Goal: Task Accomplishment & Management: Manage account settings

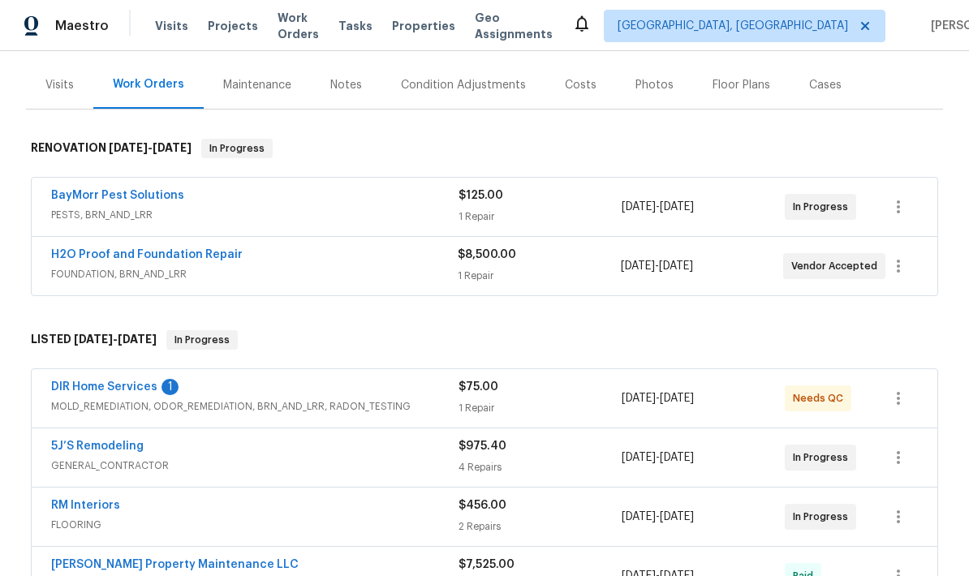
scroll to position [188, 0]
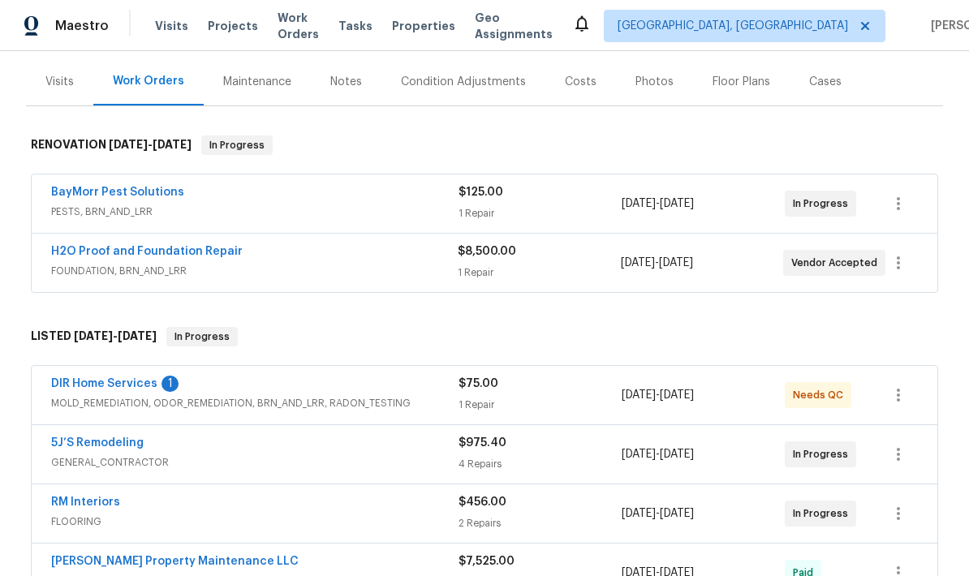
click at [194, 254] on link "H2O Proof and Foundation Repair" at bounding box center [147, 251] width 192 height 11
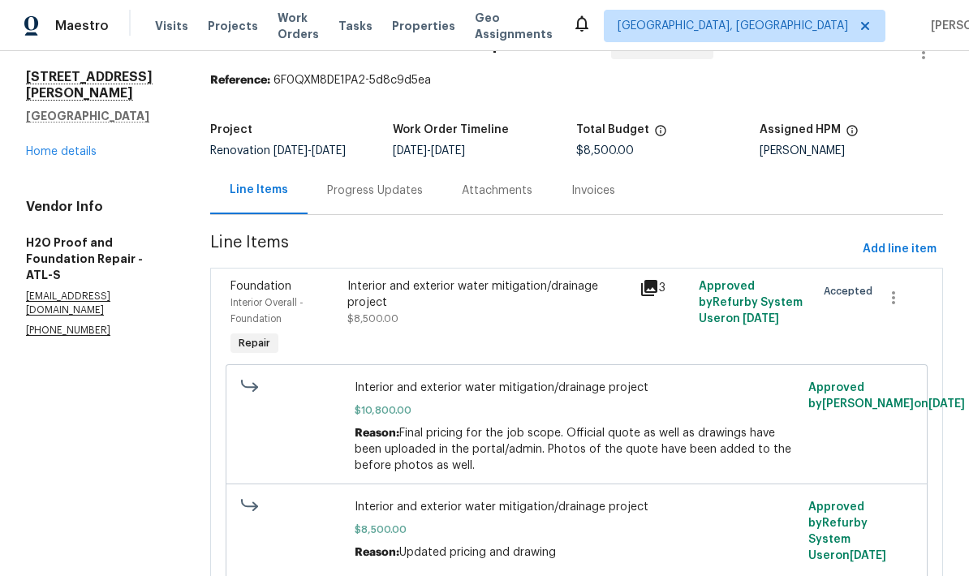
scroll to position [43, 0]
click at [384, 193] on div "Progress Updates" at bounding box center [375, 191] width 96 height 16
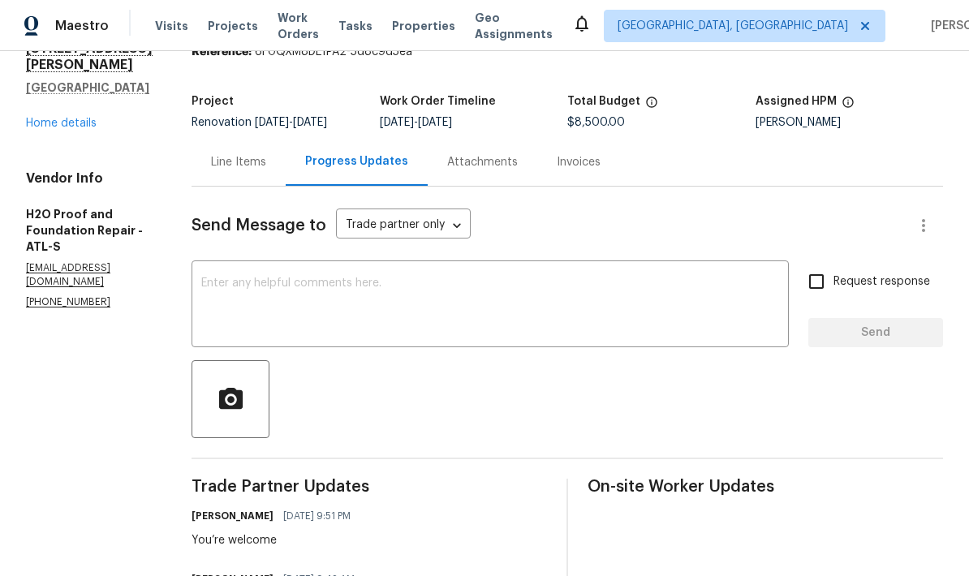
scroll to position [76, 0]
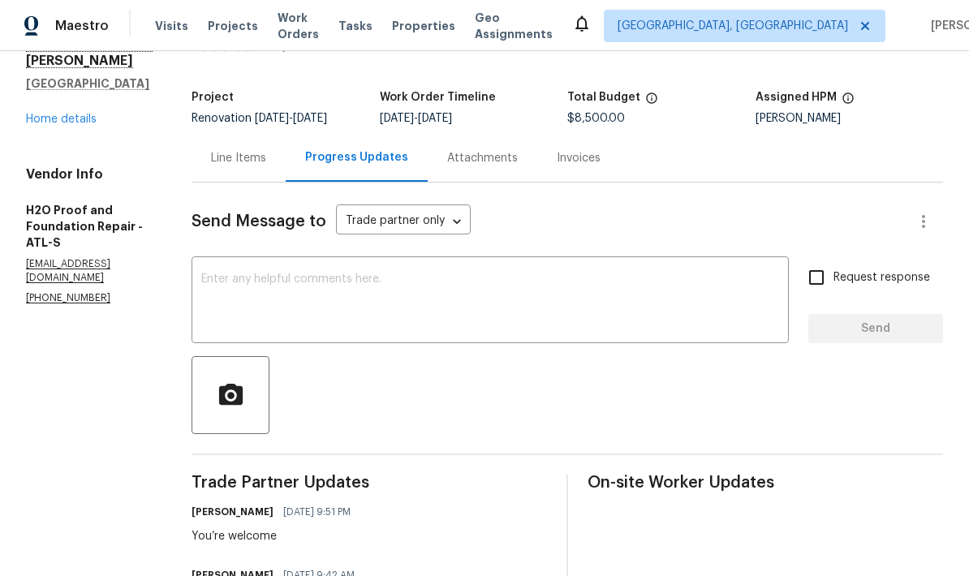
click at [300, 288] on textarea at bounding box center [490, 302] width 578 height 57
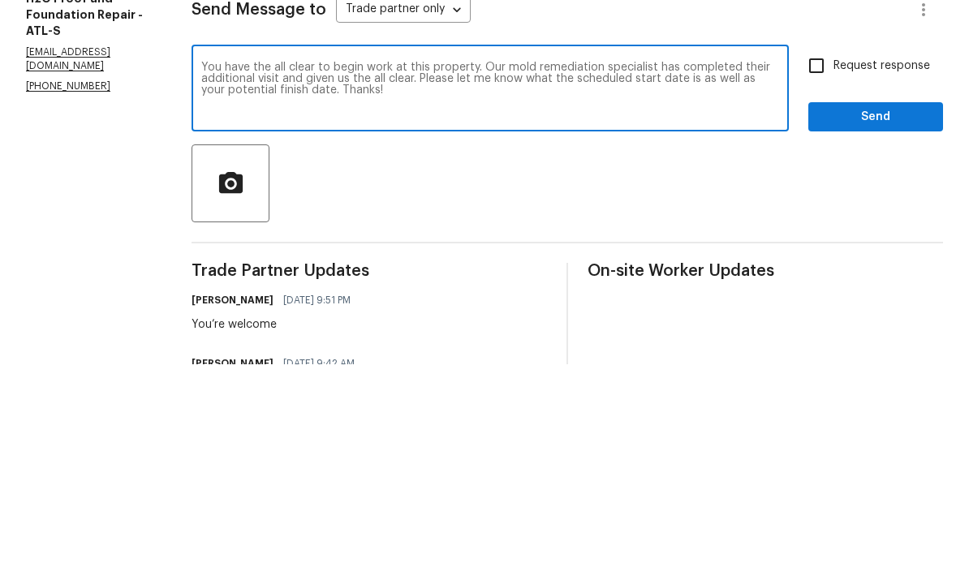
type textarea "You have the all clear to begin work at this property. Our mold remediation spe…"
click at [822, 261] on input "Request response" at bounding box center [817, 278] width 34 height 34
checkbox input "true"
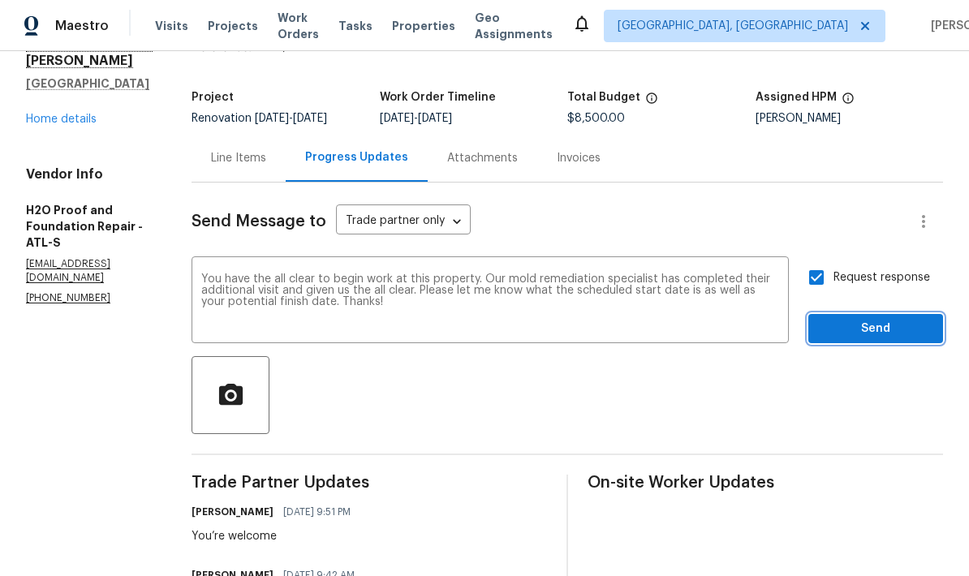
click at [870, 319] on span "Send" at bounding box center [876, 329] width 109 height 20
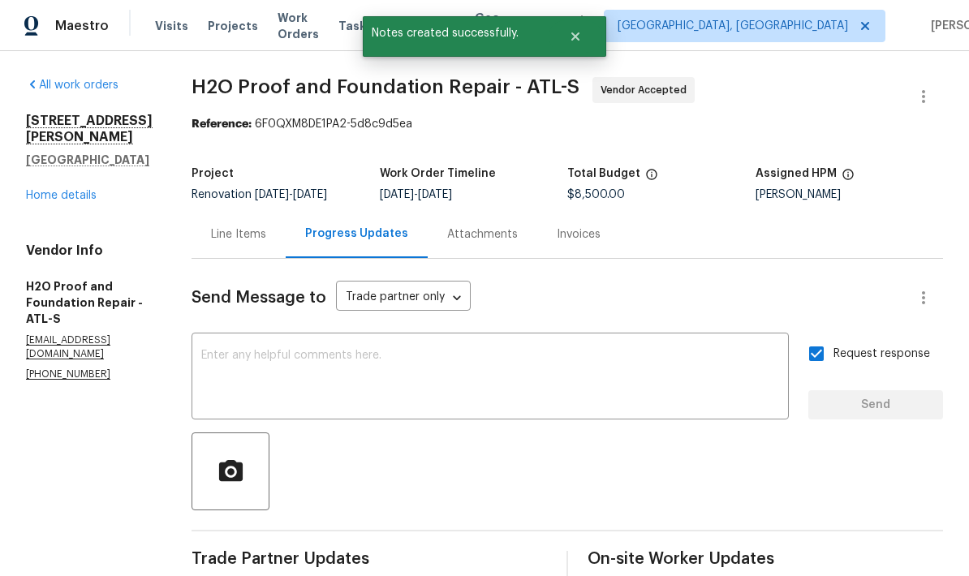
scroll to position [0, 0]
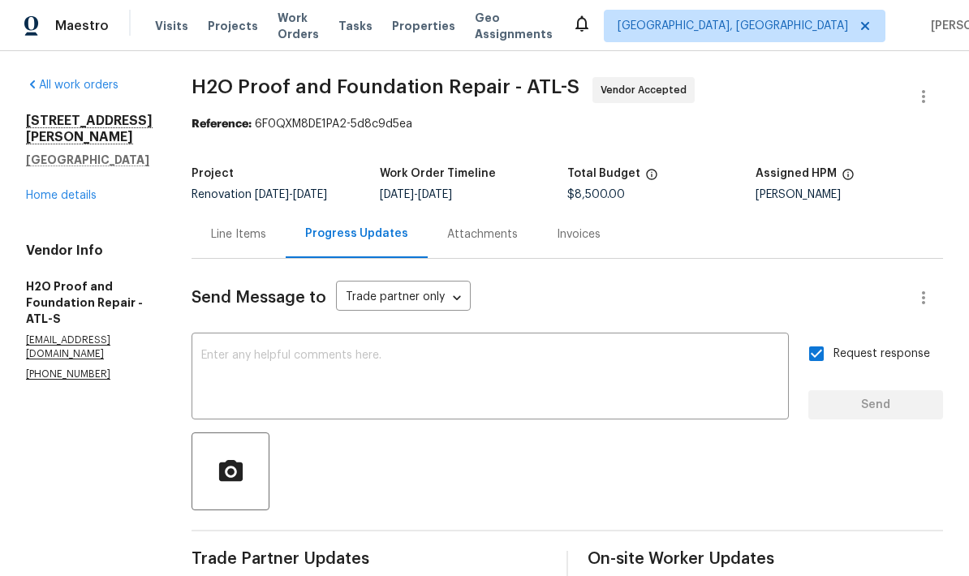
click at [42, 201] on link "Home details" at bounding box center [61, 195] width 71 height 11
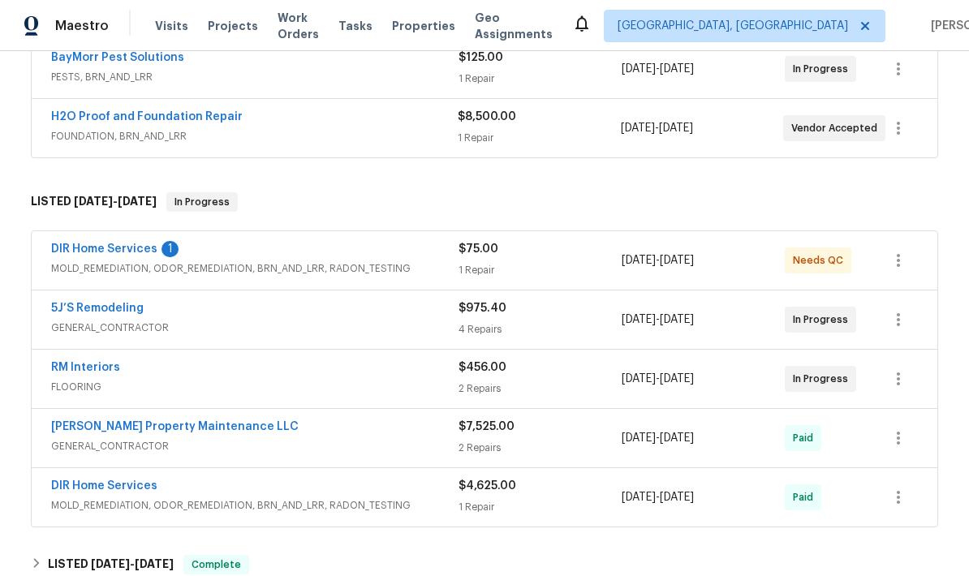
scroll to position [344, 0]
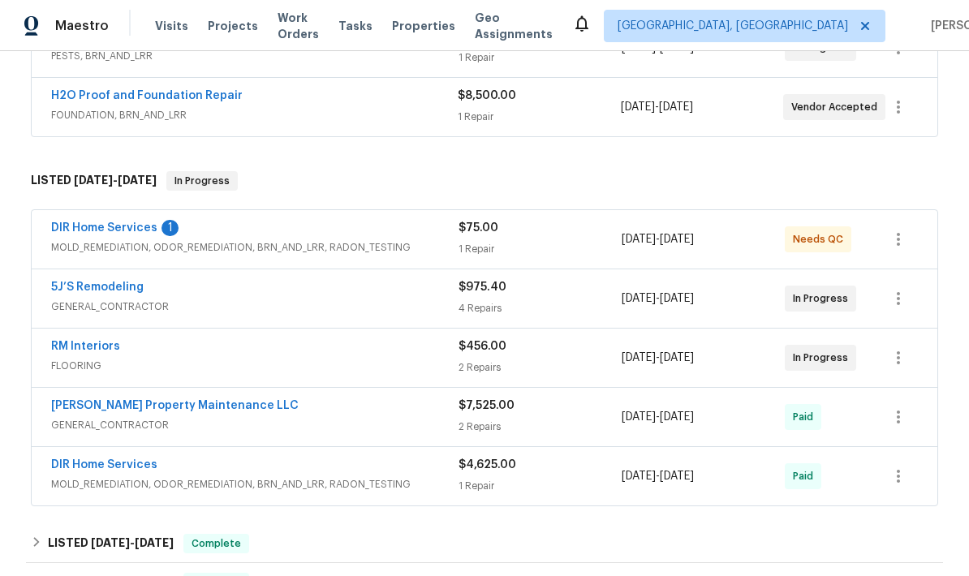
click at [140, 230] on link "DIR Home Services" at bounding box center [104, 227] width 106 height 11
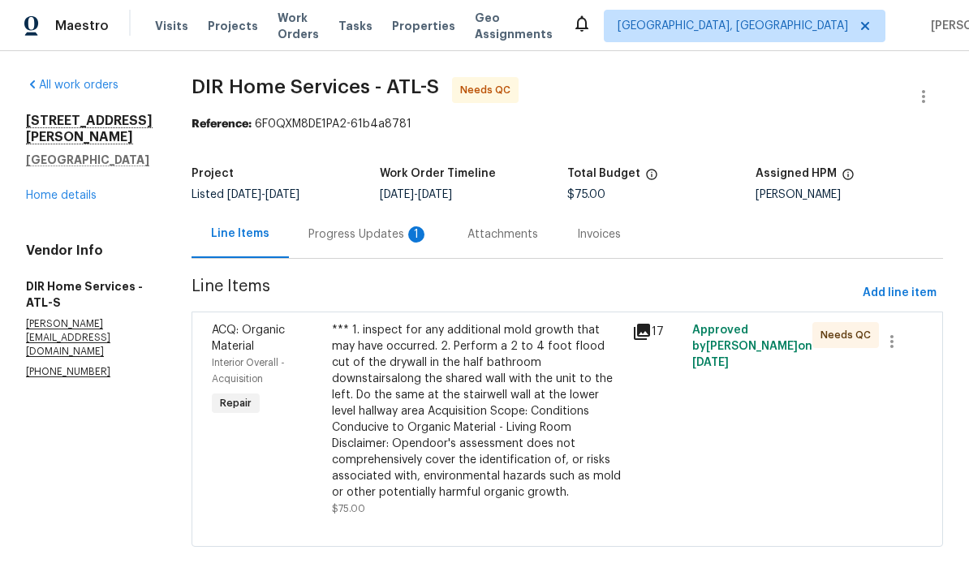
click at [389, 237] on div "Progress Updates 1" at bounding box center [369, 235] width 120 height 16
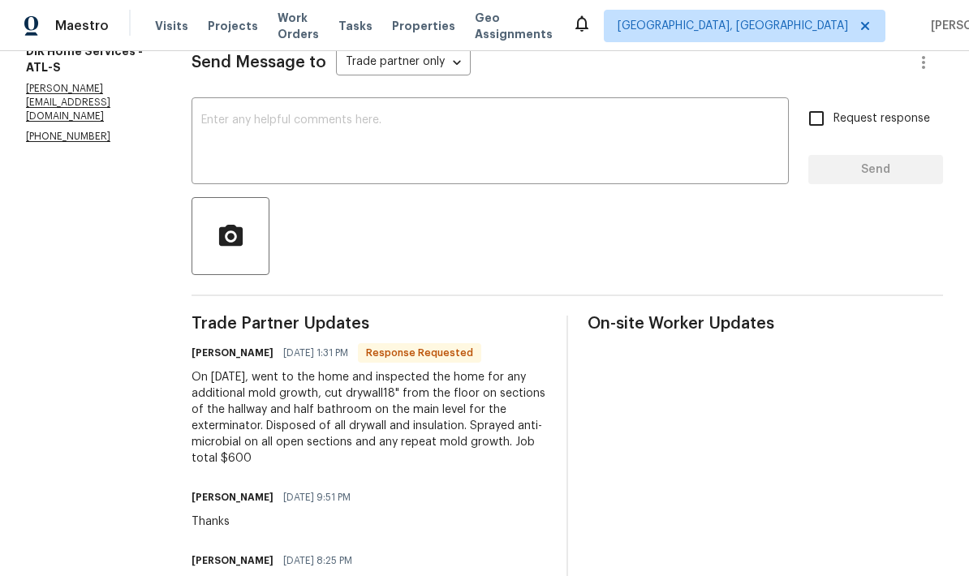
scroll to position [234, 0]
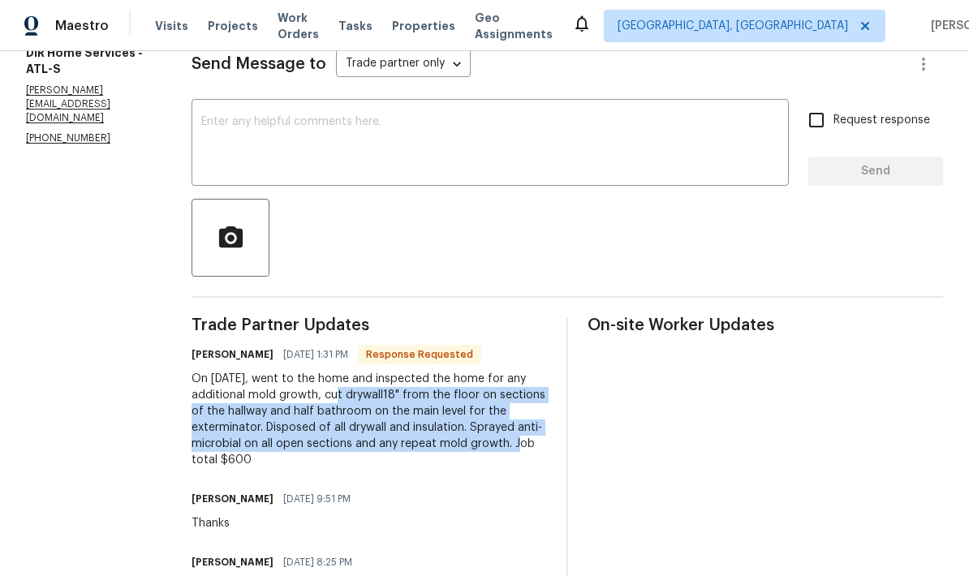
copy div "cut drywall18" from the floor on sections of the hallway and half bathroom on t…"
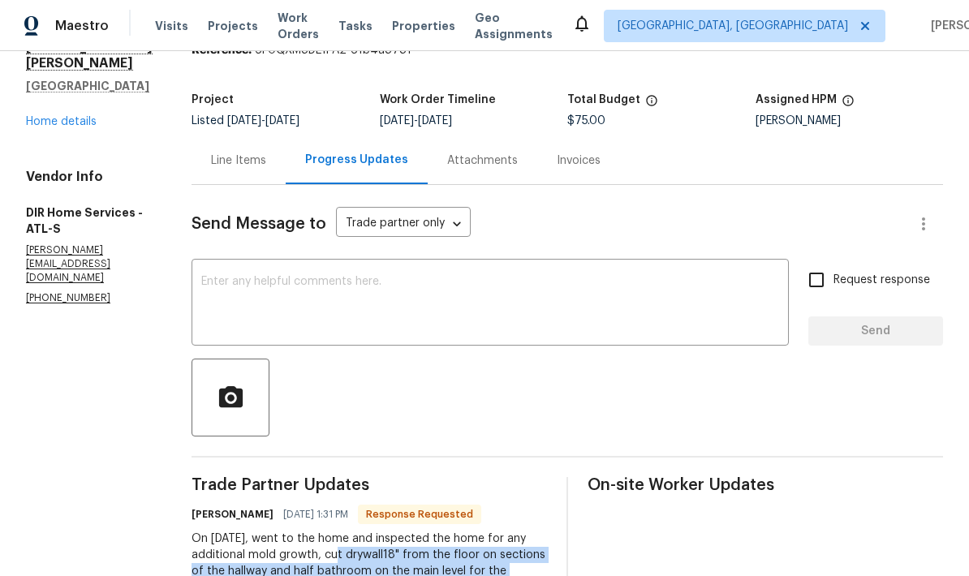
scroll to position [76, 0]
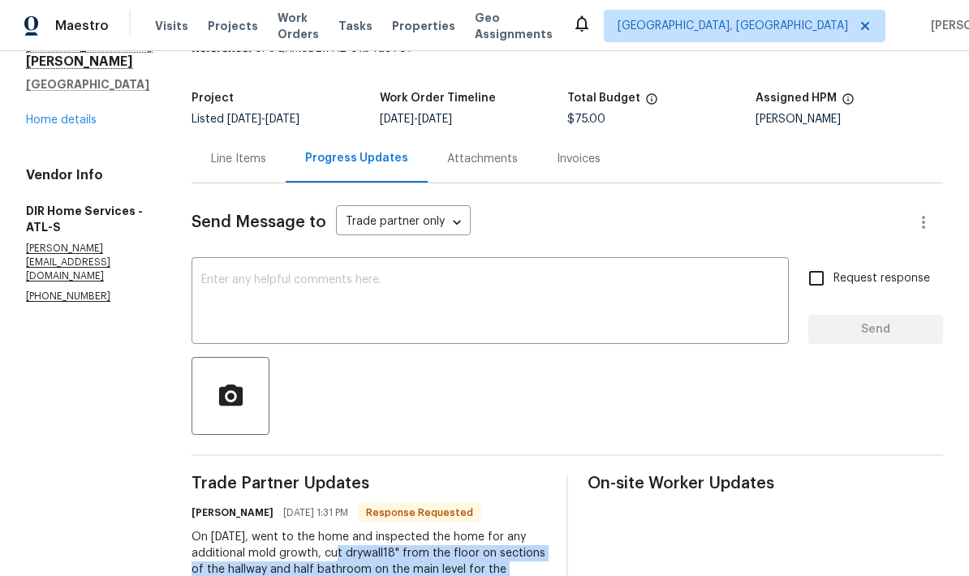
click at [264, 165] on div "Line Items" at bounding box center [238, 159] width 55 height 16
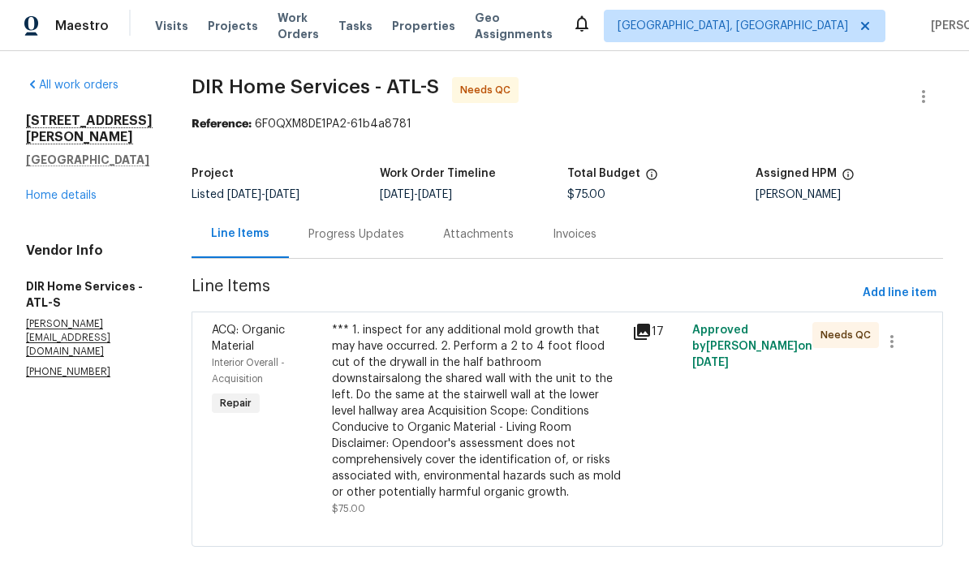
click at [470, 434] on div "*** 1. inspect for any additional mold growth that may have occurred. 2. Perfor…" at bounding box center [477, 411] width 291 height 179
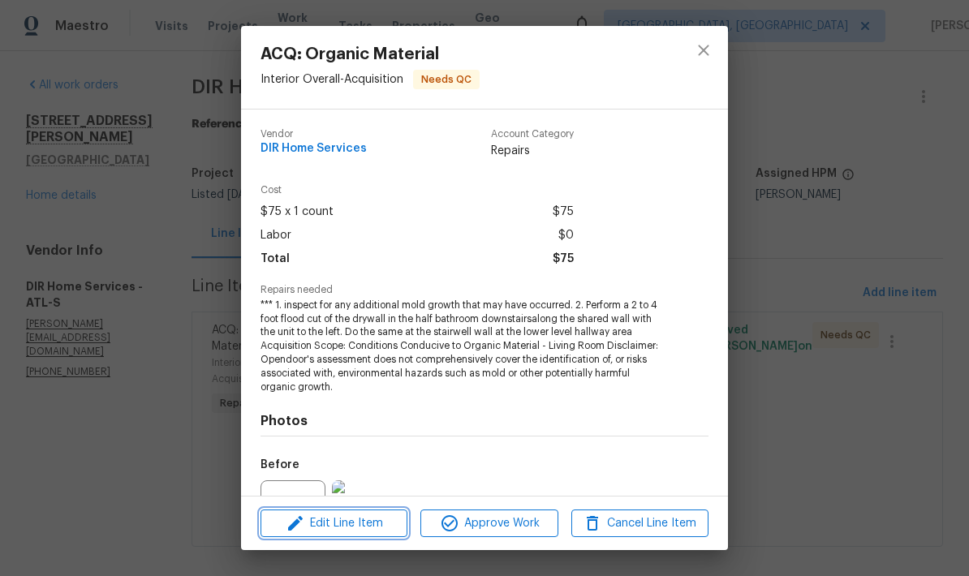
click at [382, 525] on span "Edit Line Item" at bounding box center [333, 524] width 137 height 20
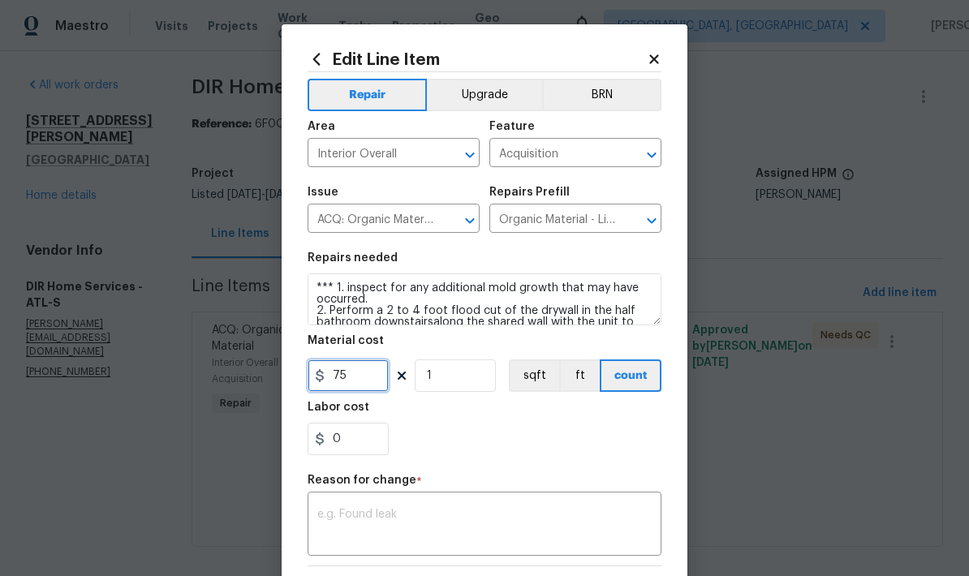
click at [369, 379] on input "75" at bounding box center [348, 376] width 81 height 32
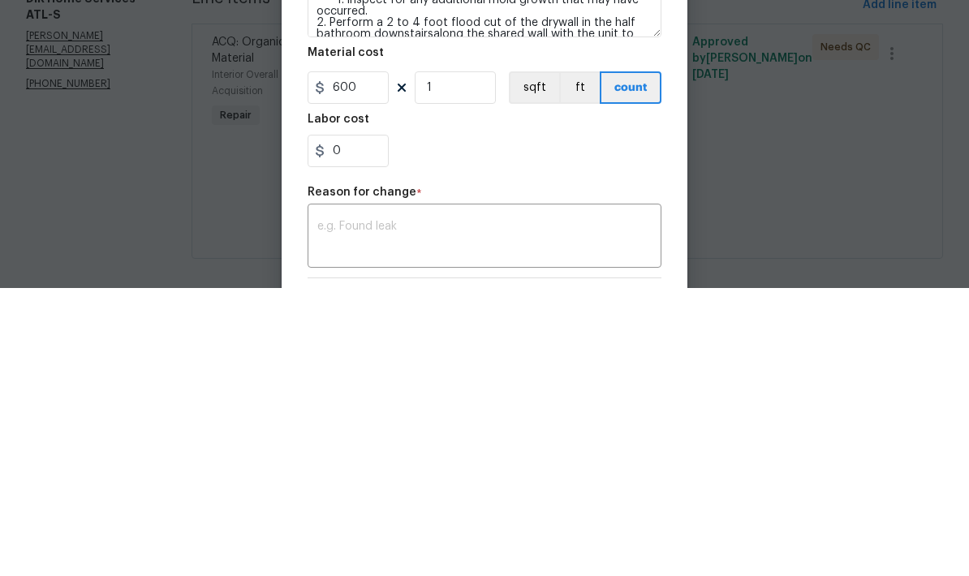
scroll to position [17, 0]
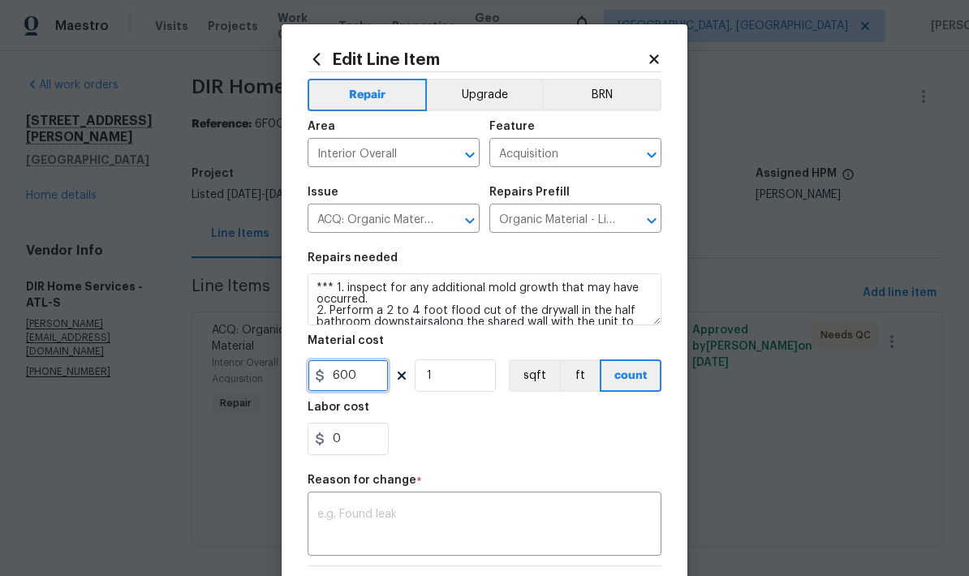
type input "600"
click at [426, 514] on textarea at bounding box center [484, 526] width 334 height 34
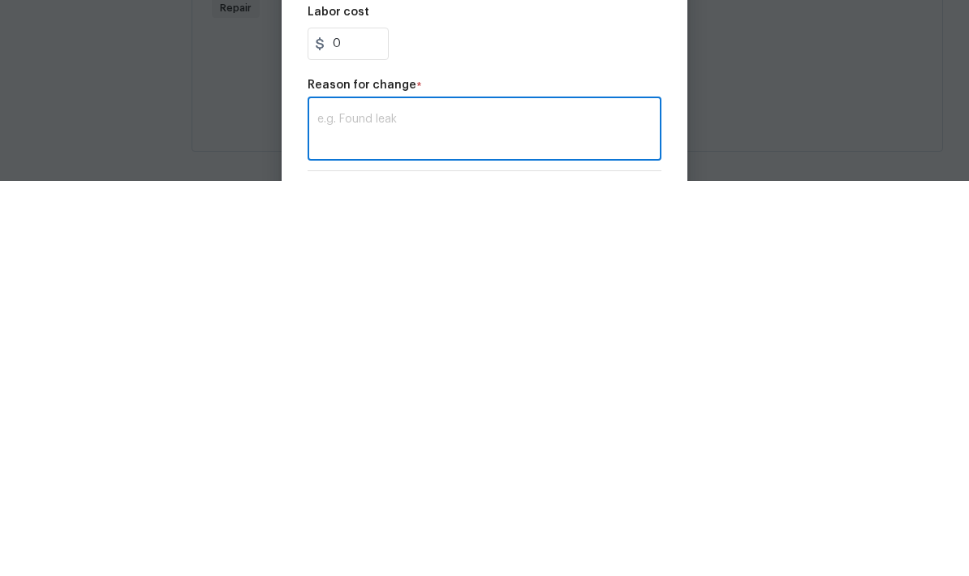
click at [381, 509] on textarea at bounding box center [484, 526] width 334 height 34
paste textarea "cut drywall18" from the floor on sections of the hallway and half bathroom on t…"
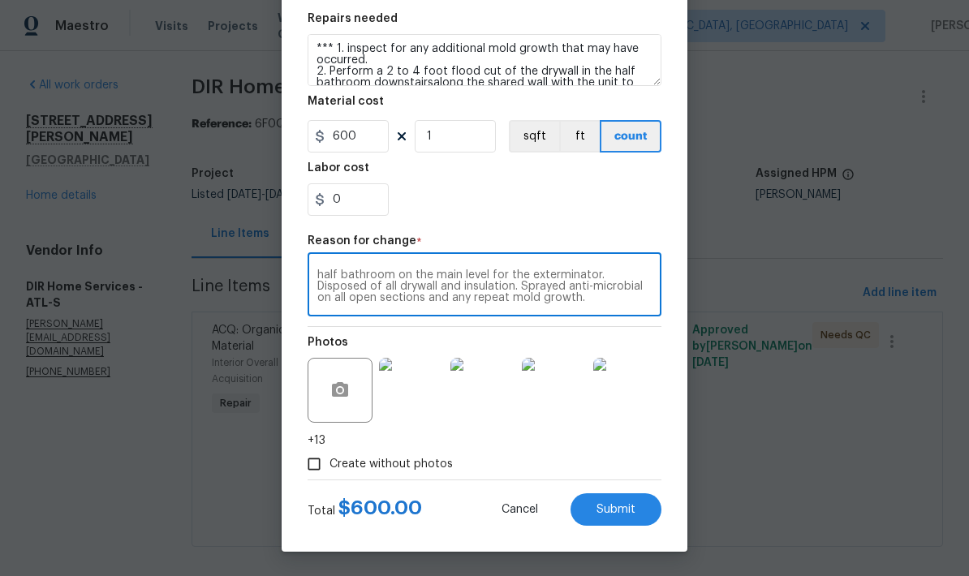
scroll to position [243, 0]
type textarea "cut drywall18" from the floor on sections of the hallway and half bathroom on t…"
click at [636, 516] on button "Submit" at bounding box center [616, 510] width 91 height 32
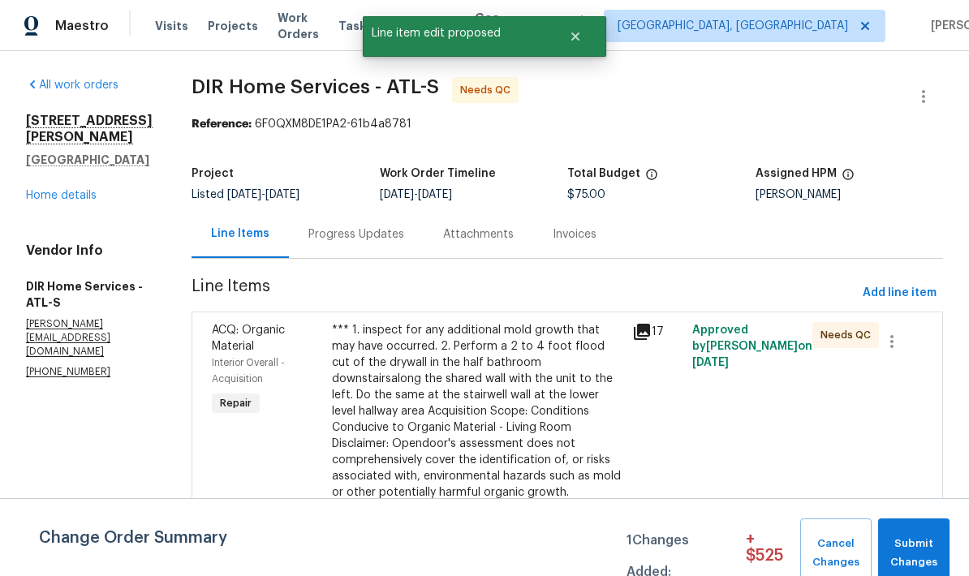
scroll to position [0, 0]
click at [920, 550] on span "Submit Changes" at bounding box center [915, 553] width 56 height 37
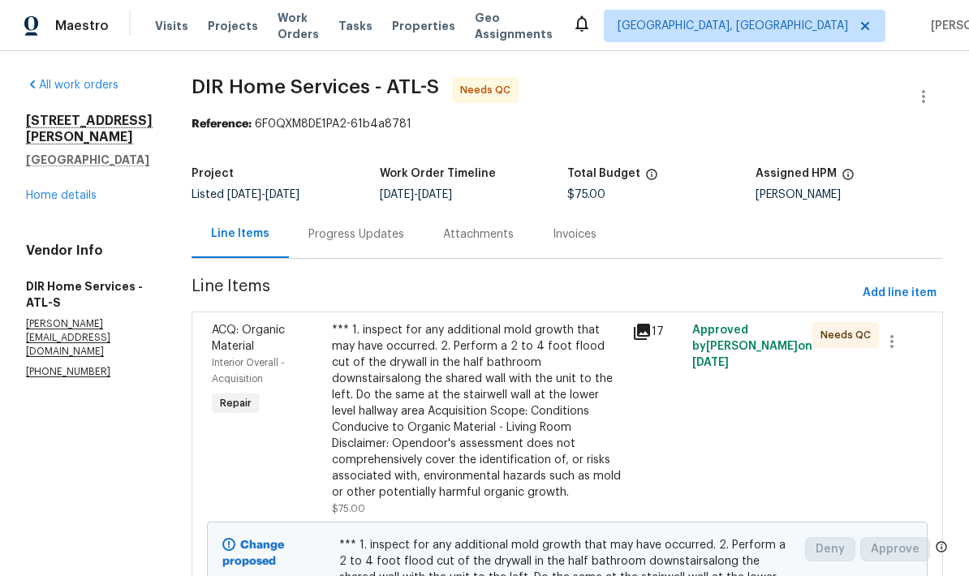
click at [84, 195] on div "All work orders 7004 Pat Mell Pl SE Smyrna, GA 30080 Home details Vendor Info D…" at bounding box center [89, 228] width 127 height 303
click at [73, 190] on link "Home details" at bounding box center [61, 195] width 71 height 11
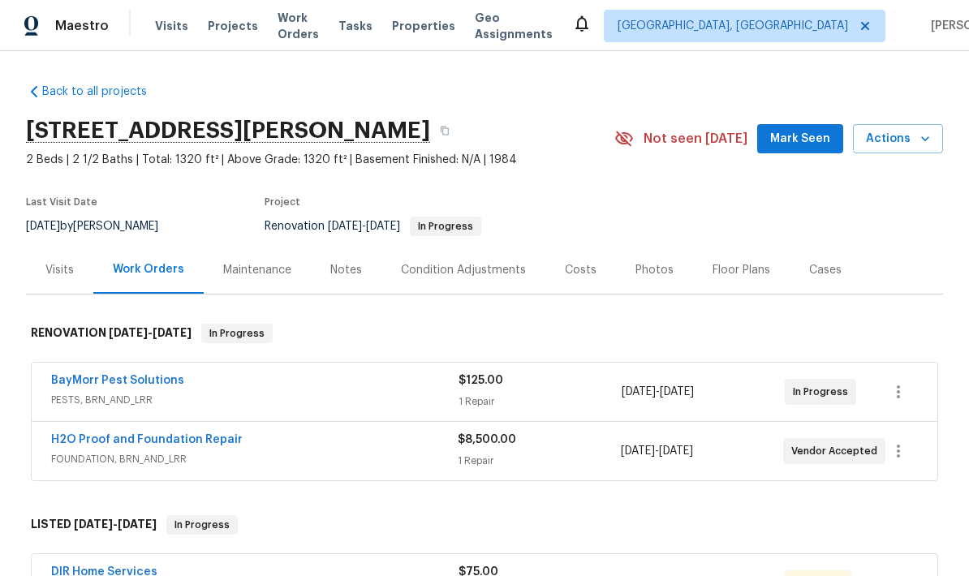
click at [347, 271] on div "Notes" at bounding box center [346, 270] width 32 height 16
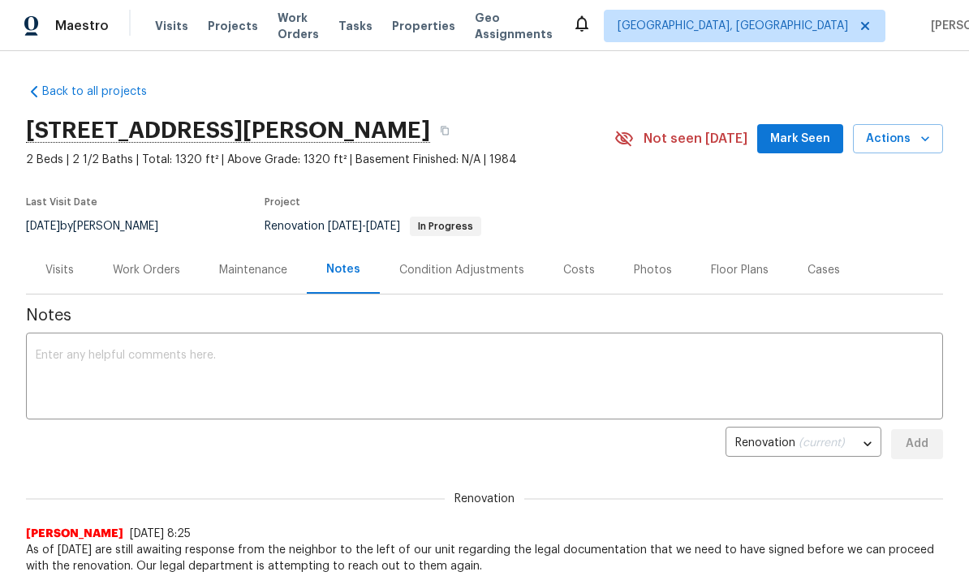
click at [190, 358] on textarea at bounding box center [485, 378] width 898 height 57
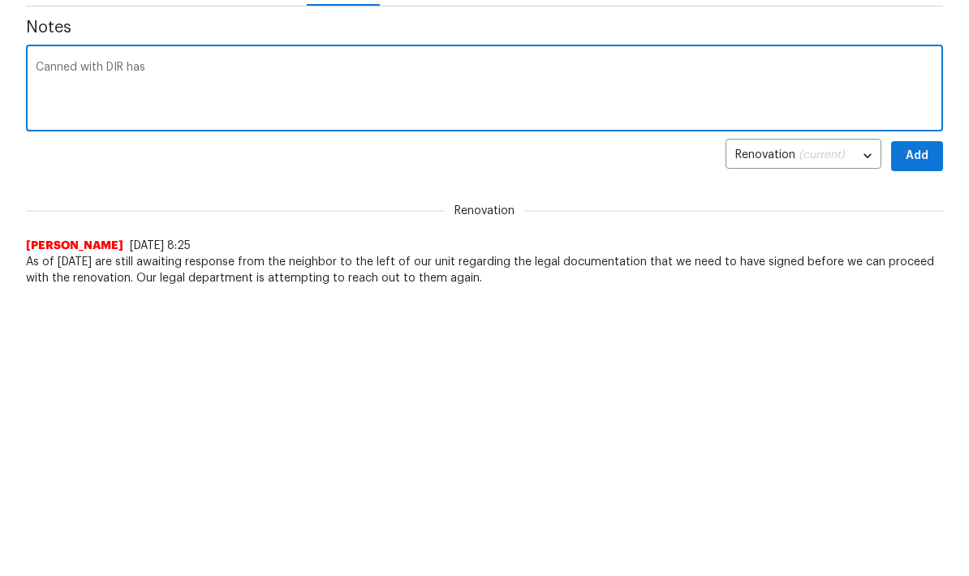
click at [64, 350] on textarea "Canned with DIR has" at bounding box center [485, 378] width 898 height 57
click at [110, 350] on textarea "Ken with DIR has" at bounding box center [485, 378] width 898 height 57
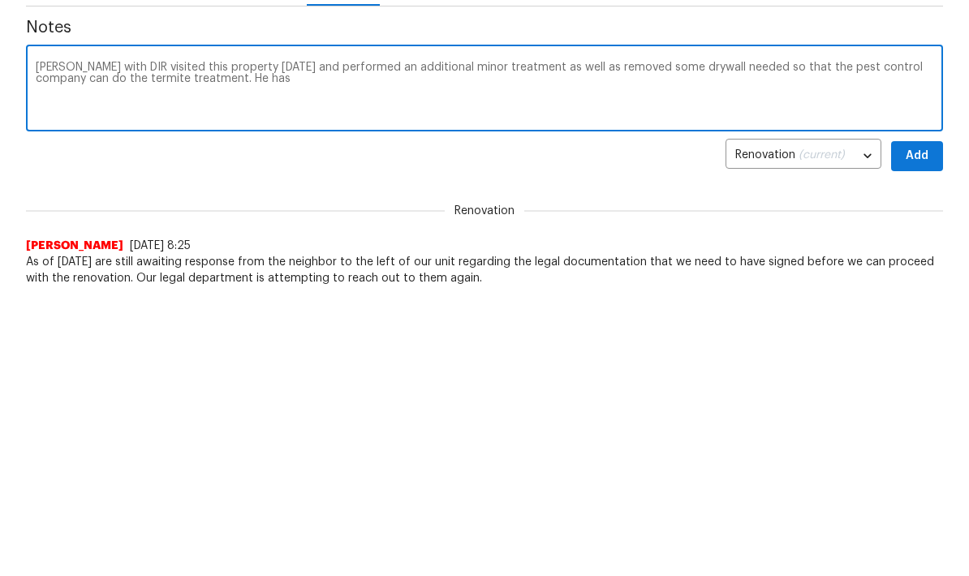
click at [261, 350] on textarea "Ken with DIR visited this property today and performed an additional minor trea…" at bounding box center [485, 378] width 898 height 57
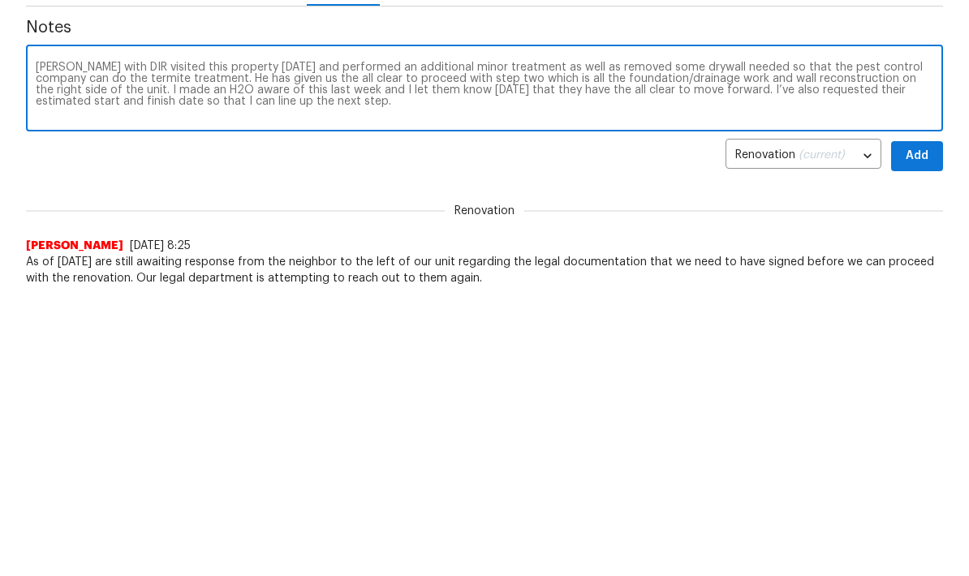
click at [101, 350] on textarea "Ken with DIR visited this property today and performed an additional minor trea…" at bounding box center [485, 378] width 898 height 57
click at [38, 350] on textarea "Ken with DIR visited this property today and performed an additional minor trea…" at bounding box center [485, 378] width 898 height 57
click at [37, 350] on textarea "Ken with DIR visited this property today and performed an additional minor trea…" at bounding box center [485, 378] width 898 height 57
click at [108, 350] on textarea "Ken with DIR visited this property today and performed an additional minor trea…" at bounding box center [485, 378] width 898 height 57
click at [44, 350] on textarea "Ken with DIR visited this property today and performed an additional minor trea…" at bounding box center [485, 378] width 898 height 57
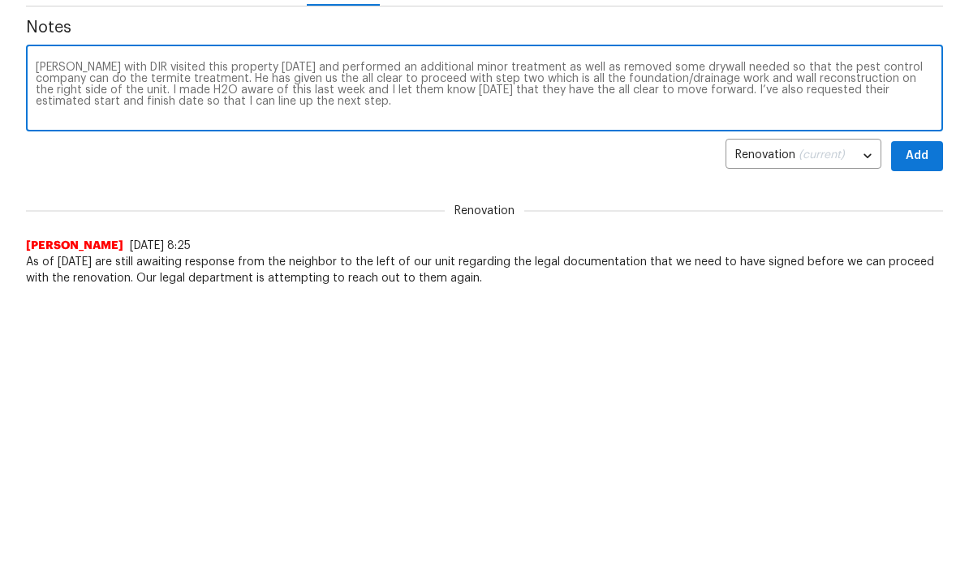
click at [43, 350] on textarea "Ken with DIR visited this property today and performed an additional minor trea…" at bounding box center [485, 378] width 898 height 57
type textarea "Ken with DIR visited this property today and performed an additional minor trea…"
click at [925, 434] on span "Add" at bounding box center [917, 444] width 26 height 20
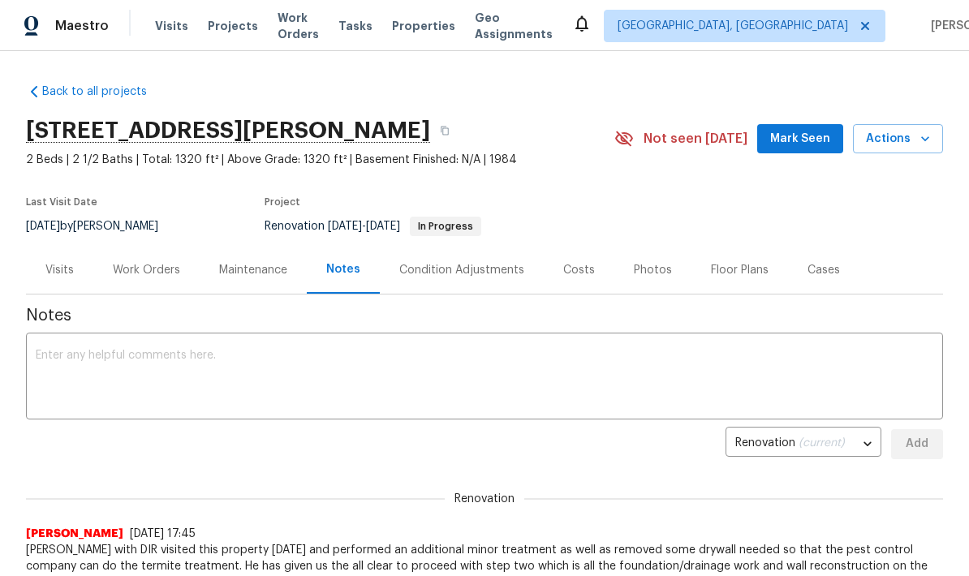
click at [799, 142] on span "Mark Seen" at bounding box center [800, 139] width 60 height 20
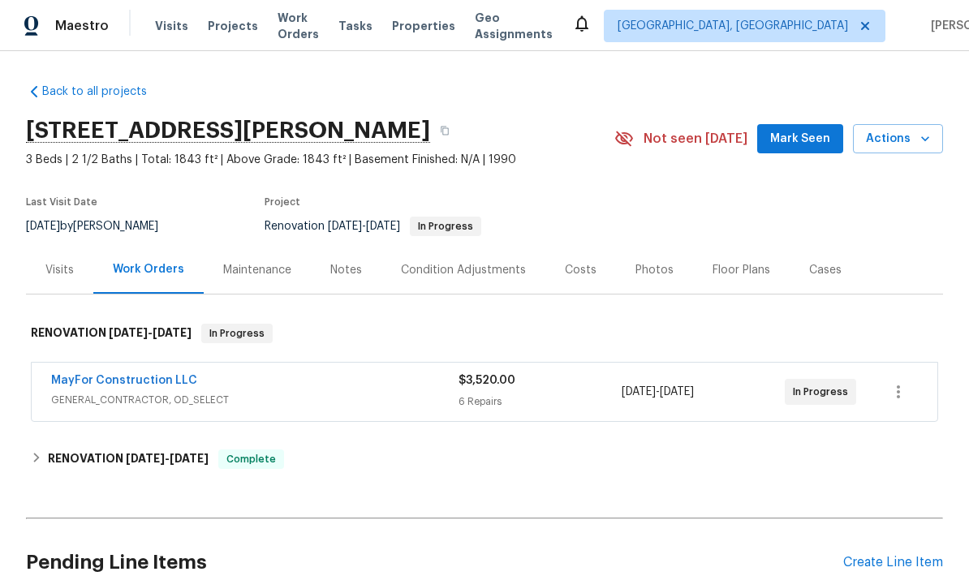
click at [150, 386] on link "MayFor Construction LLC" at bounding box center [124, 380] width 146 height 11
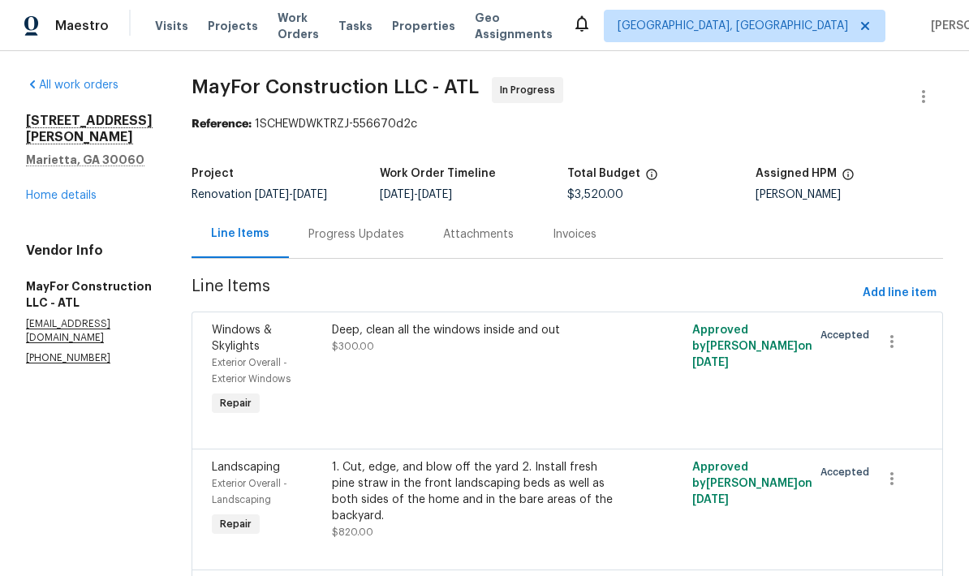
click at [404, 240] on div "Progress Updates" at bounding box center [357, 235] width 96 height 16
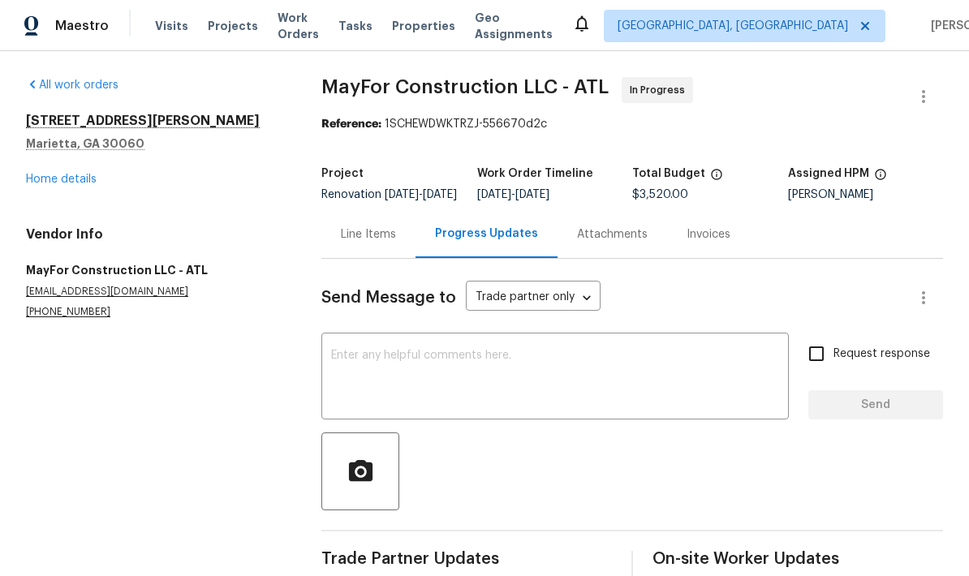
scroll to position [39, 0]
click at [480, 350] on textarea at bounding box center [555, 378] width 448 height 57
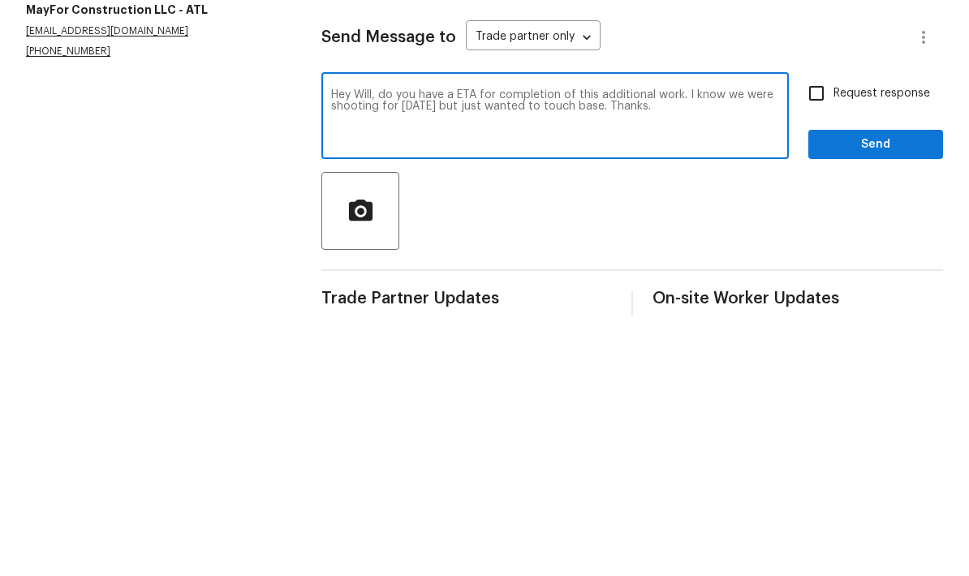
type textarea "Hey Will, do you have a ETA for completion of this additional work. I know we w…"
click at [823, 337] on input "Request response" at bounding box center [817, 354] width 34 height 34
checkbox input "true"
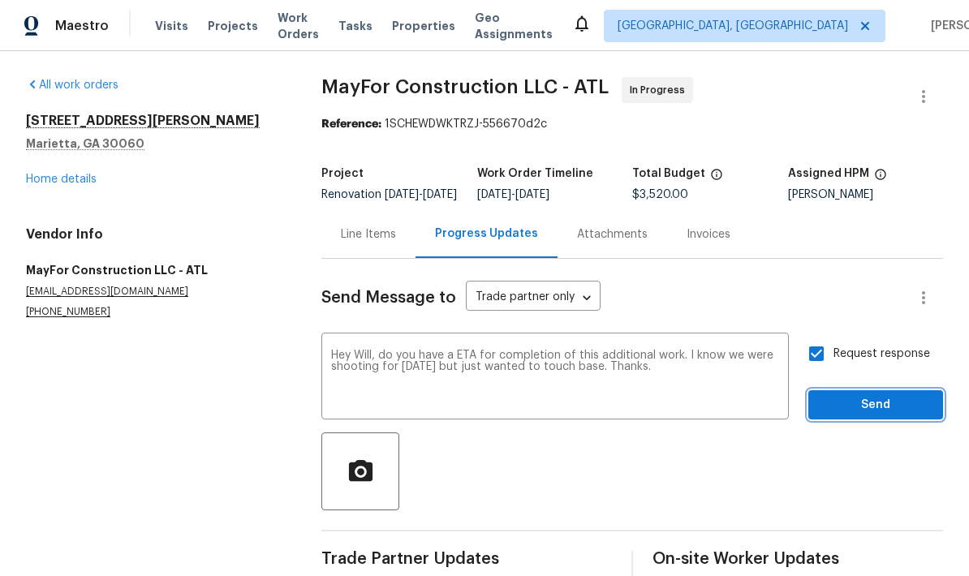
click at [871, 395] on span "Send" at bounding box center [876, 405] width 109 height 20
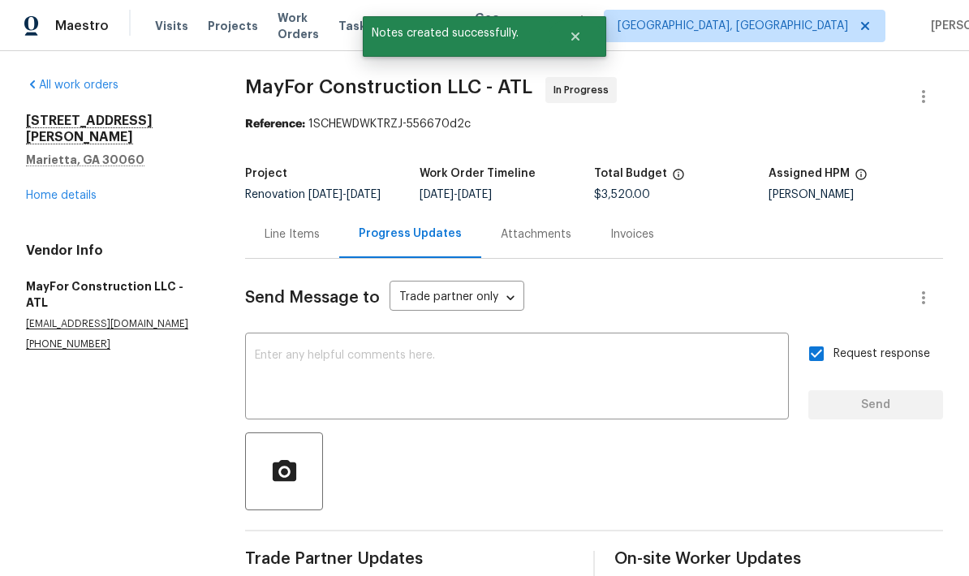
click at [92, 190] on link "Home details" at bounding box center [61, 195] width 71 height 11
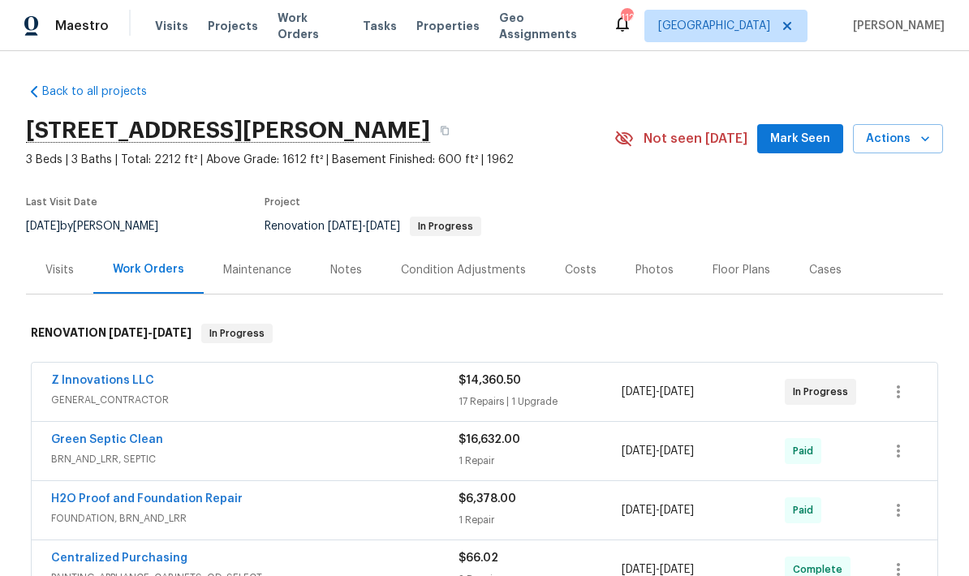
click at [359, 274] on div "Notes" at bounding box center [346, 270] width 71 height 48
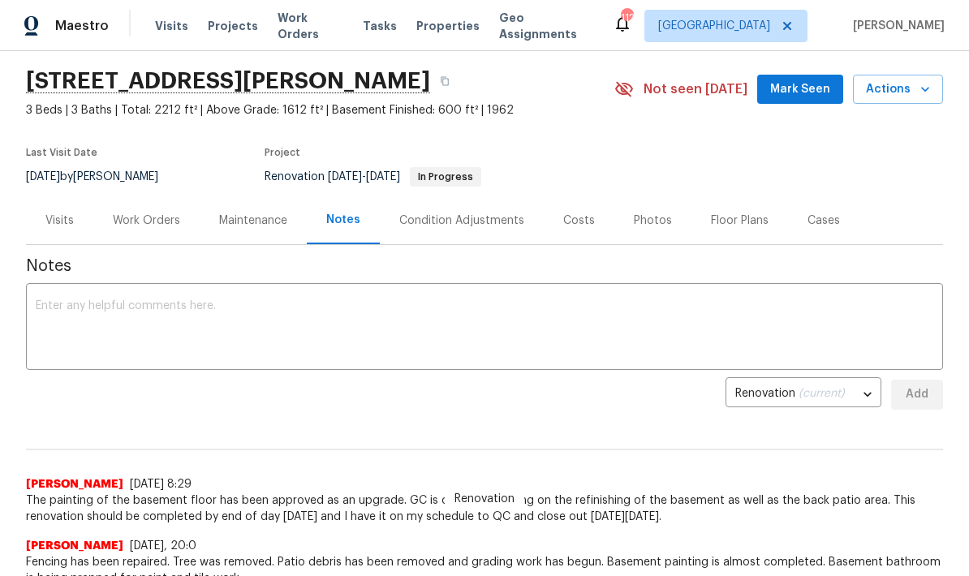
scroll to position [71, 0]
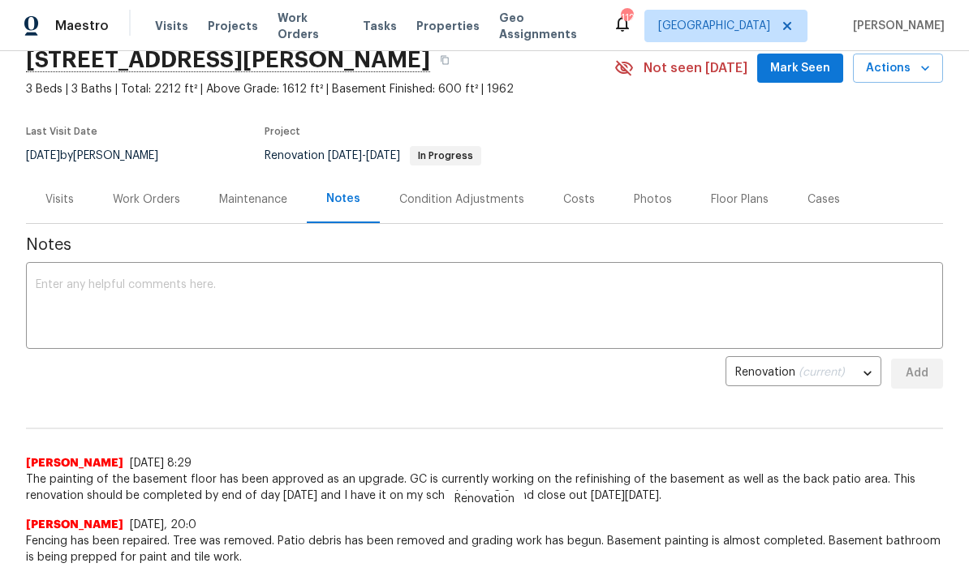
click at [222, 291] on textarea at bounding box center [485, 307] width 898 height 57
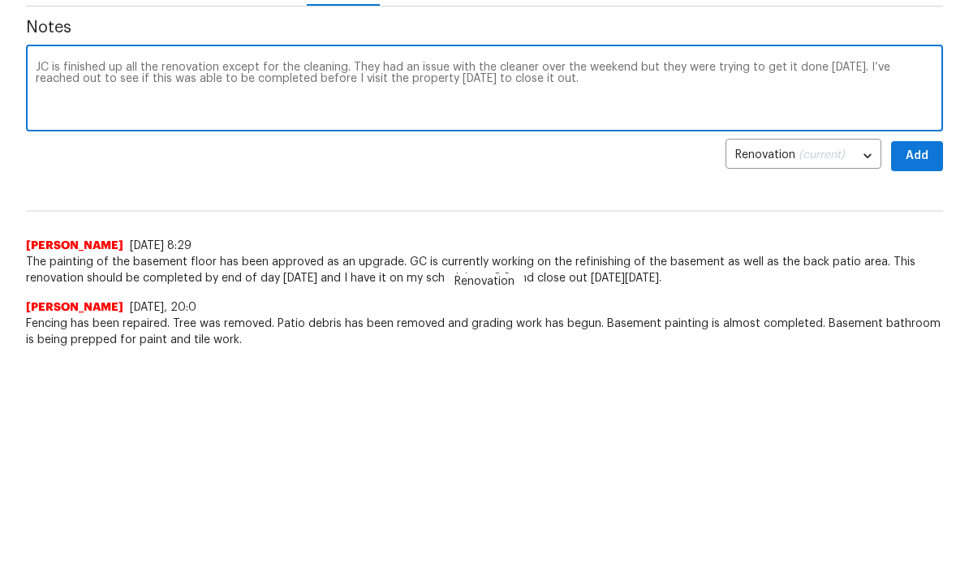
click at [50, 279] on textarea "JC is finished up all the renovation except for the cleaning. They had an issue…" at bounding box center [485, 307] width 898 height 57
click at [181, 279] on textarea "GC is finished up all the renovation except for the cleaning. They had an issue…" at bounding box center [485, 307] width 898 height 57
click at [76, 279] on textarea "GC is finished up all the renovation except for the cleaning. They had an issue…" at bounding box center [485, 307] width 898 height 57
type textarea "GC finished up all the renovation except for the cleaning. They had an issue wi…"
click at [925, 364] on span "Add" at bounding box center [917, 374] width 26 height 20
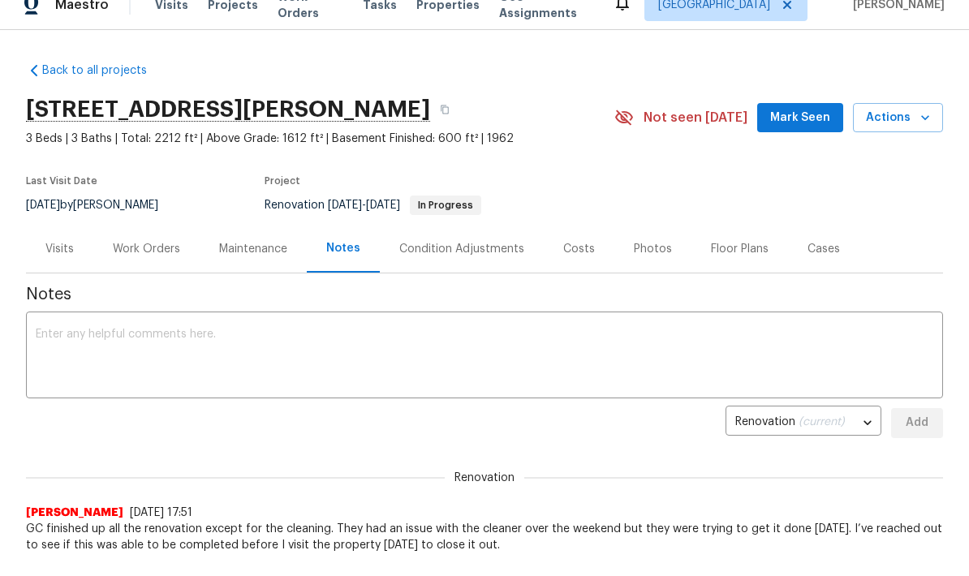
scroll to position [0, 0]
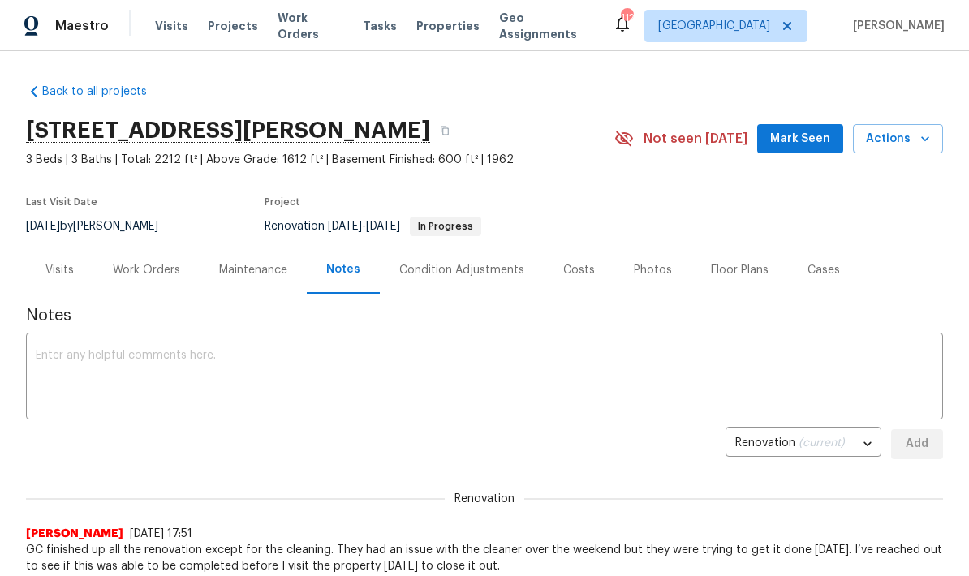
click at [815, 137] on span "Mark Seen" at bounding box center [800, 139] width 60 height 20
click at [159, 269] on div "Work Orders" at bounding box center [146, 270] width 67 height 16
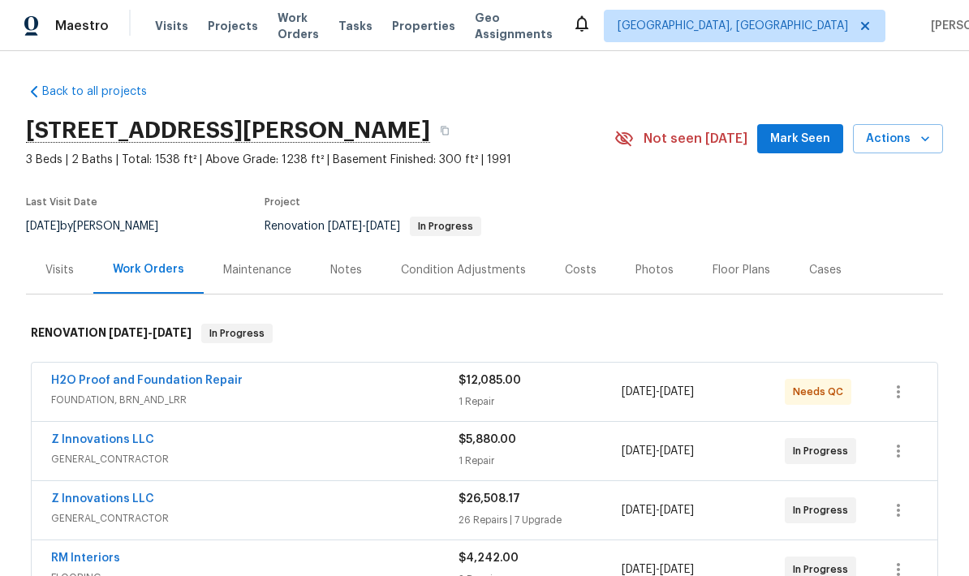
click at [203, 383] on link "H2O Proof and Foundation Repair" at bounding box center [147, 380] width 192 height 11
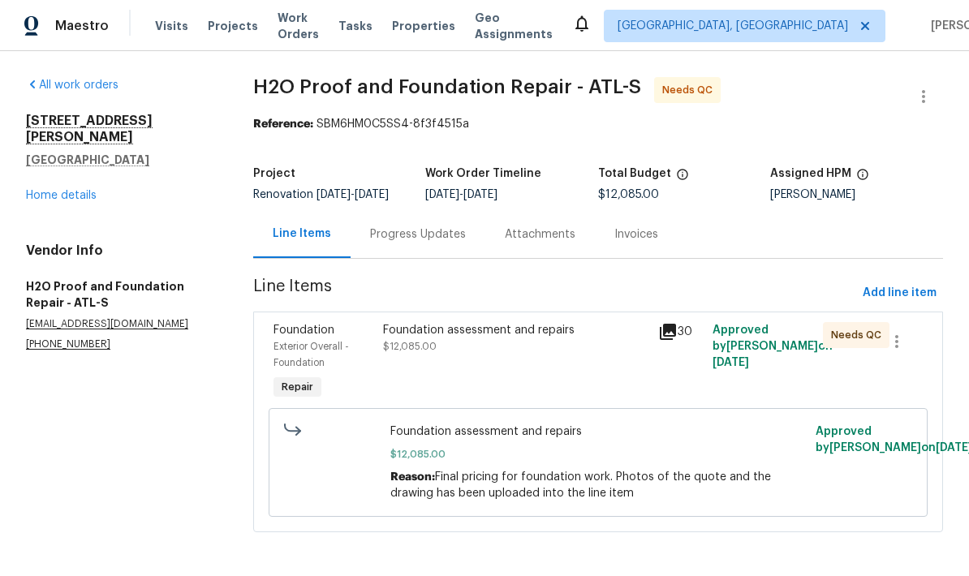
click at [509, 339] on div "Foundation assessment and repairs" at bounding box center [515, 330] width 265 height 16
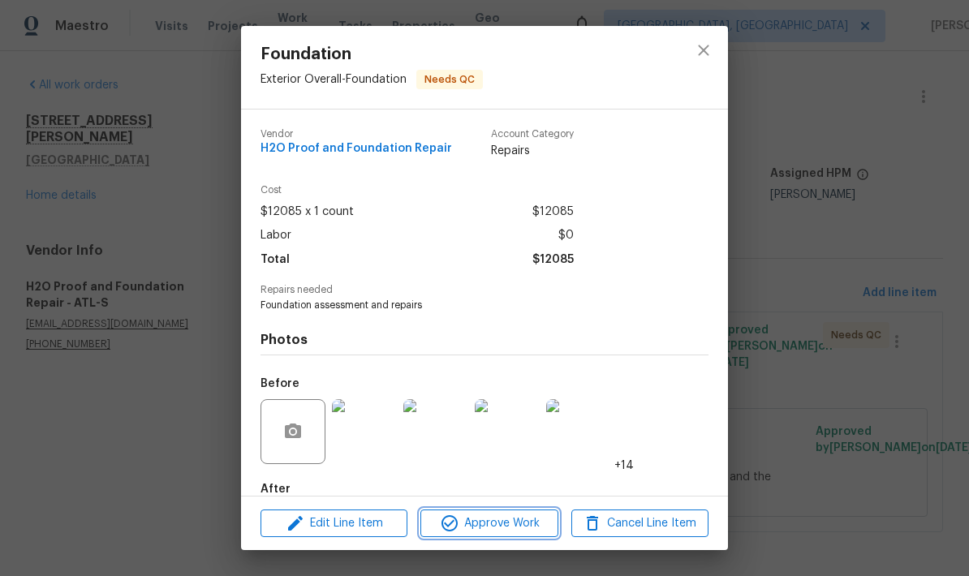
click at [484, 527] on span "Approve Work" at bounding box center [488, 524] width 127 height 20
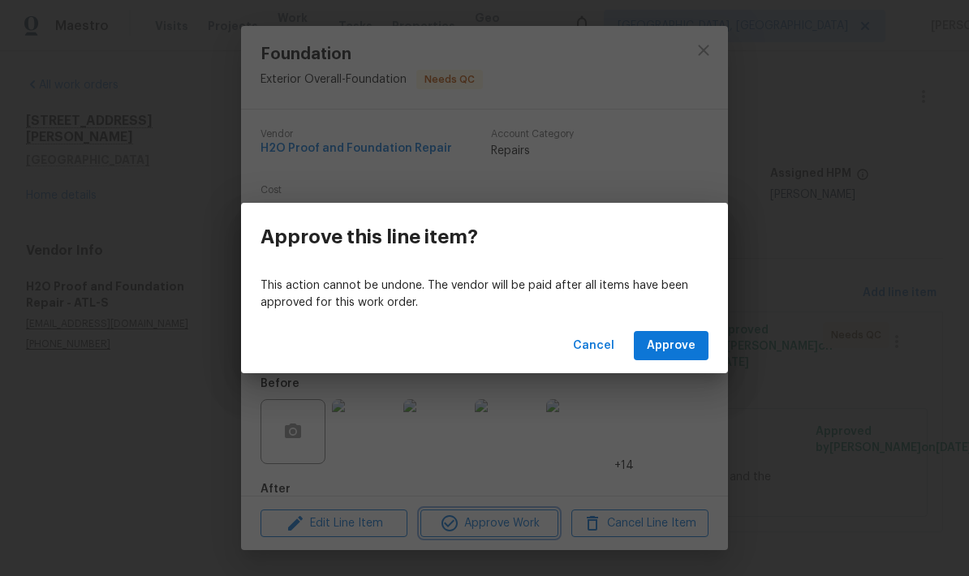
click at [700, 152] on div "Approve this line item? This action cannot be undone. The vendor will be paid a…" at bounding box center [484, 288] width 969 height 576
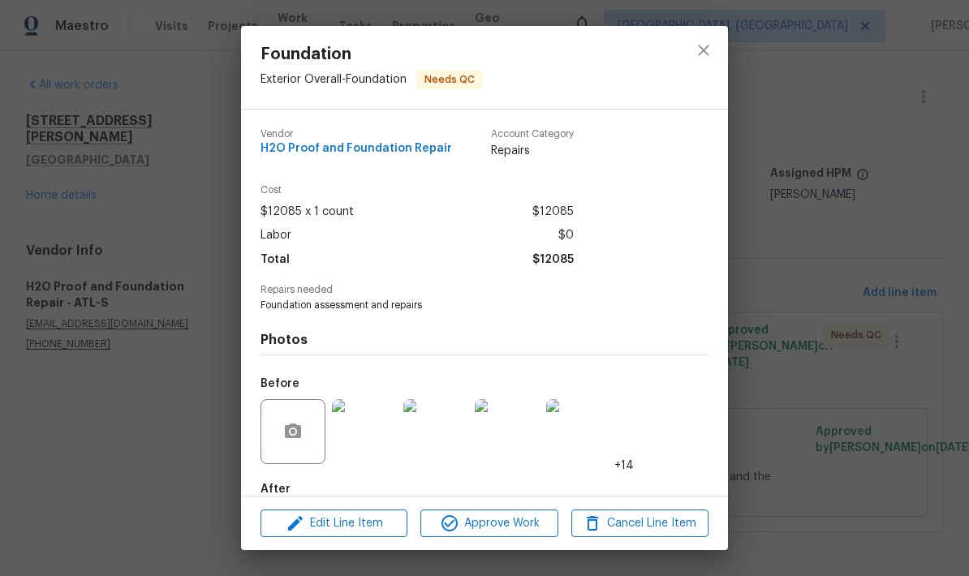
click at [376, 444] on img at bounding box center [364, 431] width 65 height 65
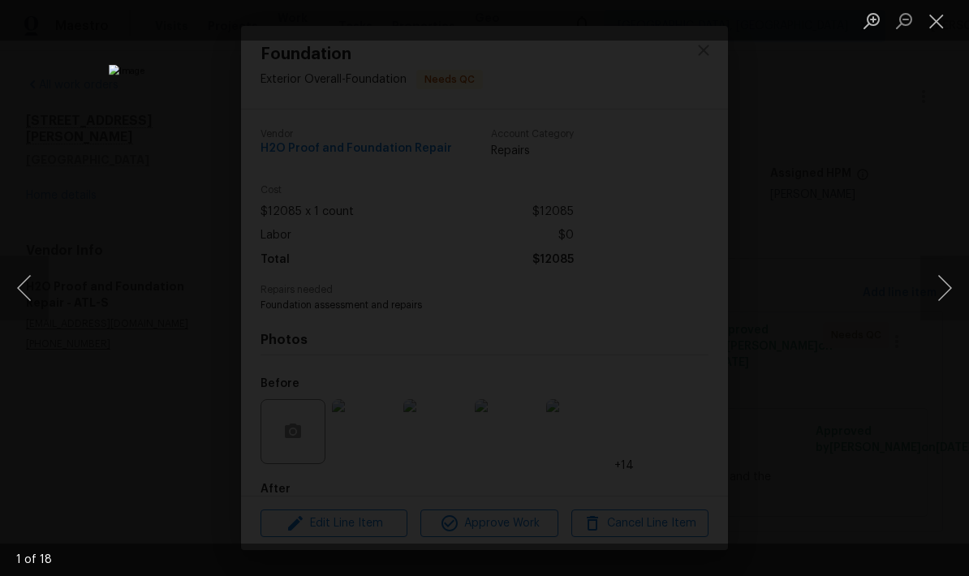
click at [931, 291] on button "Next image" at bounding box center [945, 288] width 49 height 65
click at [933, 296] on button "Next image" at bounding box center [945, 288] width 49 height 65
click at [930, 298] on button "Next image" at bounding box center [945, 288] width 49 height 65
click at [21, 296] on button "Previous image" at bounding box center [24, 288] width 49 height 65
click at [931, 294] on button "Next image" at bounding box center [945, 288] width 49 height 65
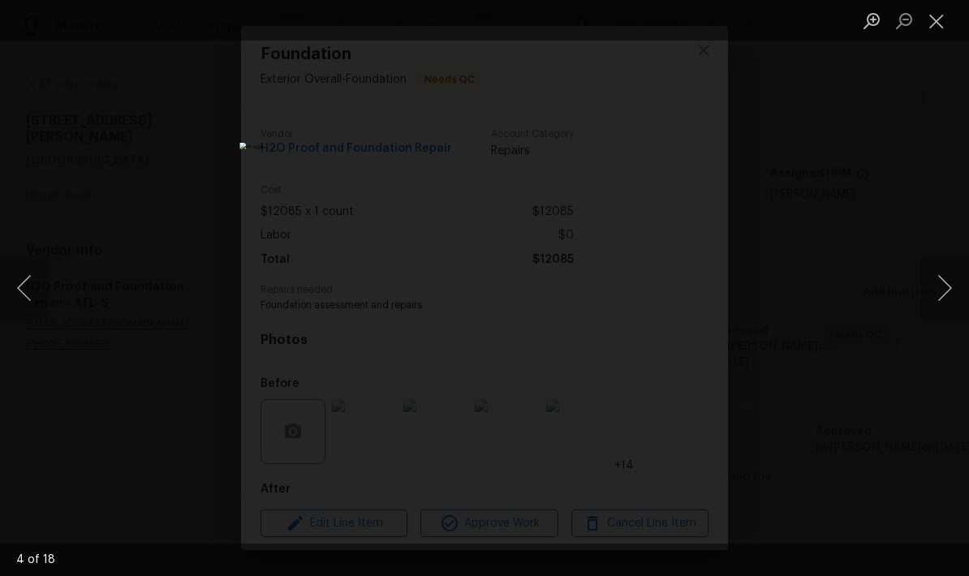
click at [928, 295] on button "Next image" at bounding box center [945, 288] width 49 height 65
click at [926, 296] on button "Next image" at bounding box center [945, 288] width 49 height 65
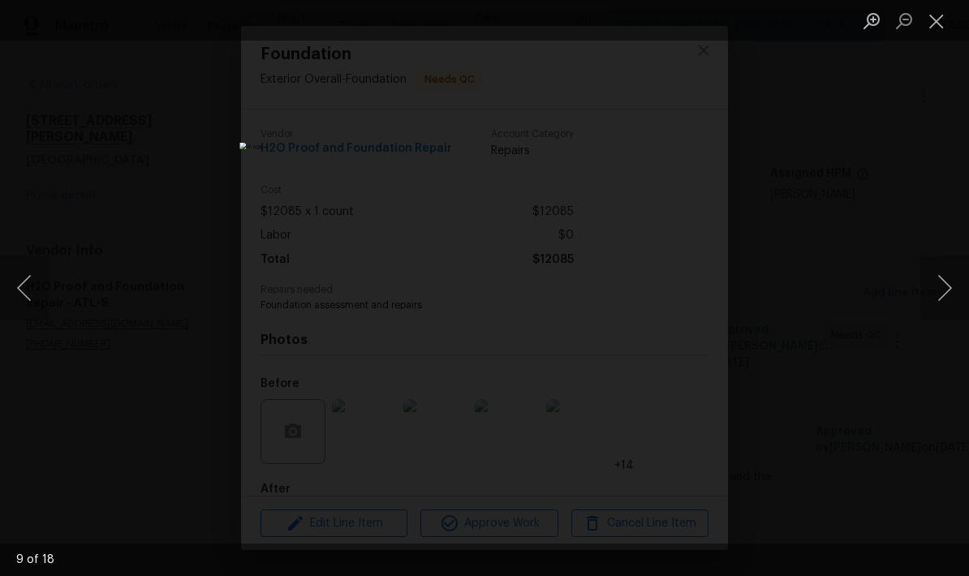
click at [926, 296] on button "Next image" at bounding box center [945, 288] width 49 height 65
click at [925, 296] on button "Next image" at bounding box center [945, 288] width 49 height 65
click at [926, 295] on button "Next image" at bounding box center [945, 288] width 49 height 65
click at [925, 296] on button "Next image" at bounding box center [945, 288] width 49 height 65
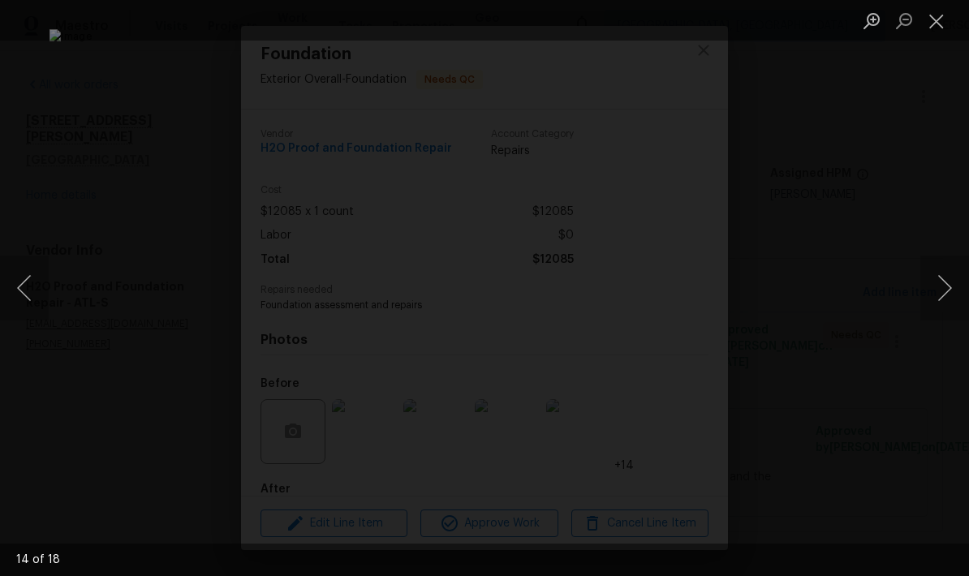
click at [925, 296] on button "Next image" at bounding box center [945, 288] width 49 height 65
click at [924, 296] on button "Next image" at bounding box center [945, 288] width 49 height 65
click at [925, 296] on button "Next image" at bounding box center [945, 288] width 49 height 65
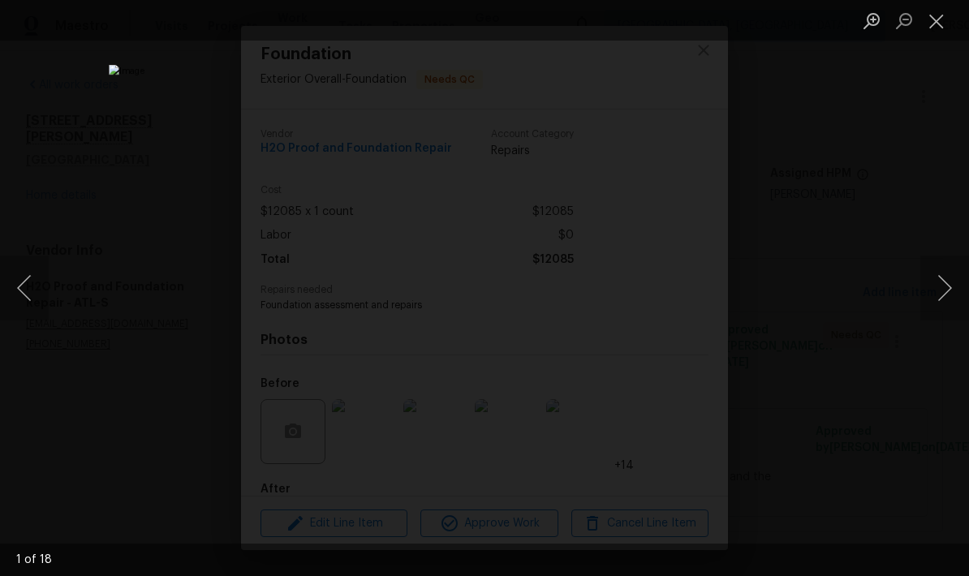
click at [925, 296] on button "Next image" at bounding box center [945, 288] width 49 height 65
click at [19, 287] on button "Previous image" at bounding box center [24, 288] width 49 height 65
click at [940, 296] on button "Next image" at bounding box center [945, 288] width 49 height 65
click at [937, 295] on button "Next image" at bounding box center [945, 288] width 49 height 65
click at [936, 292] on button "Next image" at bounding box center [945, 288] width 49 height 65
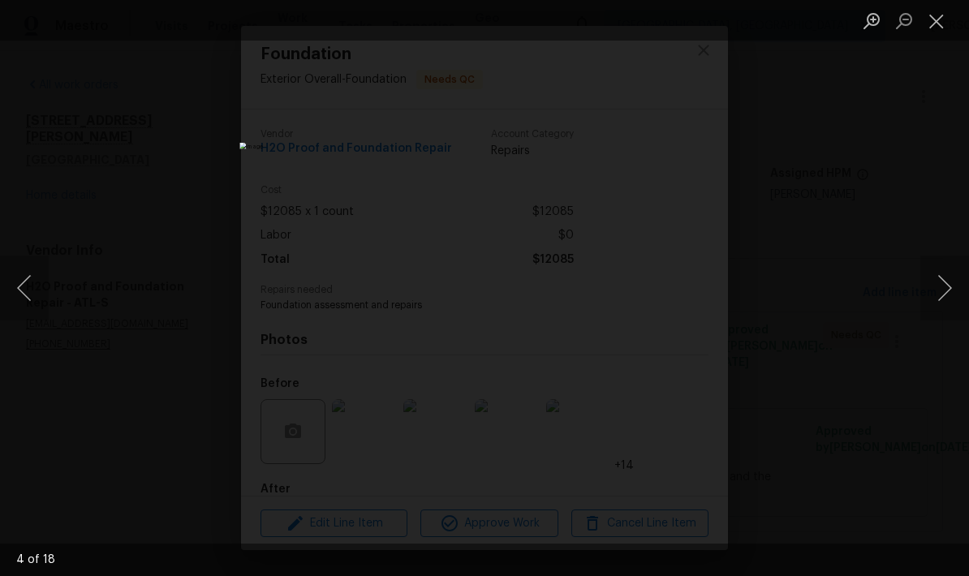
click at [939, 292] on button "Next image" at bounding box center [945, 288] width 49 height 65
click at [938, 292] on button "Next image" at bounding box center [945, 288] width 49 height 65
click at [937, 291] on button "Next image" at bounding box center [945, 288] width 49 height 65
click at [941, 15] on button "Close lightbox" at bounding box center [937, 20] width 32 height 28
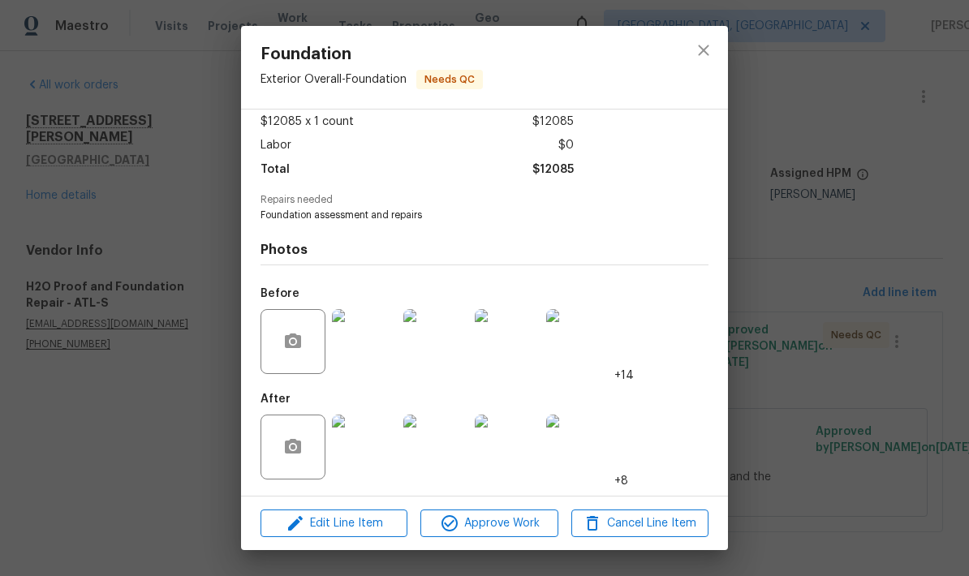
scroll to position [94, 0]
click at [369, 462] on img at bounding box center [364, 447] width 65 height 65
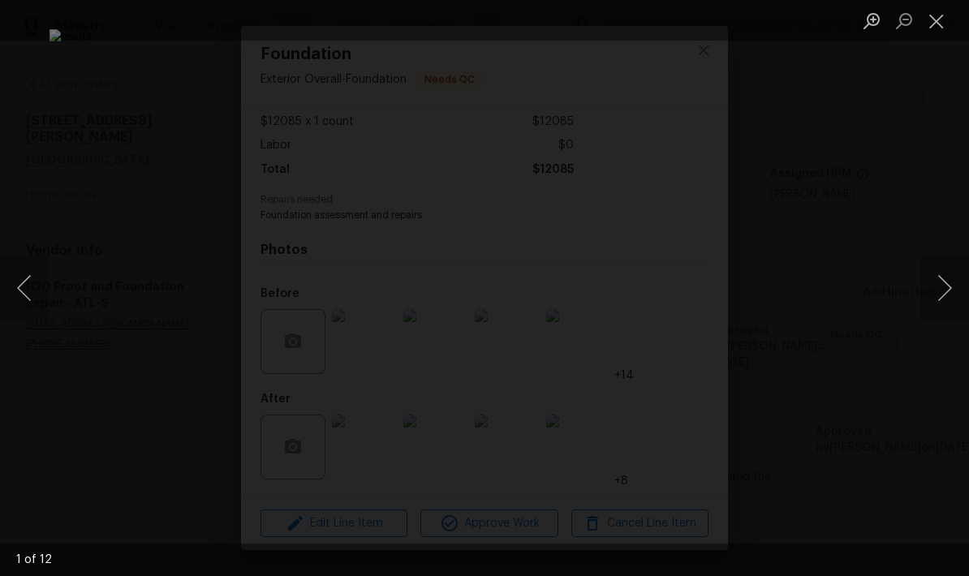
click at [919, 319] on div "Lightbox" at bounding box center [484, 288] width 969 height 576
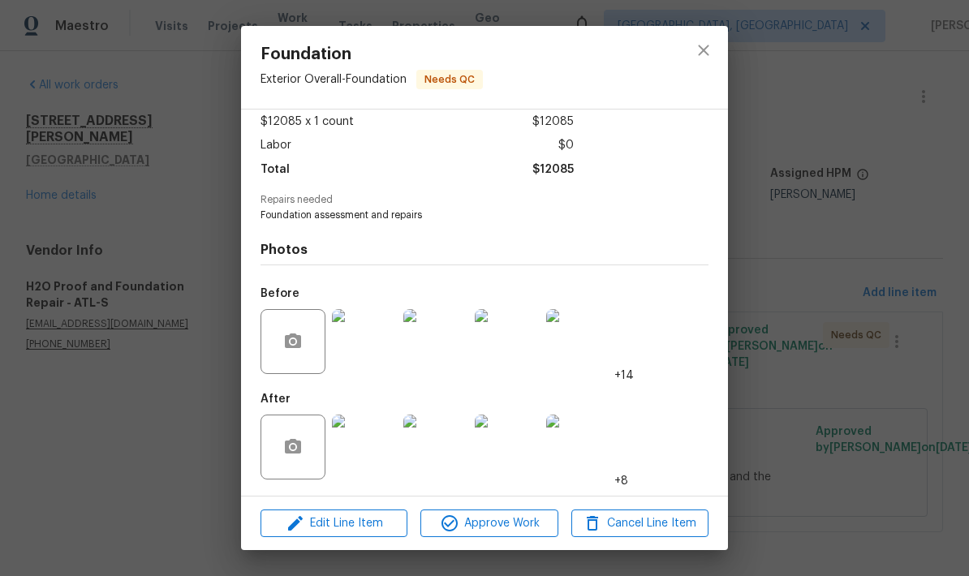
click at [369, 458] on img at bounding box center [364, 447] width 65 height 65
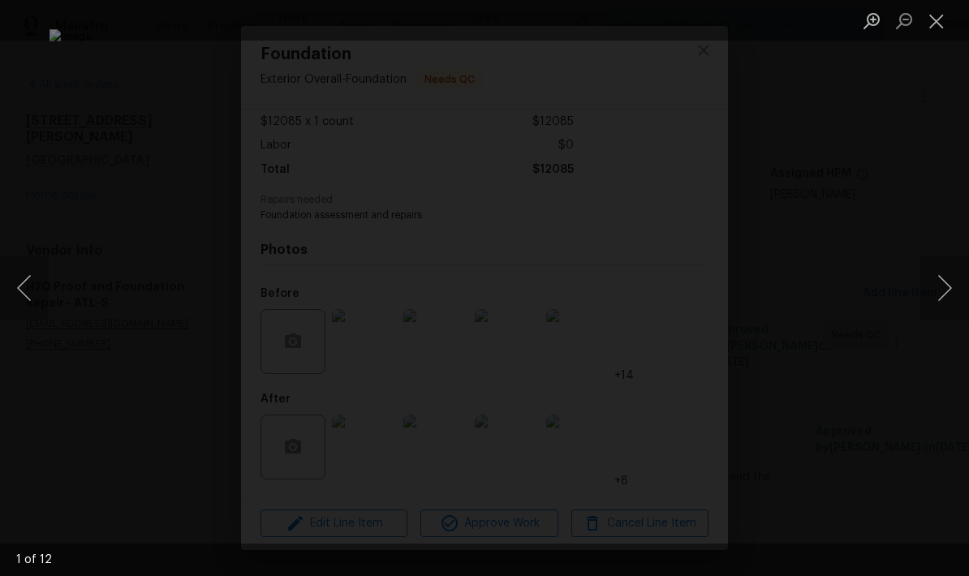
click at [944, 294] on button "Next image" at bounding box center [945, 288] width 49 height 65
click at [941, 301] on button "Next image" at bounding box center [945, 288] width 49 height 65
click at [940, 302] on button "Next image" at bounding box center [945, 288] width 49 height 65
click at [939, 303] on button "Next image" at bounding box center [945, 288] width 49 height 65
click at [938, 301] on button "Next image" at bounding box center [945, 288] width 49 height 65
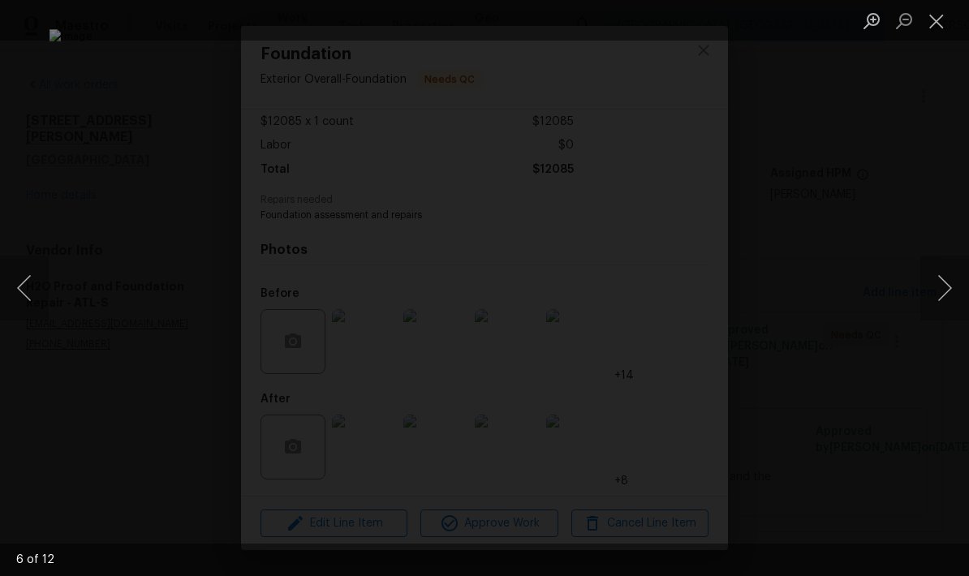
click at [939, 301] on button "Next image" at bounding box center [945, 288] width 49 height 65
click at [937, 302] on button "Next image" at bounding box center [945, 288] width 49 height 65
click at [936, 303] on button "Next image" at bounding box center [945, 288] width 49 height 65
click at [937, 303] on button "Next image" at bounding box center [945, 288] width 49 height 65
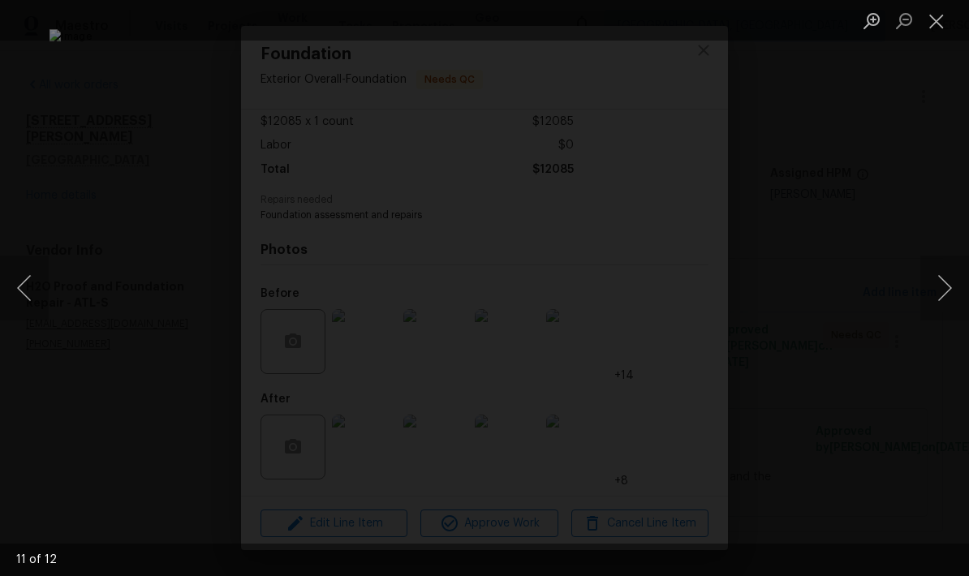
click at [937, 303] on button "Next image" at bounding box center [945, 288] width 49 height 65
click at [937, 301] on button "Next image" at bounding box center [945, 288] width 49 height 65
click at [936, 301] on button "Next image" at bounding box center [945, 288] width 49 height 65
click at [937, 301] on button "Next image" at bounding box center [945, 288] width 49 height 65
click at [938, 304] on button "Next image" at bounding box center [945, 288] width 49 height 65
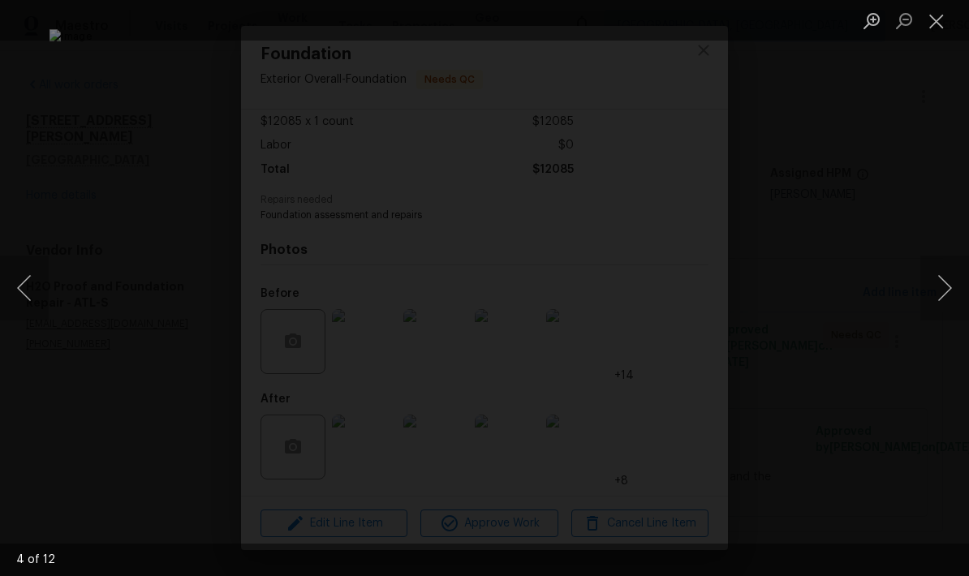
click at [937, 304] on button "Next image" at bounding box center [945, 288] width 49 height 65
click at [936, 304] on button "Next image" at bounding box center [945, 288] width 49 height 65
click at [937, 303] on button "Next image" at bounding box center [945, 288] width 49 height 65
click at [937, 29] on button "Close lightbox" at bounding box center [937, 20] width 32 height 28
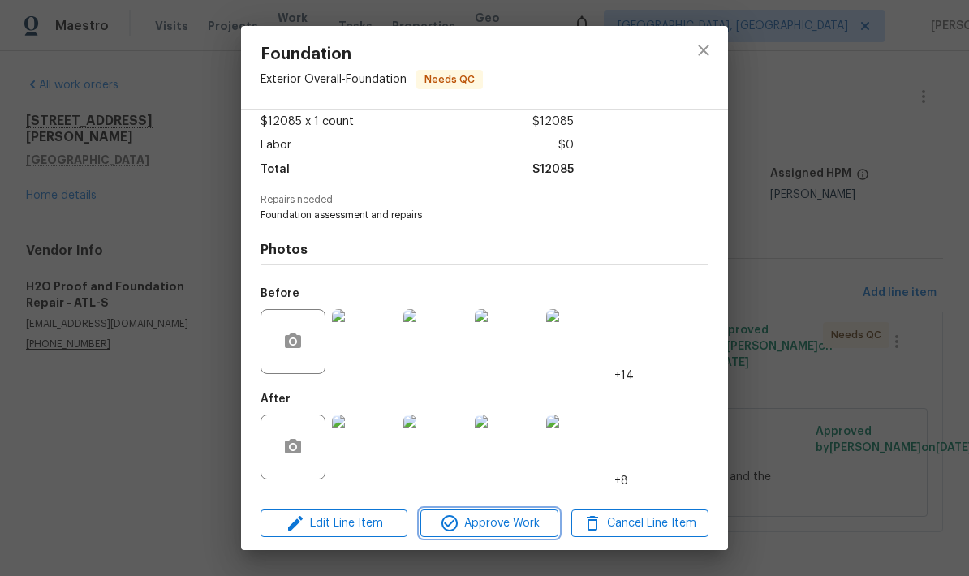
click at [519, 530] on span "Approve Work" at bounding box center [488, 524] width 127 height 20
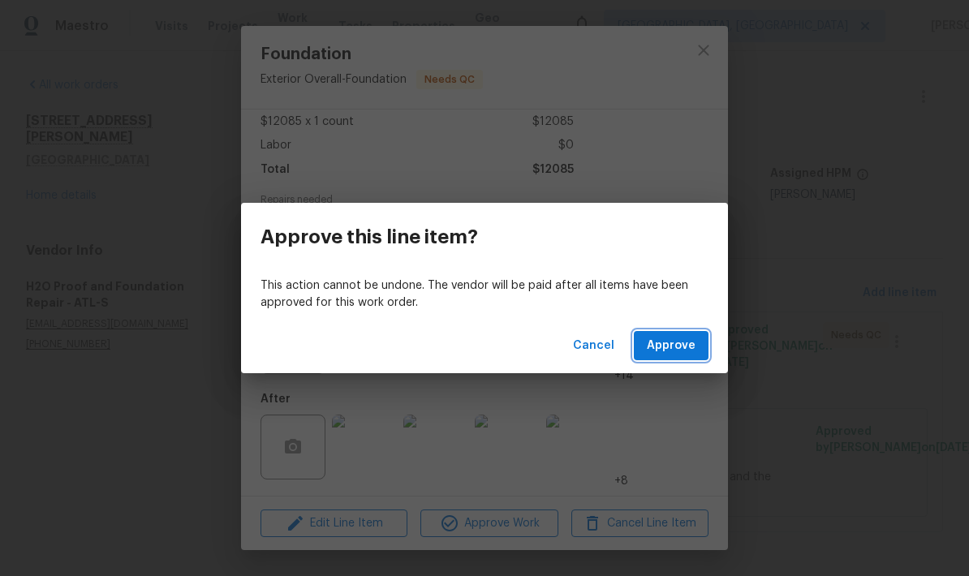
click at [674, 340] on span "Approve" at bounding box center [671, 346] width 49 height 20
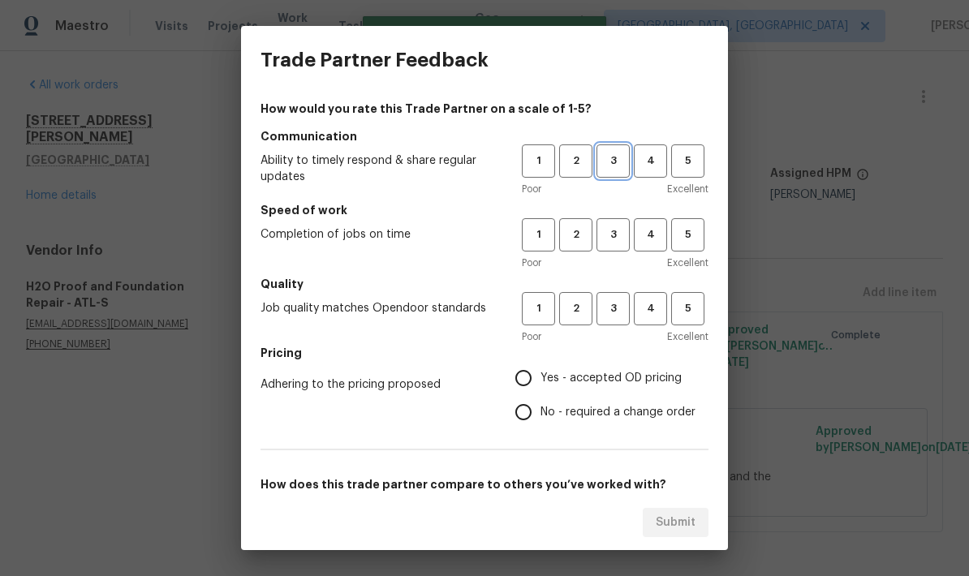
click at [608, 160] on span "3" at bounding box center [613, 161] width 30 height 19
click at [618, 221] on button "3" at bounding box center [613, 234] width 33 height 33
click at [620, 307] on span "3" at bounding box center [613, 309] width 30 height 19
click at [522, 421] on input "No - required a change order" at bounding box center [524, 412] width 34 height 34
radio input "true"
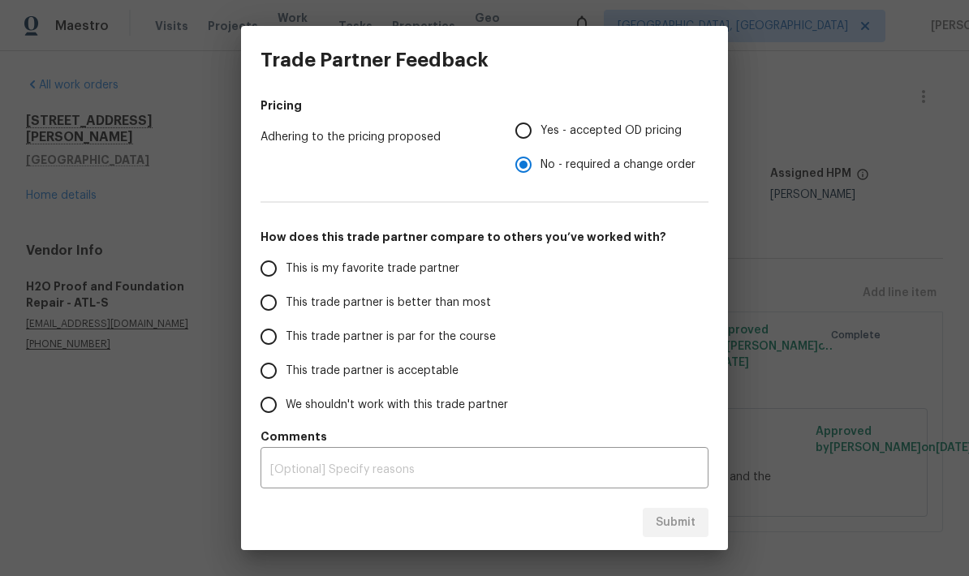
scroll to position [248, 0]
click at [269, 345] on input "This trade partner is par for the course" at bounding box center [269, 337] width 34 height 34
click at [686, 520] on span "Submit" at bounding box center [676, 523] width 40 height 20
radio input "true"
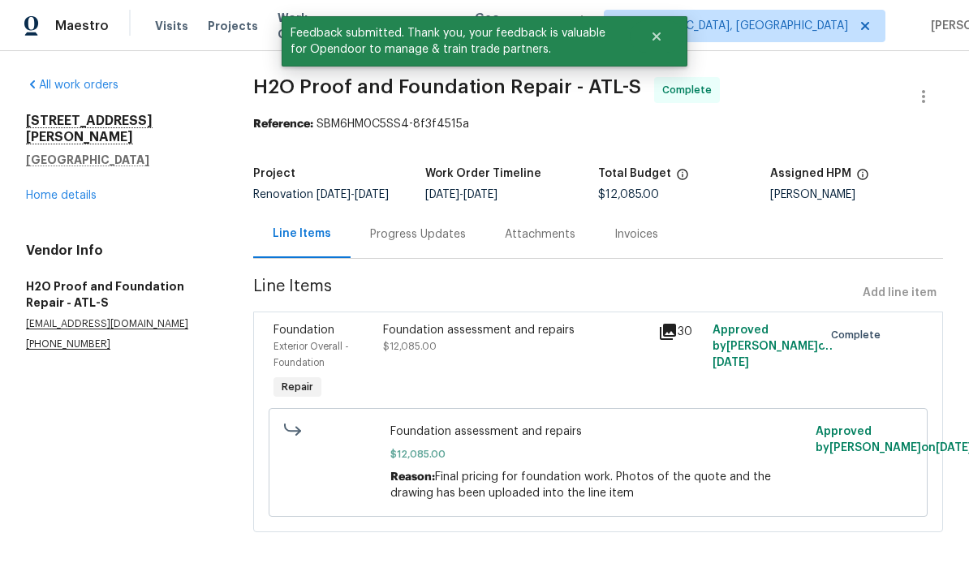
click at [89, 190] on link "Home details" at bounding box center [61, 195] width 71 height 11
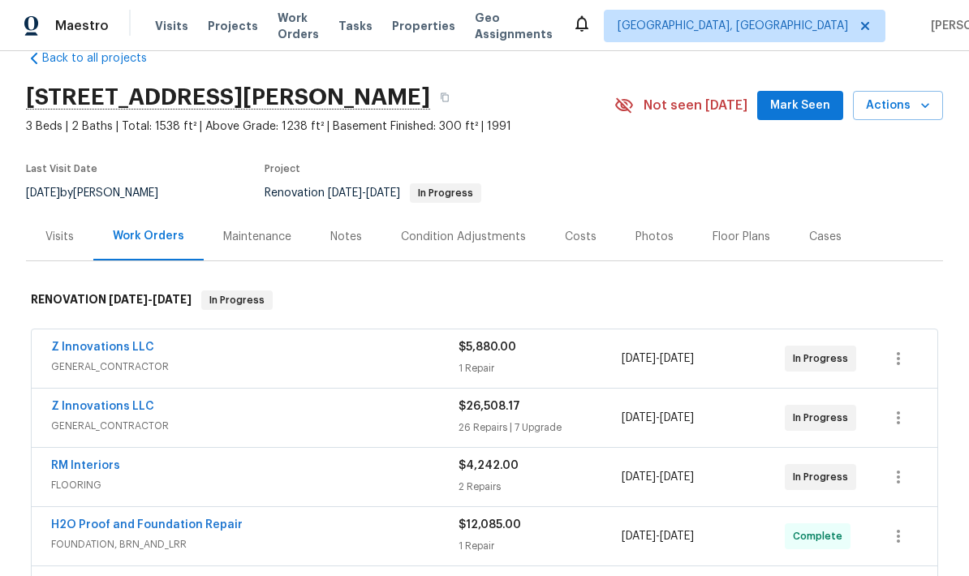
scroll to position [19, 0]
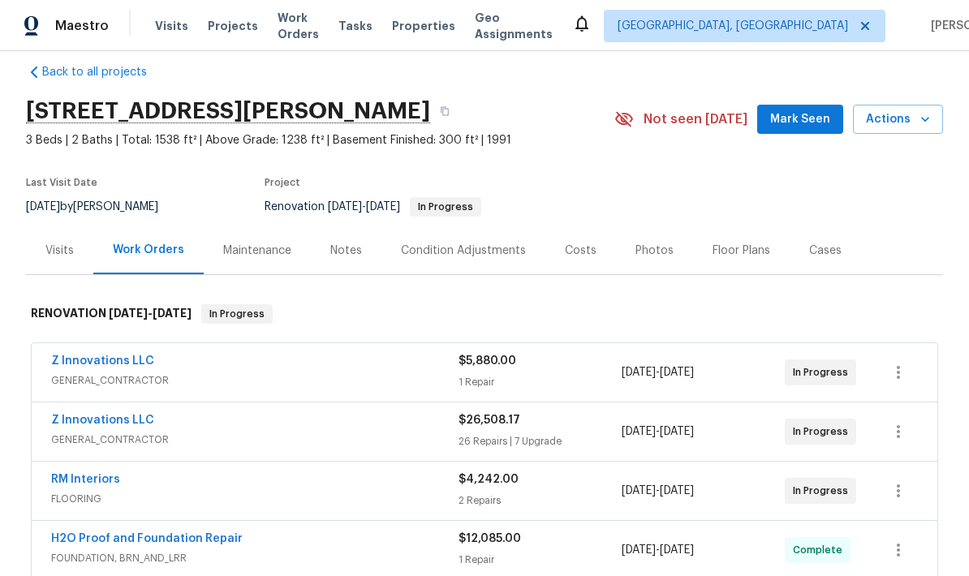
click at [347, 248] on div "Notes" at bounding box center [346, 251] width 32 height 16
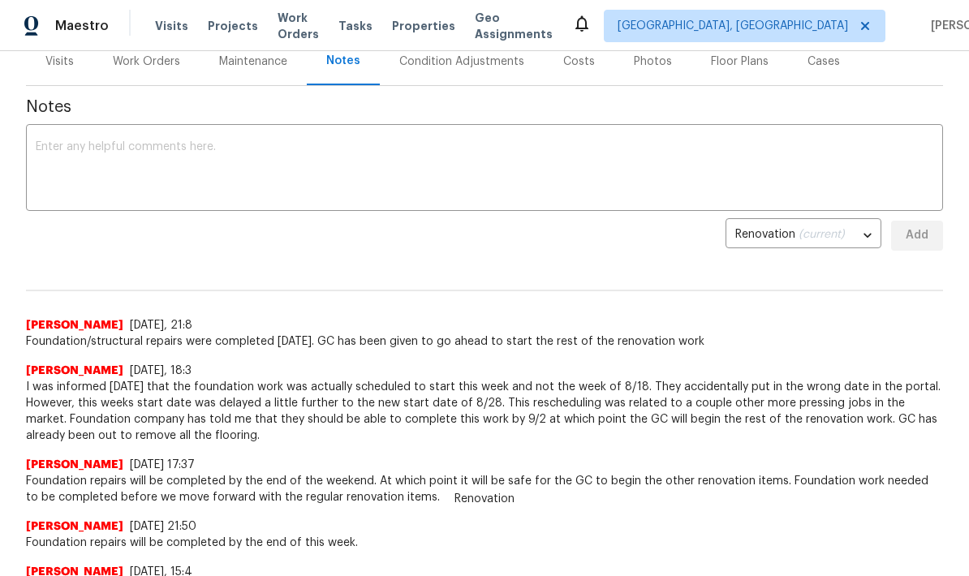
scroll to position [241, 0]
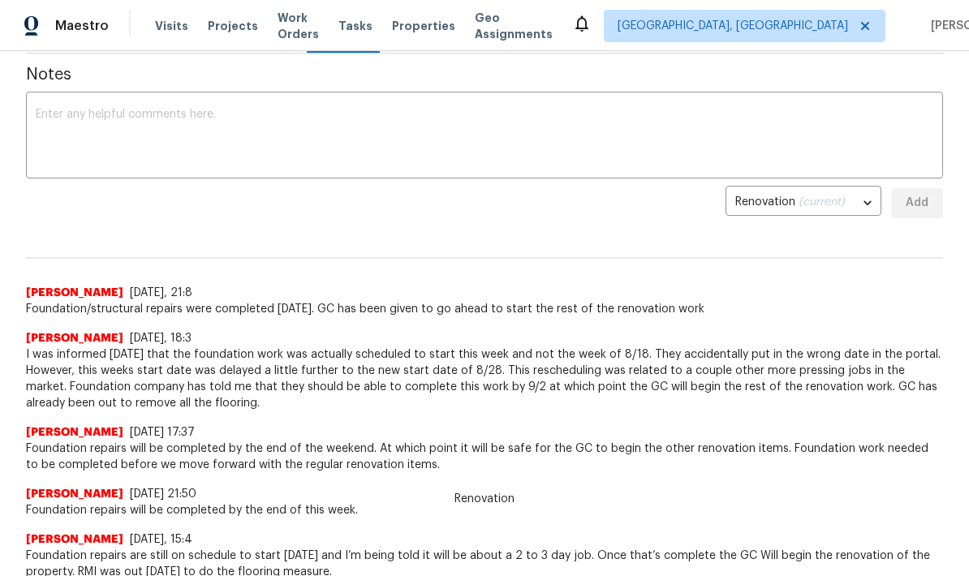
click at [140, 112] on textarea at bounding box center [485, 137] width 898 height 57
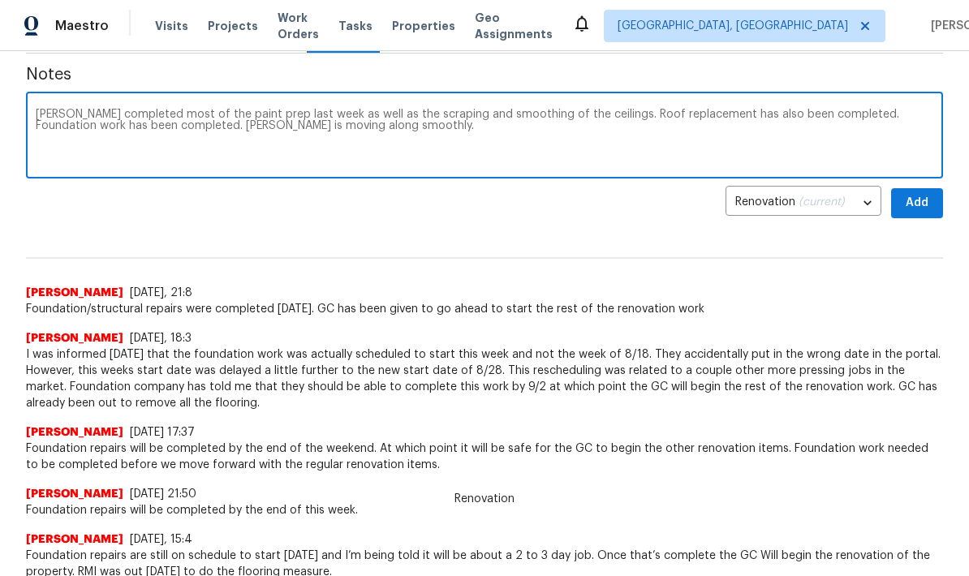
click at [146, 130] on textarea "JC completed most of the paint prep last week as well as the scraping and smoot…" at bounding box center [485, 137] width 898 height 57
click at [146, 129] on textarea "JC completed most of the paint prep last week as well as the scraping and smoot…" at bounding box center [485, 137] width 898 height 57
click at [317, 125] on textarea "JC completed most of the paint prep last week as well as the scraping and smoot…" at bounding box center [485, 137] width 898 height 57
click at [155, 131] on textarea "JC completed most of the paint prep last week as well as the scraping and smoot…" at bounding box center [485, 137] width 898 height 57
click at [311, 131] on textarea "JC completed most of the paint prep last week as well as the scraping and smoot…" at bounding box center [485, 137] width 898 height 57
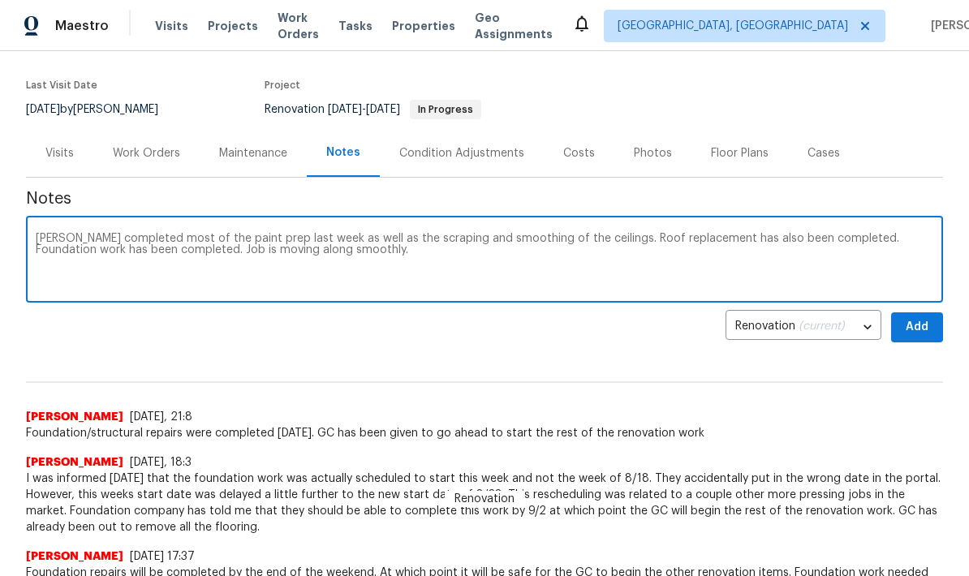
scroll to position [116, 0]
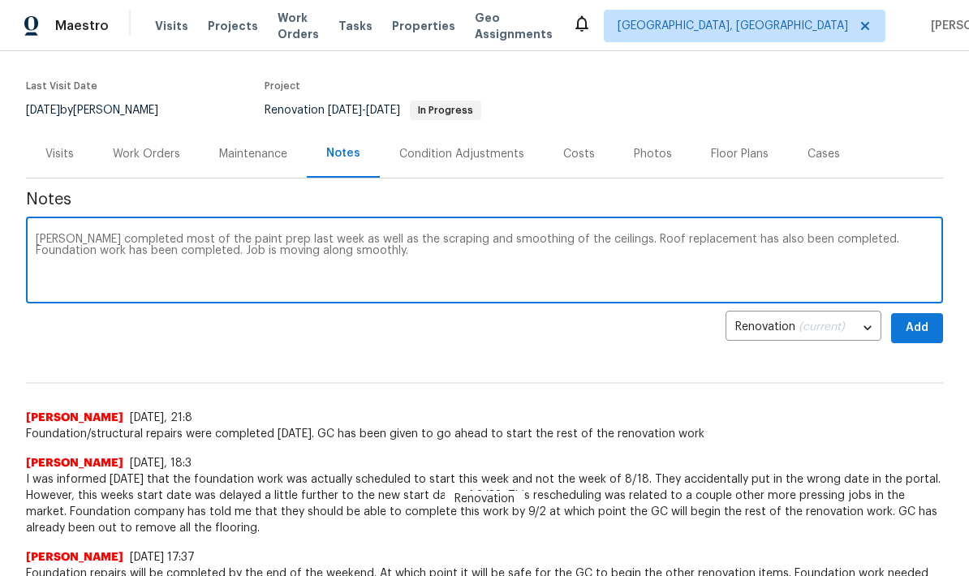
click at [326, 253] on textarea "JC completed most of the paint prep last week as well as the scraping and smoot…" at bounding box center [485, 262] width 898 height 57
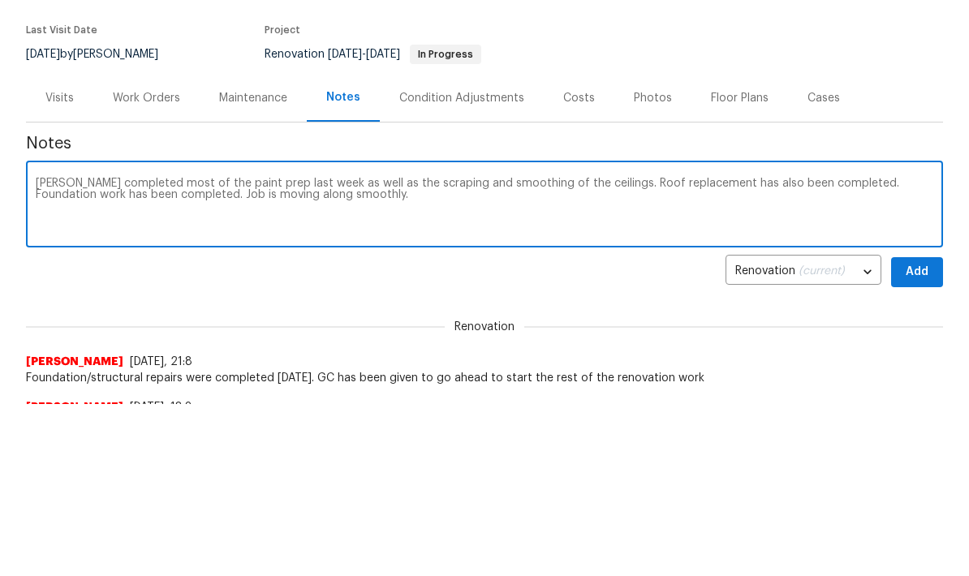
scroll to position [171, 0]
click at [342, 200] on textarea "JC completed most of the paint prep last week as well as the scraping and smoot…" at bounding box center [485, 207] width 898 height 57
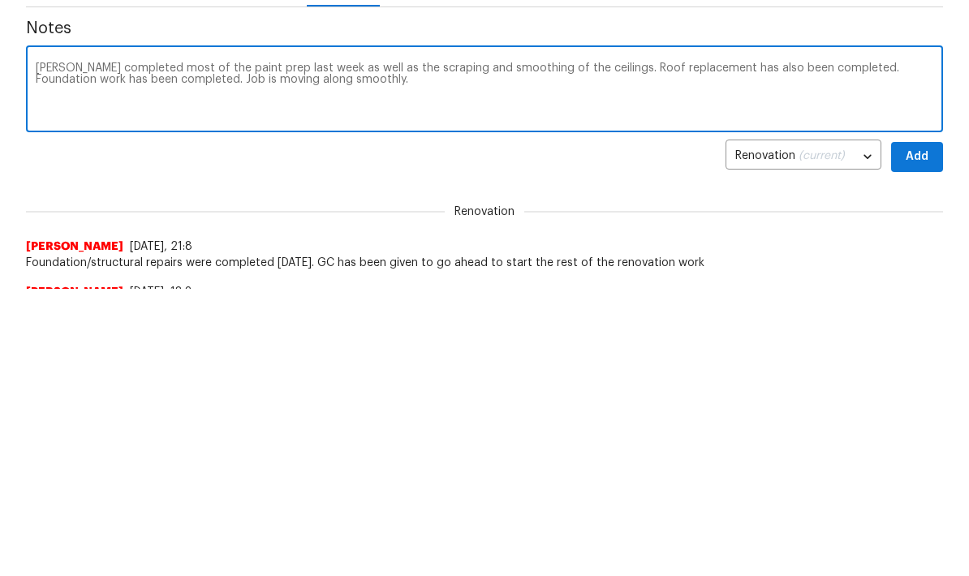
scroll to position [287, 0]
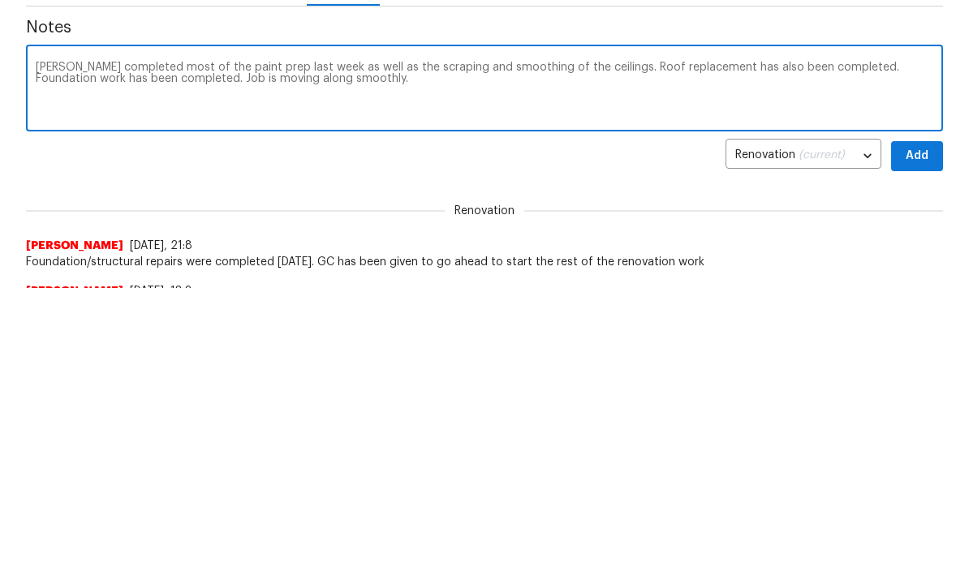
click at [344, 86] on textarea "JC completed most of the paint prep last week as well as the scraping and smoot…" at bounding box center [485, 91] width 898 height 57
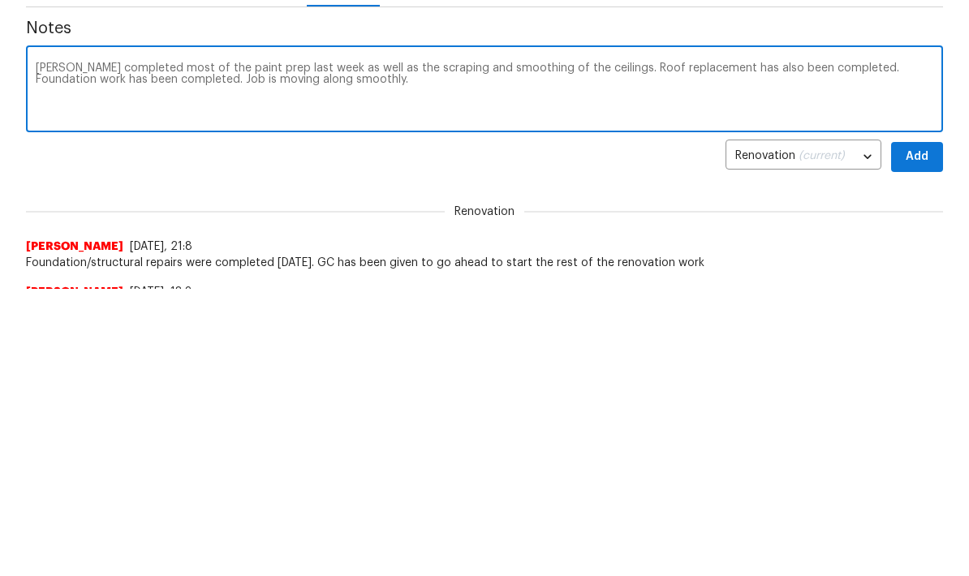
type textarea "JC completed most of the paint prep last week as well as the scraping and smoot…"
click at [918, 162] on span "Add" at bounding box center [917, 157] width 26 height 20
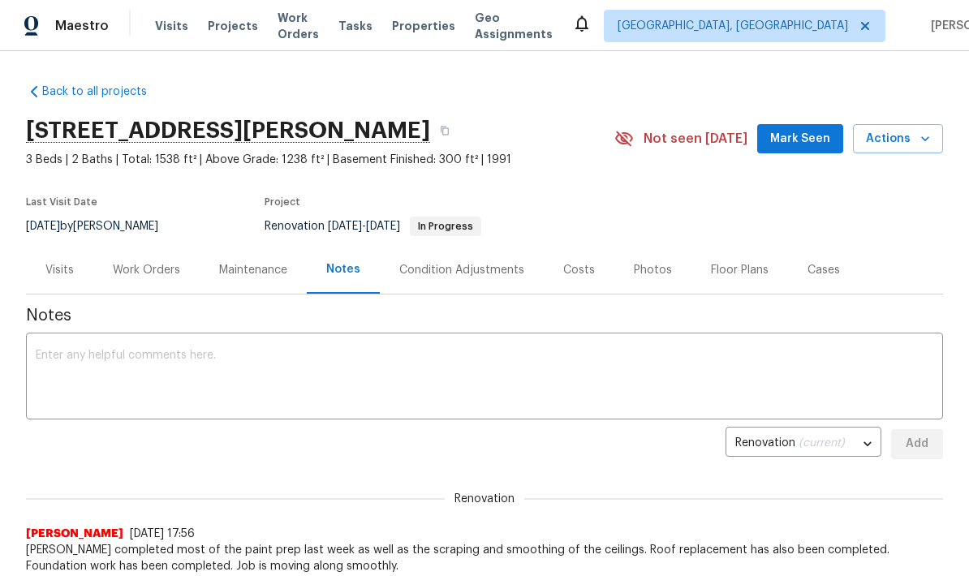
scroll to position [0, 0]
click at [824, 144] on span "Mark Seen" at bounding box center [800, 139] width 60 height 20
click at [153, 271] on div "Work Orders" at bounding box center [146, 270] width 67 height 16
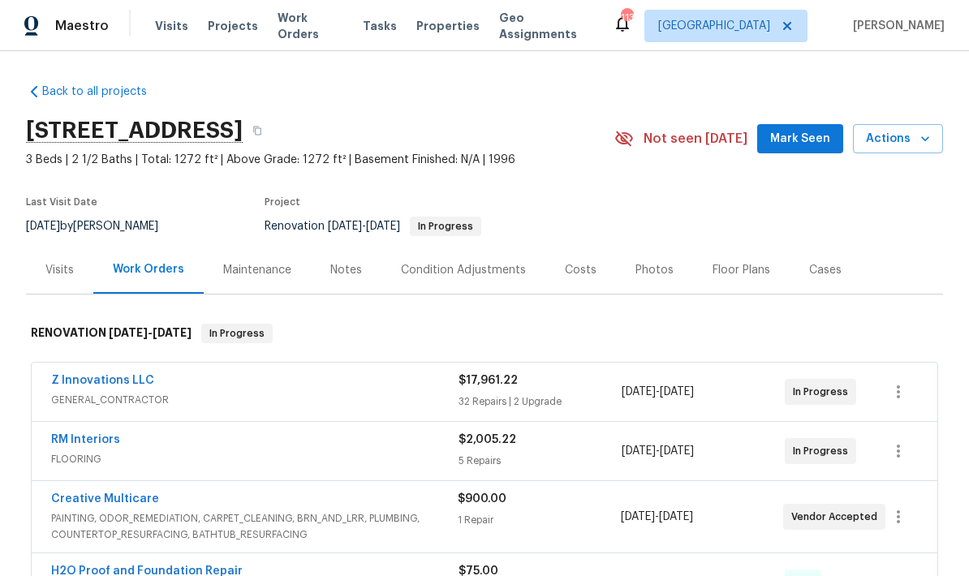
click at [352, 273] on div "Notes" at bounding box center [346, 270] width 32 height 16
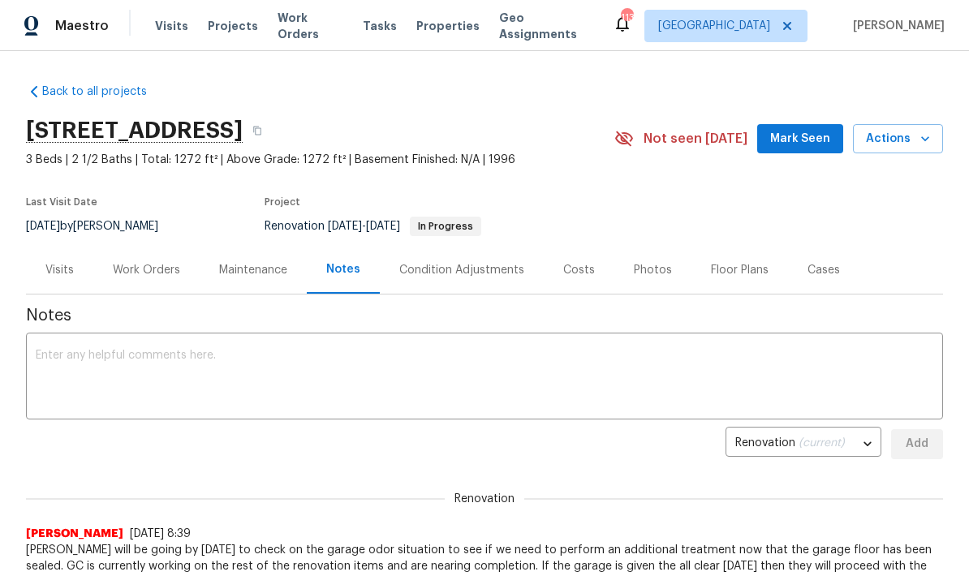
click at [151, 264] on div "Work Orders" at bounding box center [146, 270] width 67 height 16
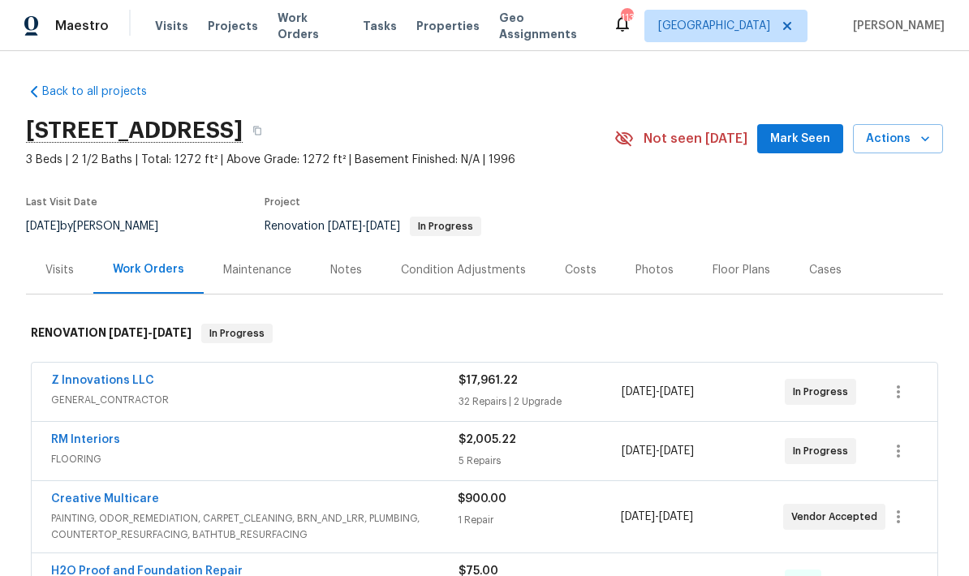
click at [128, 383] on link "Z Innovations LLC" at bounding box center [102, 380] width 103 height 11
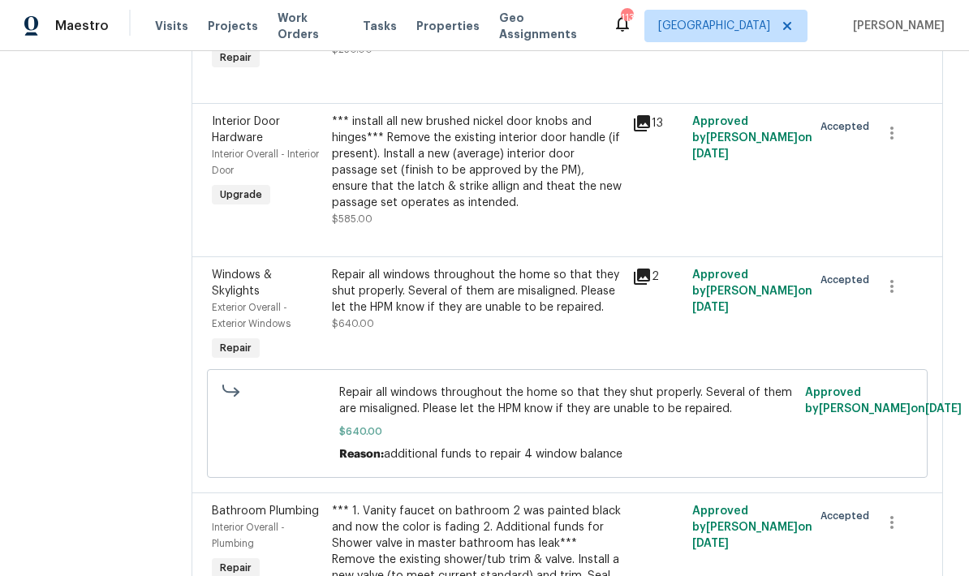
scroll to position [2745, 0]
click at [534, 163] on div "*** install all new brushed nickel door knobs and hinges*** Remove the existing…" at bounding box center [477, 162] width 291 height 97
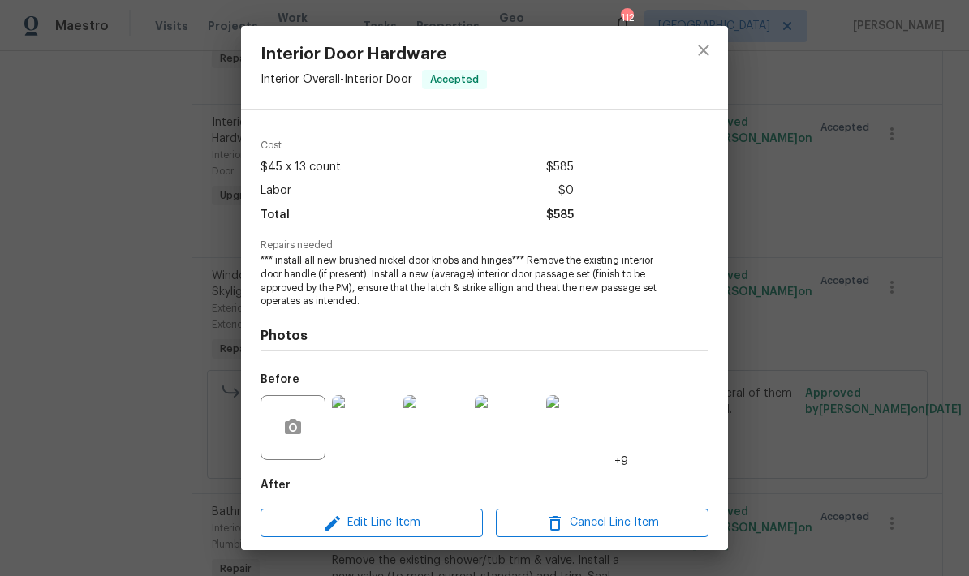
scroll to position [25, 0]
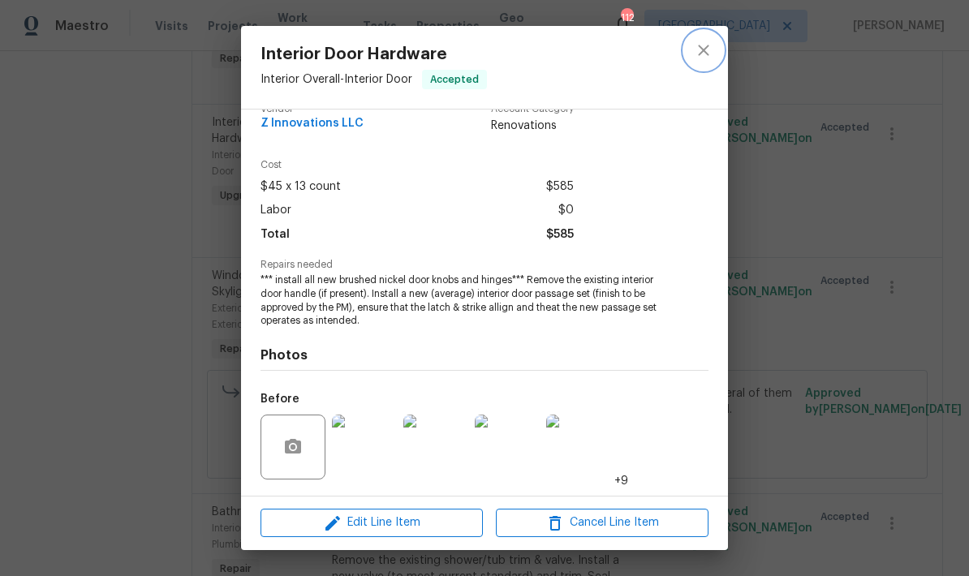
click at [707, 54] on icon "close" at bounding box center [703, 50] width 11 height 11
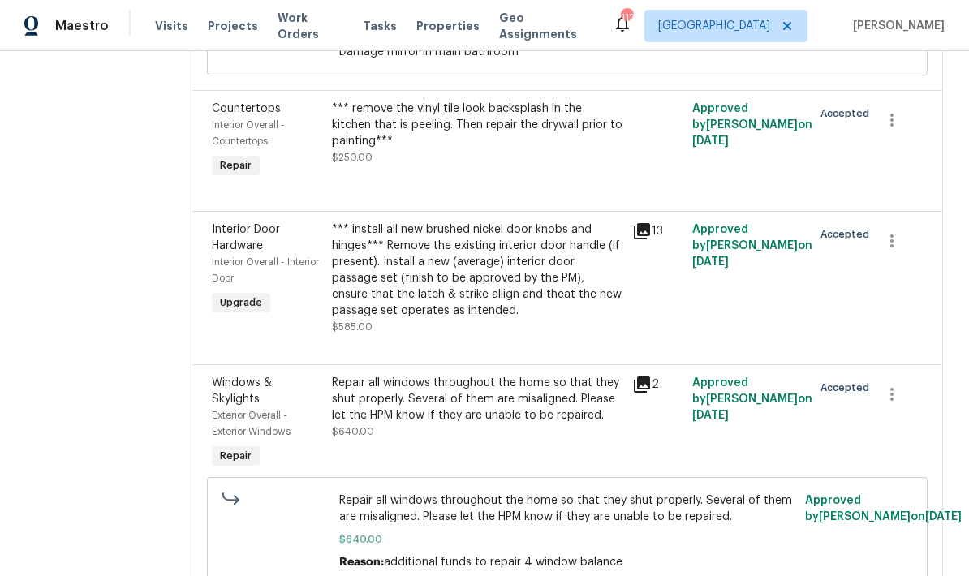
scroll to position [2647, 0]
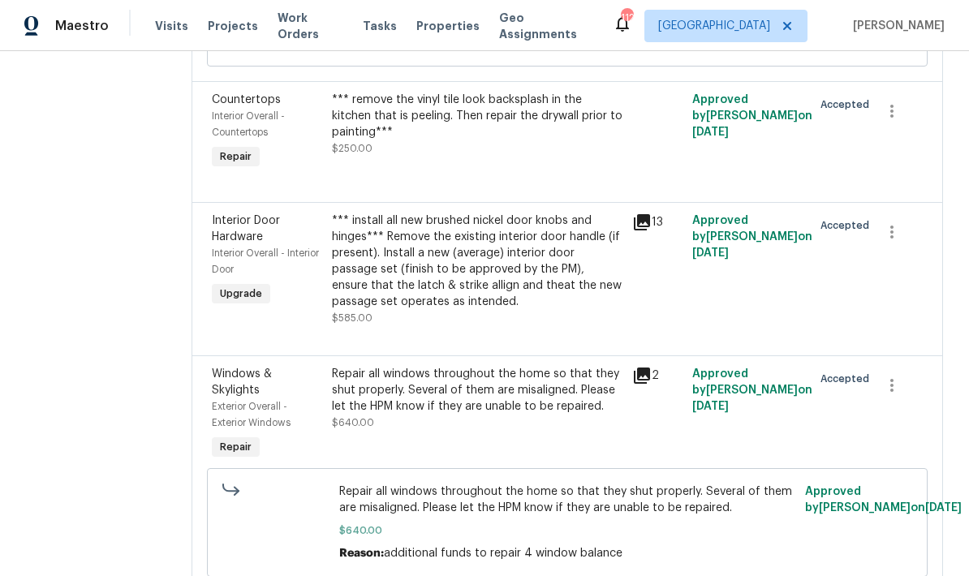
click at [508, 281] on div "*** install all new brushed nickel door knobs and hinges*** Remove the existing…" at bounding box center [477, 261] width 291 height 97
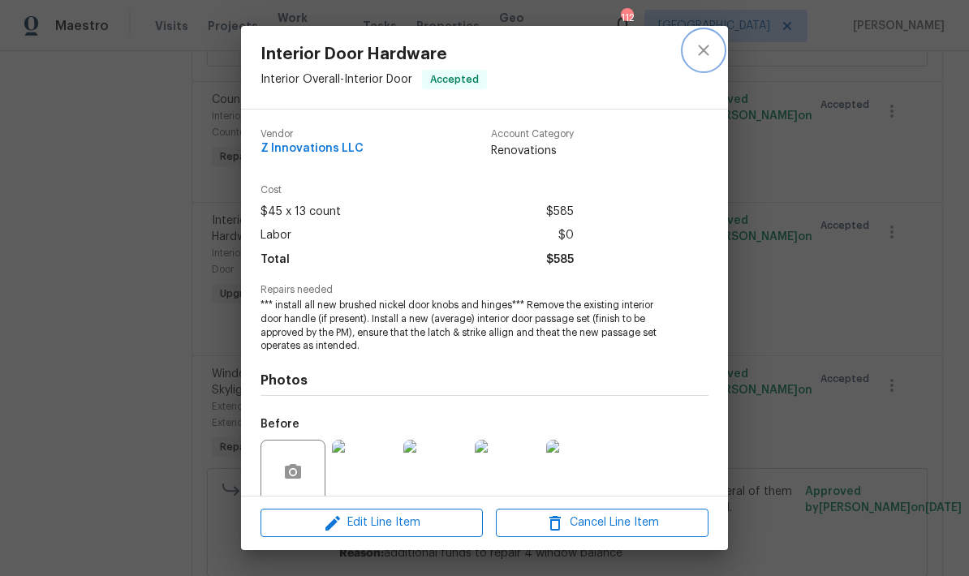
click at [710, 55] on icon "close" at bounding box center [703, 50] width 19 height 19
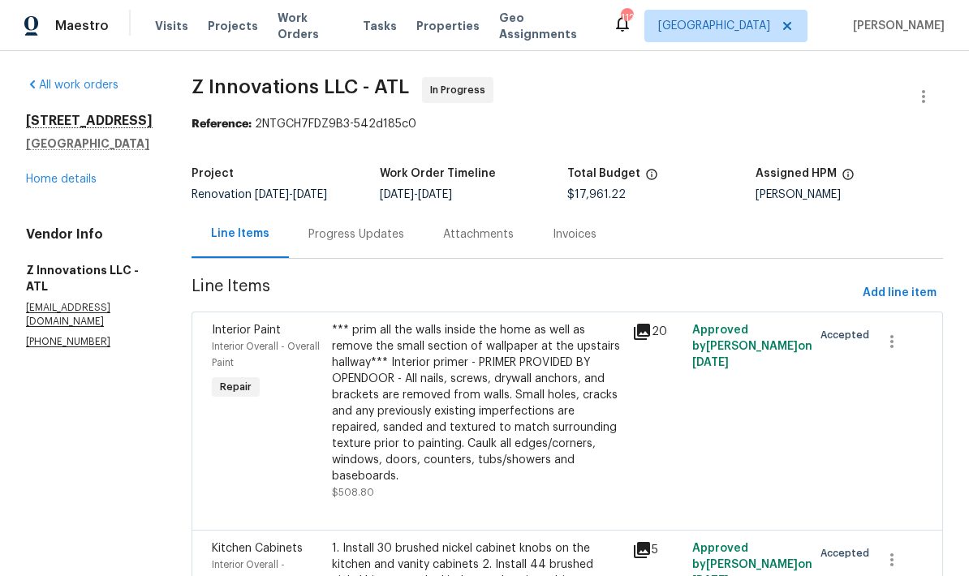
scroll to position [0, 0]
click at [79, 185] on link "Home details" at bounding box center [61, 179] width 71 height 11
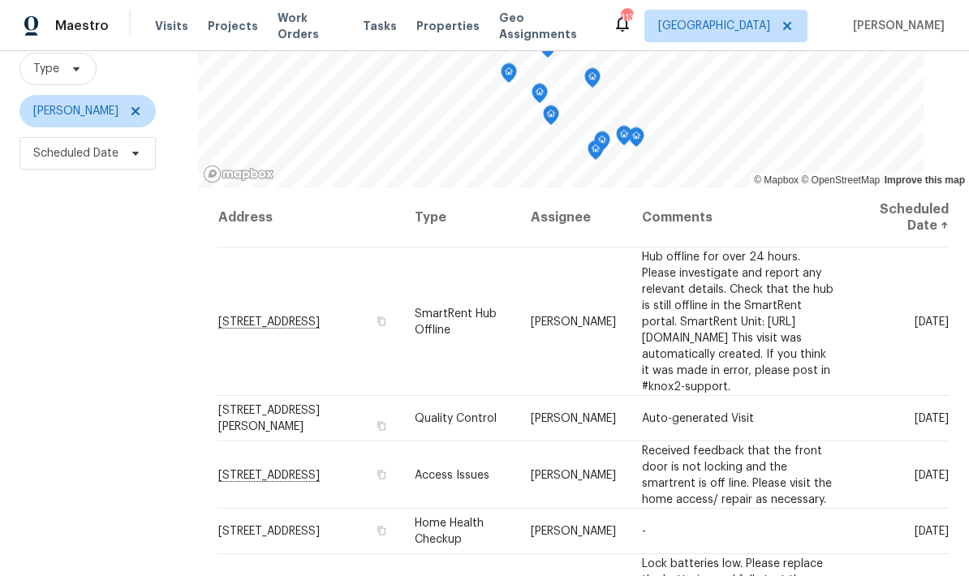
scroll to position [93, 0]
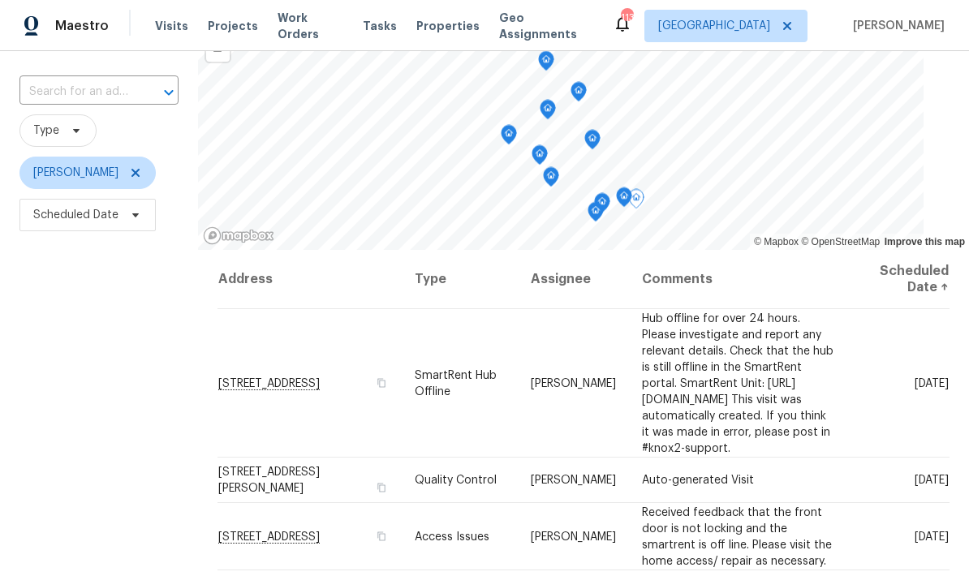
click at [0, 0] on icon at bounding box center [0, 0] width 0 height 0
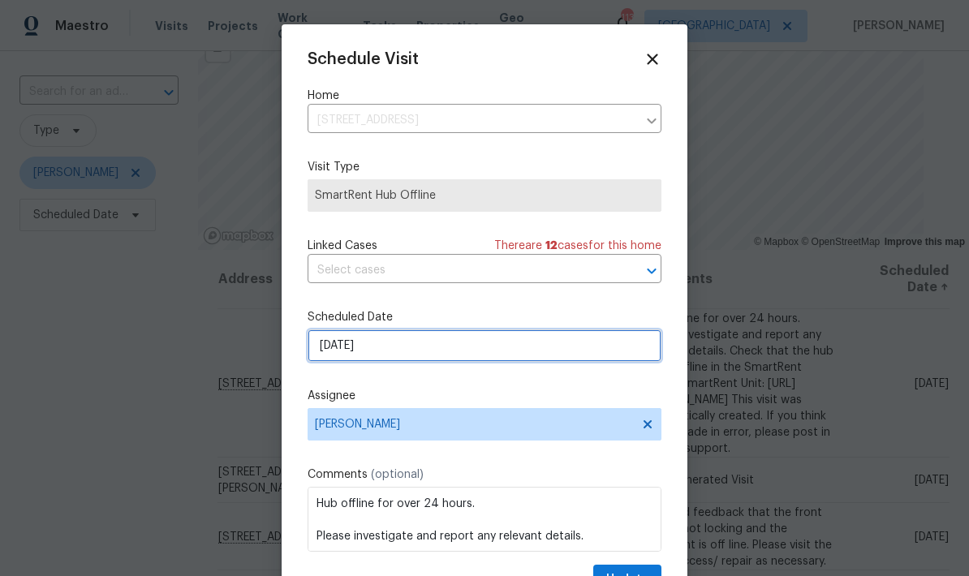
click at [435, 352] on input "[DATE]" at bounding box center [485, 346] width 354 height 32
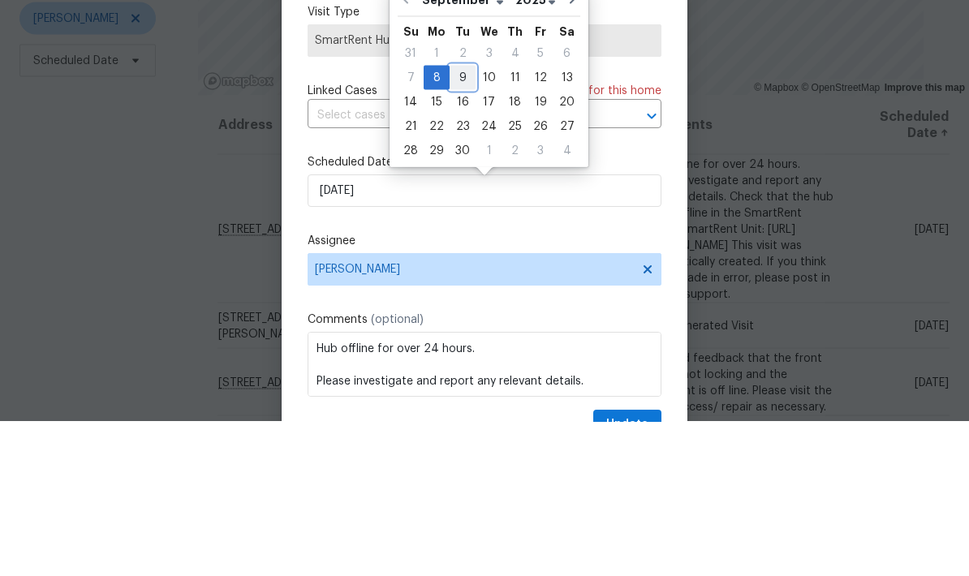
click at [458, 221] on div "9" at bounding box center [463, 232] width 26 height 23
type input "[DATE]"
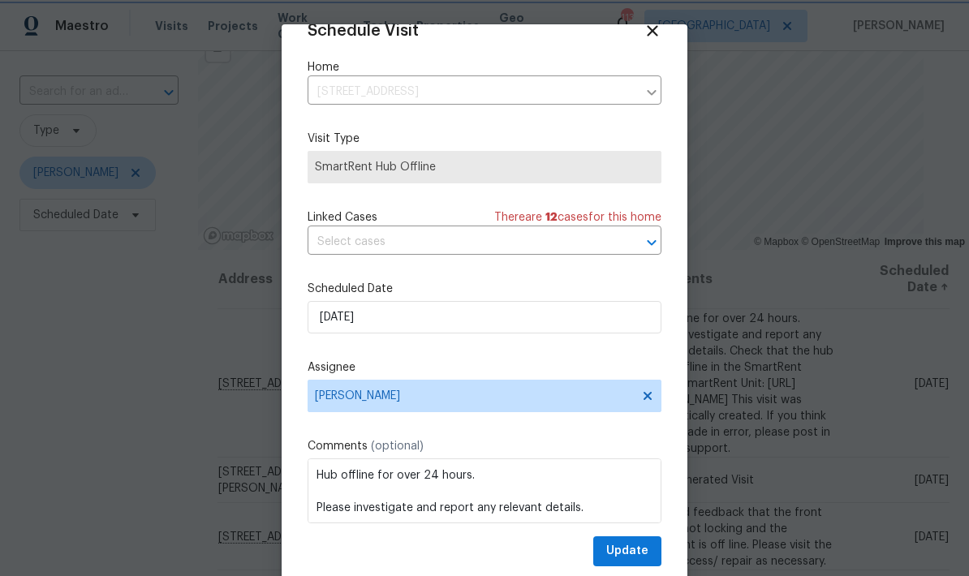
scroll to position [32, 0]
click at [644, 552] on span "Update" at bounding box center [627, 552] width 42 height 20
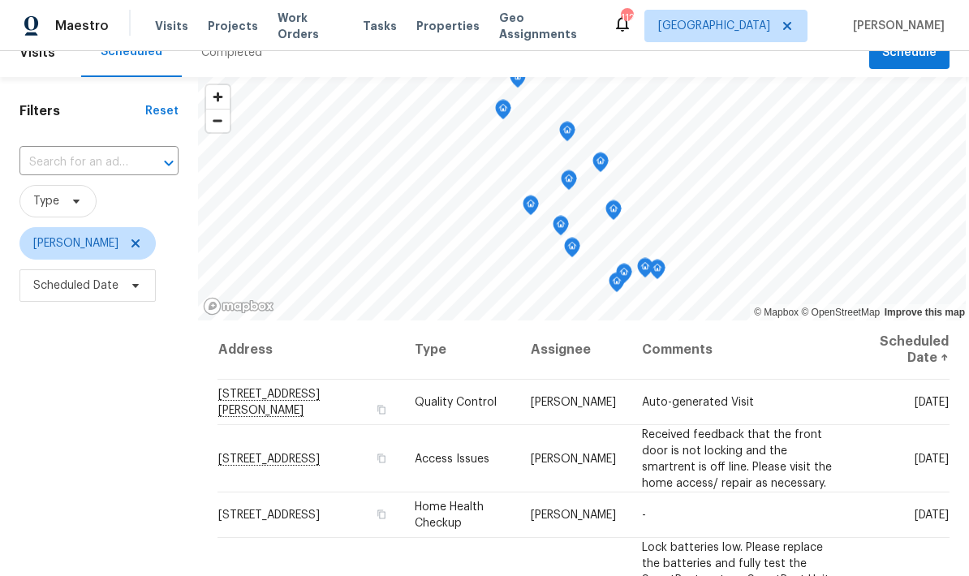
scroll to position [13, 0]
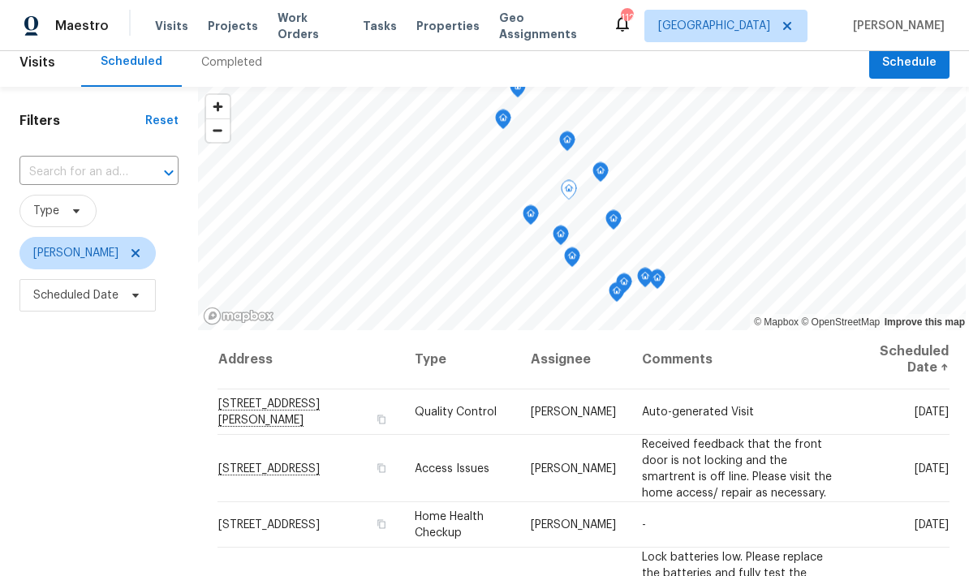
click at [0, 0] on icon at bounding box center [0, 0] width 0 height 0
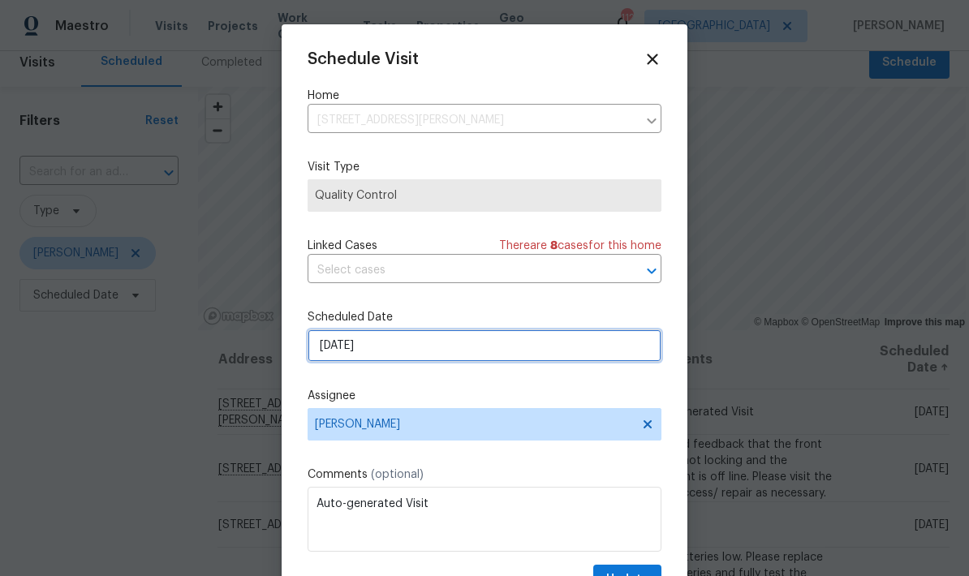
click at [458, 352] on input "[DATE]" at bounding box center [485, 346] width 354 height 32
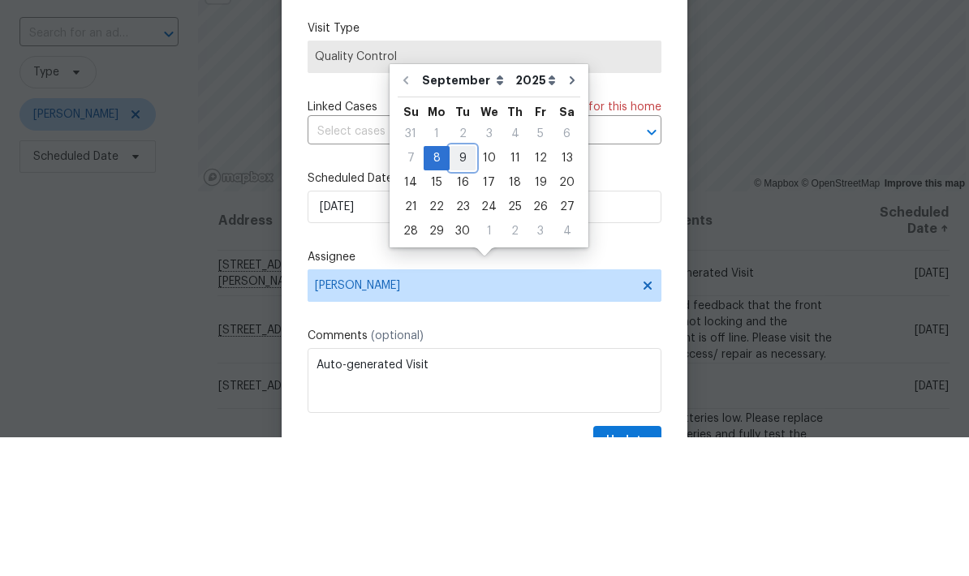
click at [462, 286] on div "9" at bounding box center [463, 297] width 26 height 23
type input "[DATE]"
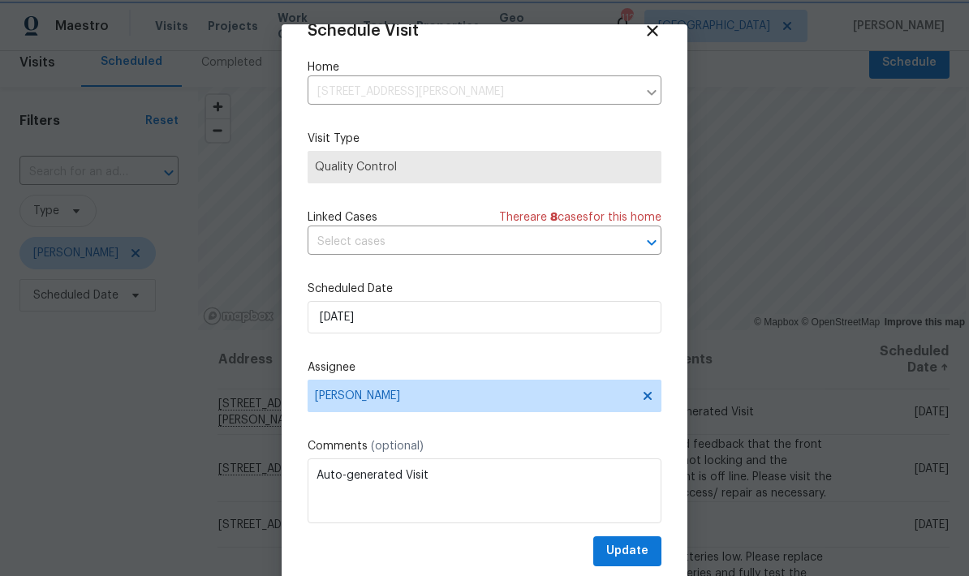
scroll to position [32, 0]
click at [644, 553] on span "Update" at bounding box center [627, 552] width 42 height 20
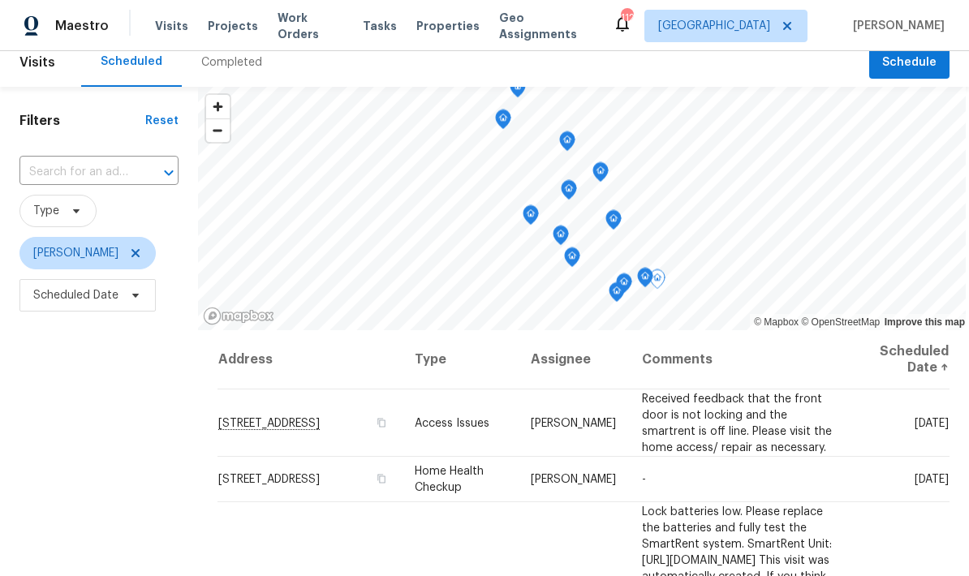
click at [0, 0] on icon at bounding box center [0, 0] width 0 height 0
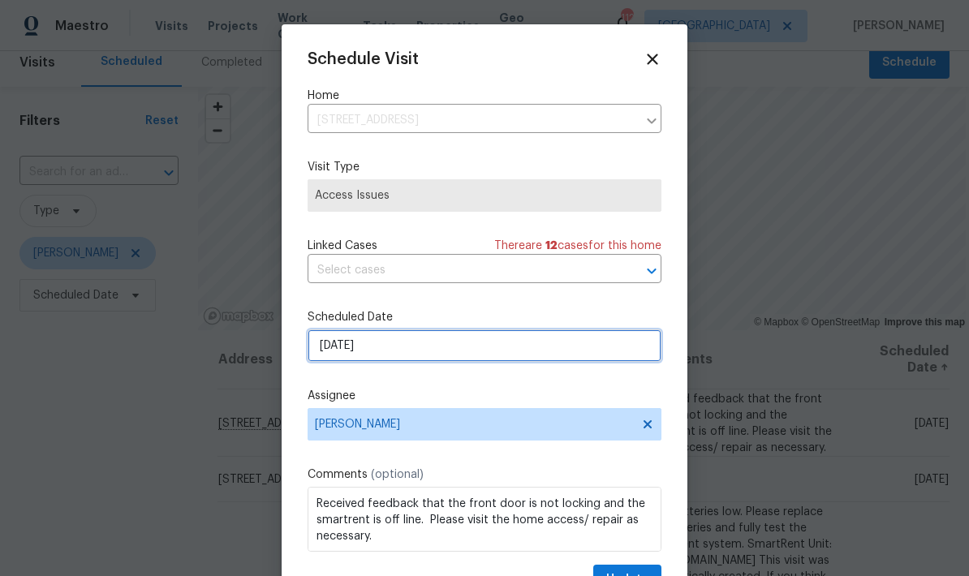
click at [463, 354] on input "[DATE]" at bounding box center [485, 346] width 354 height 32
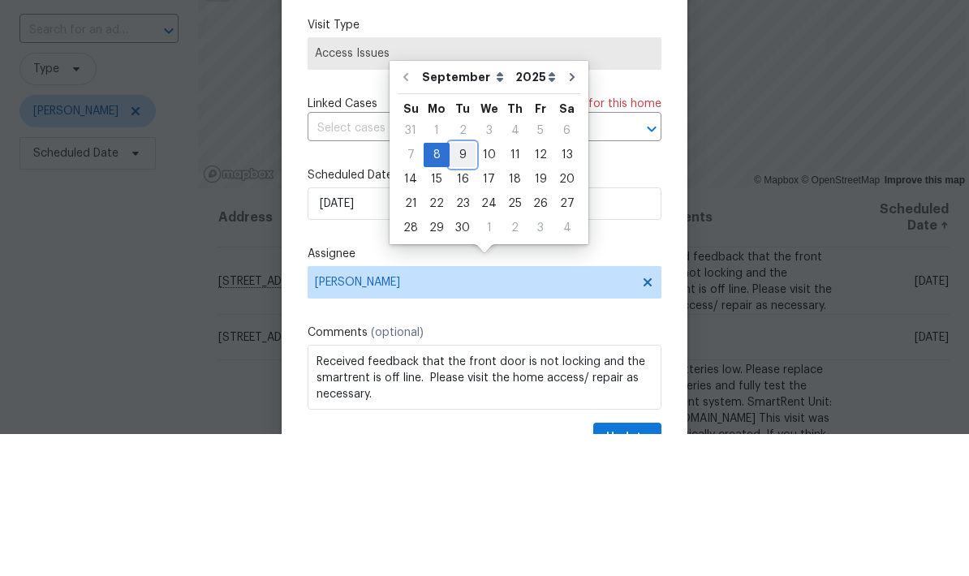
click at [460, 286] on div "9" at bounding box center [463, 297] width 26 height 23
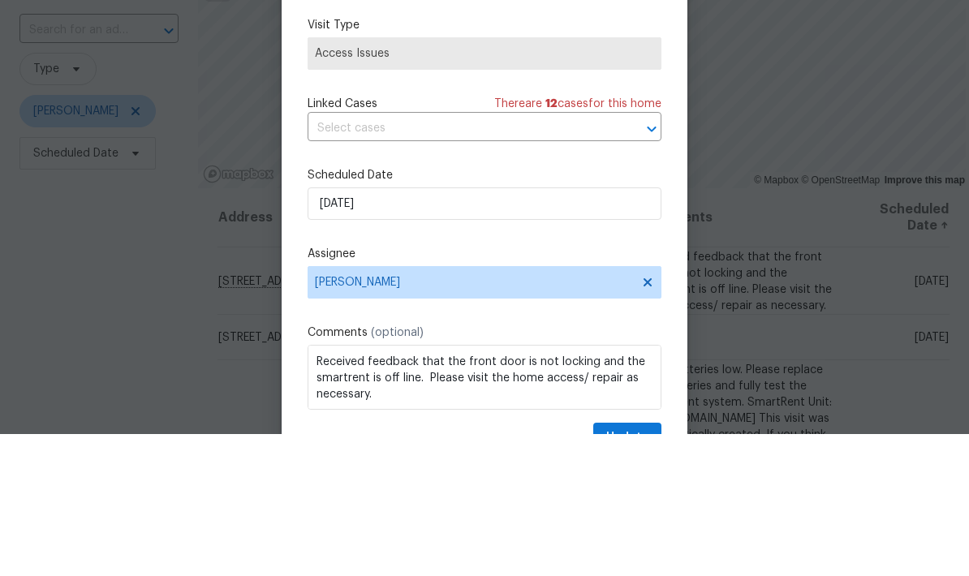
type input "[DATE]"
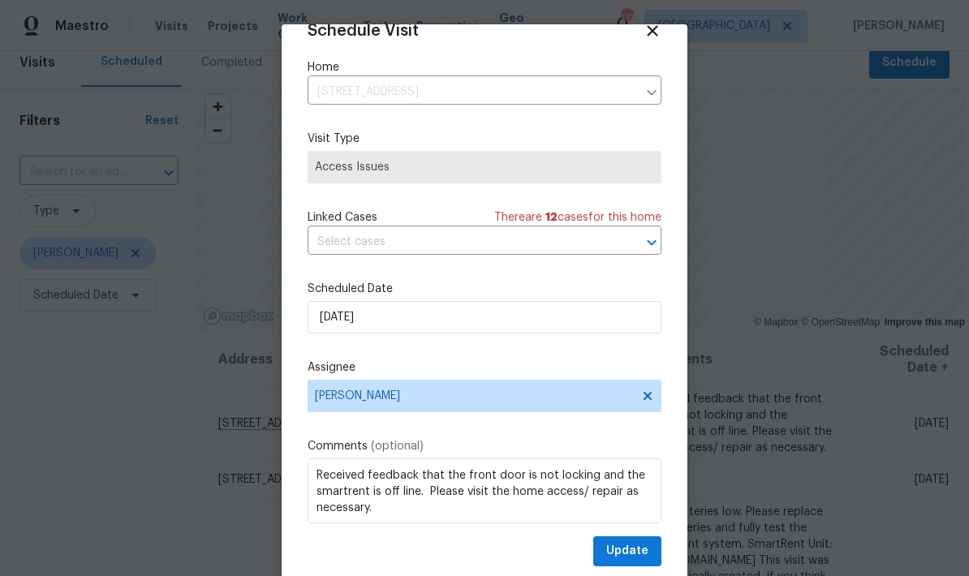
click at [649, 546] on button "Update" at bounding box center [627, 552] width 68 height 30
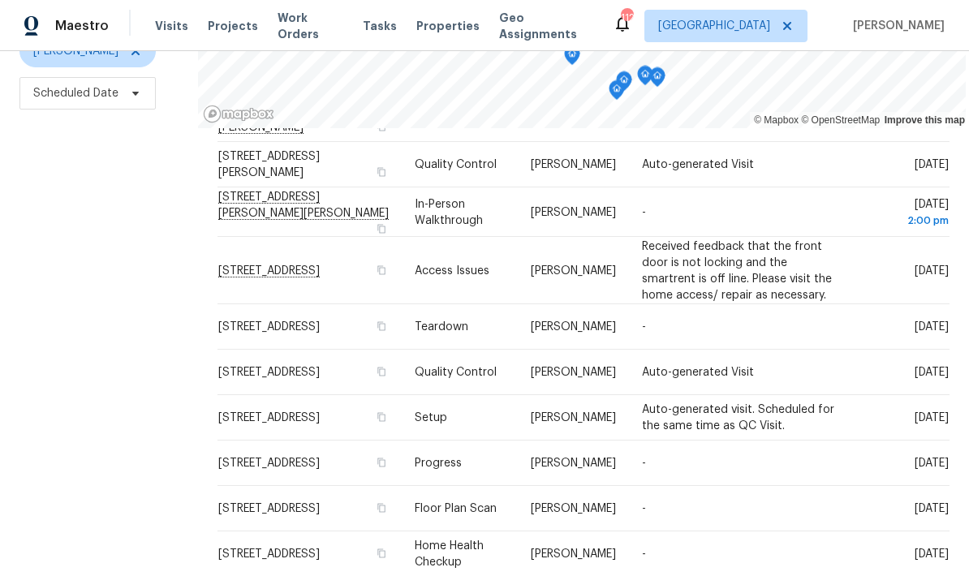
scroll to position [645, 0]
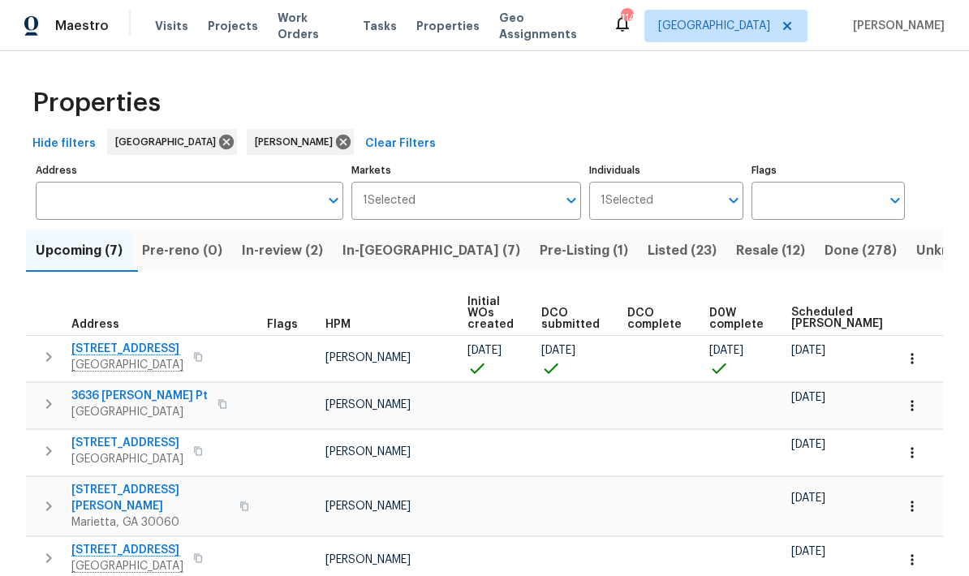
click at [916, 361] on icon "button" at bounding box center [912, 359] width 16 height 16
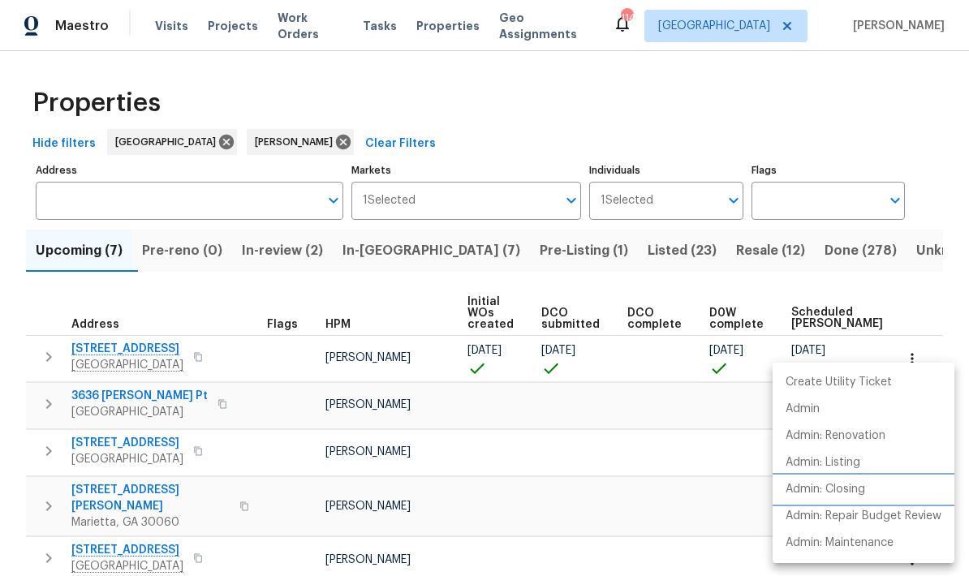
click at [854, 494] on p "Admin: Closing" at bounding box center [826, 489] width 80 height 17
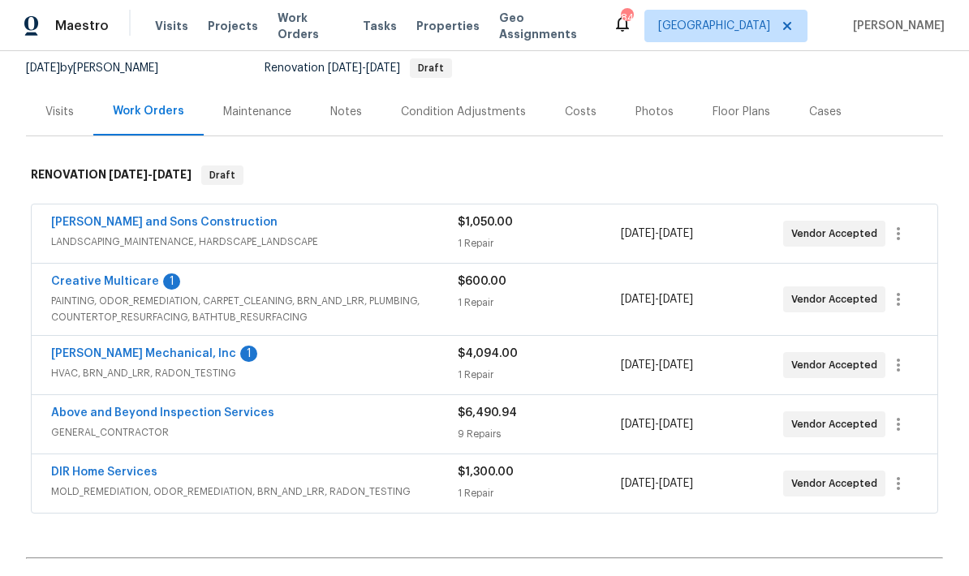
scroll to position [160, 0]
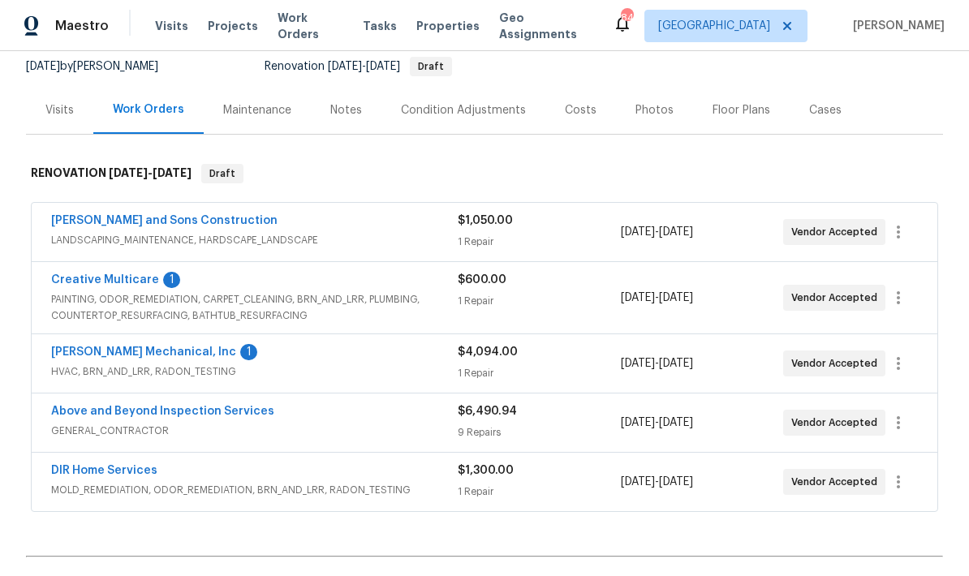
click at [162, 357] on link "[PERSON_NAME] Mechanical, Inc" at bounding box center [143, 352] width 185 height 11
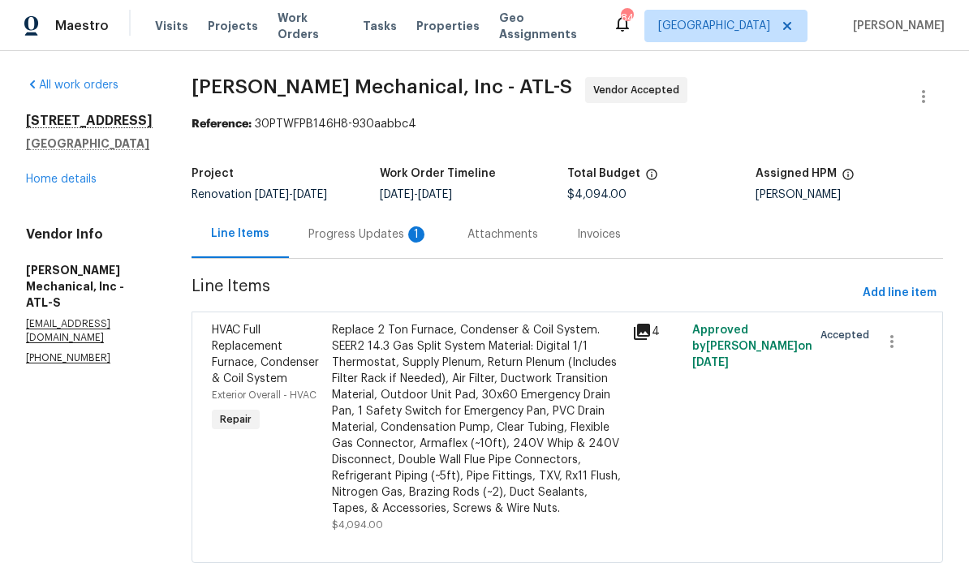
click at [390, 237] on div "Progress Updates 1" at bounding box center [369, 235] width 120 height 16
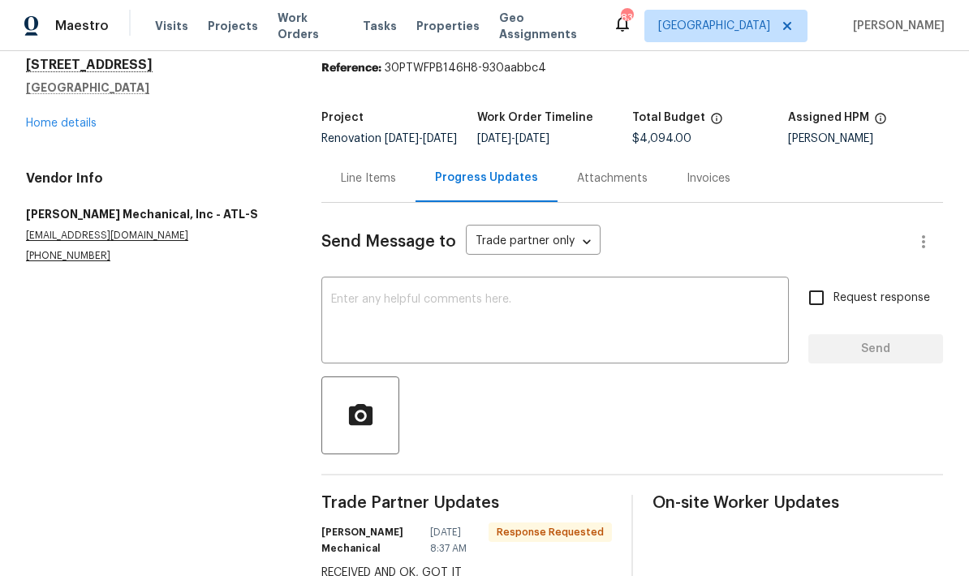
scroll to position [54, 0]
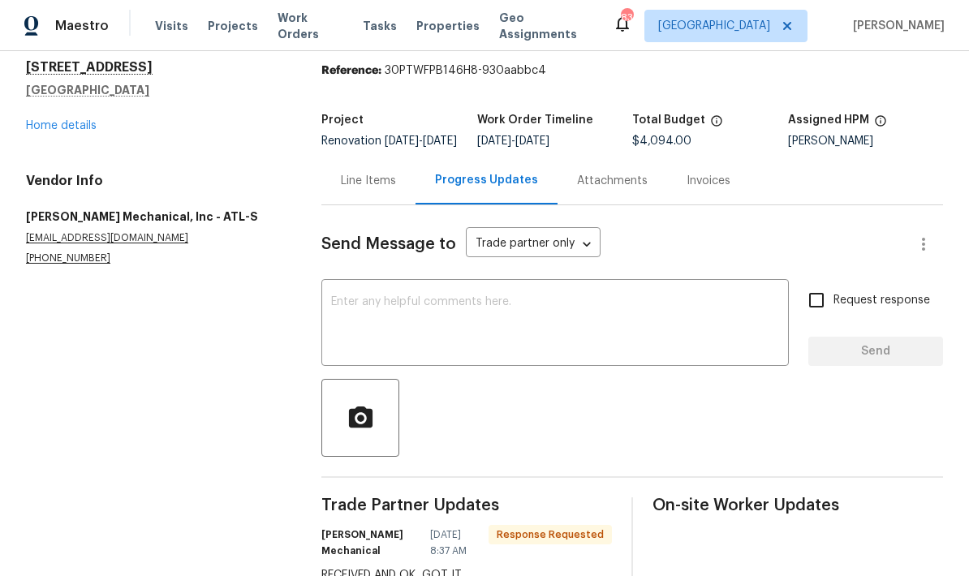
click at [375, 173] on div "Line Items" at bounding box center [368, 181] width 55 height 16
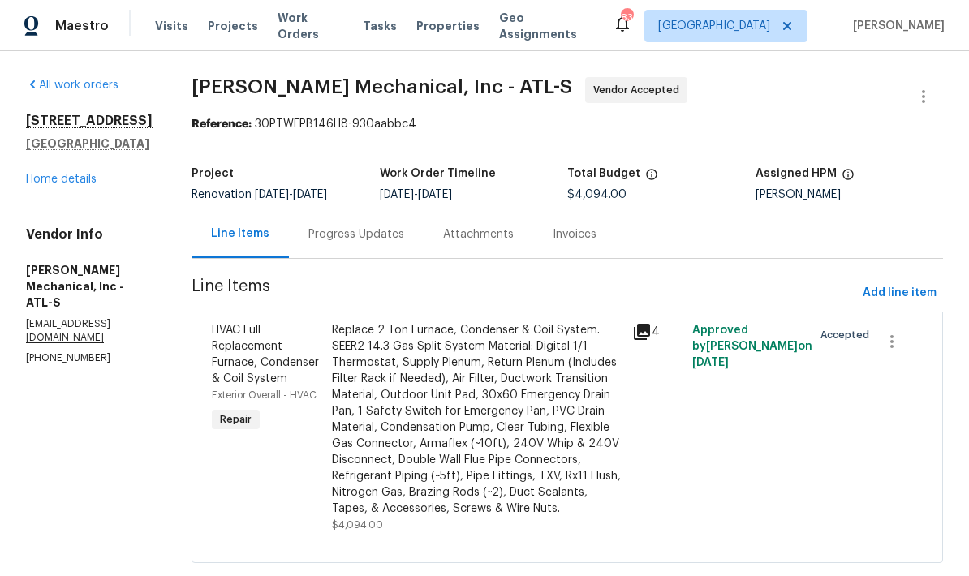
click at [81, 174] on link "Home details" at bounding box center [61, 179] width 71 height 11
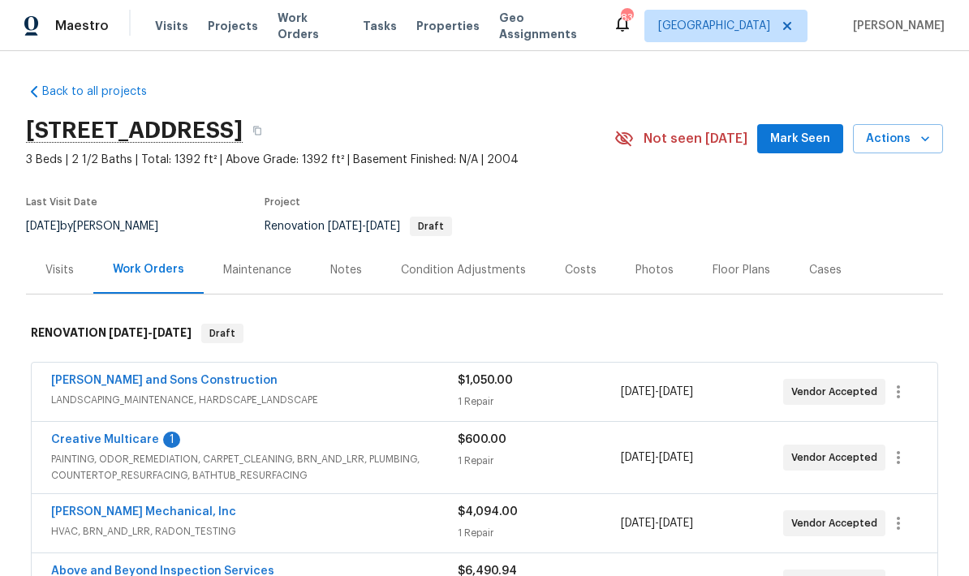
click at [132, 434] on link "Creative Multicare" at bounding box center [105, 439] width 108 height 11
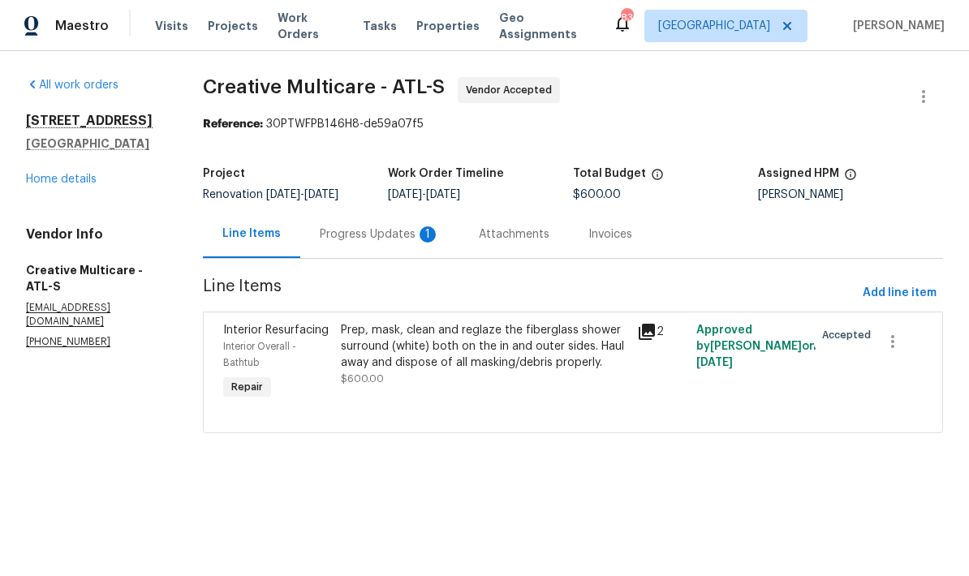
click at [419, 232] on div "Progress Updates 1" at bounding box center [380, 235] width 120 height 16
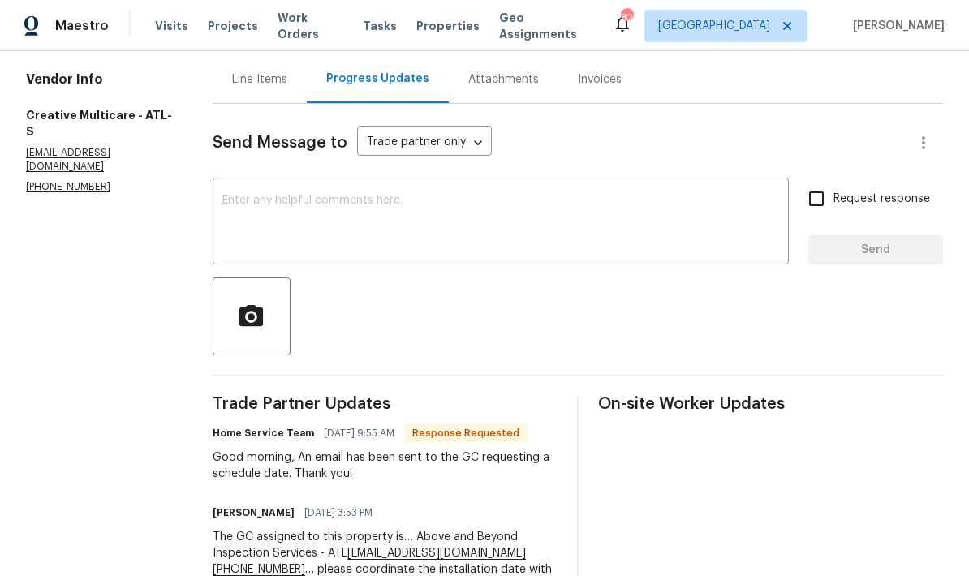
scroll to position [154, 0]
click at [279, 86] on div "Line Items" at bounding box center [259, 80] width 55 height 16
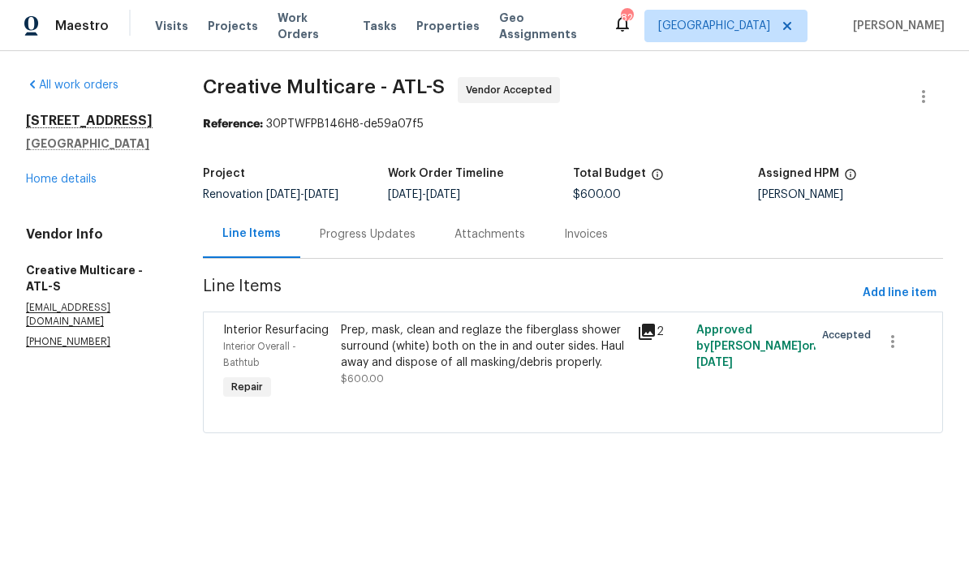
click at [83, 183] on link "Home details" at bounding box center [61, 179] width 71 height 11
